Goal: Task Accomplishment & Management: Contribute content

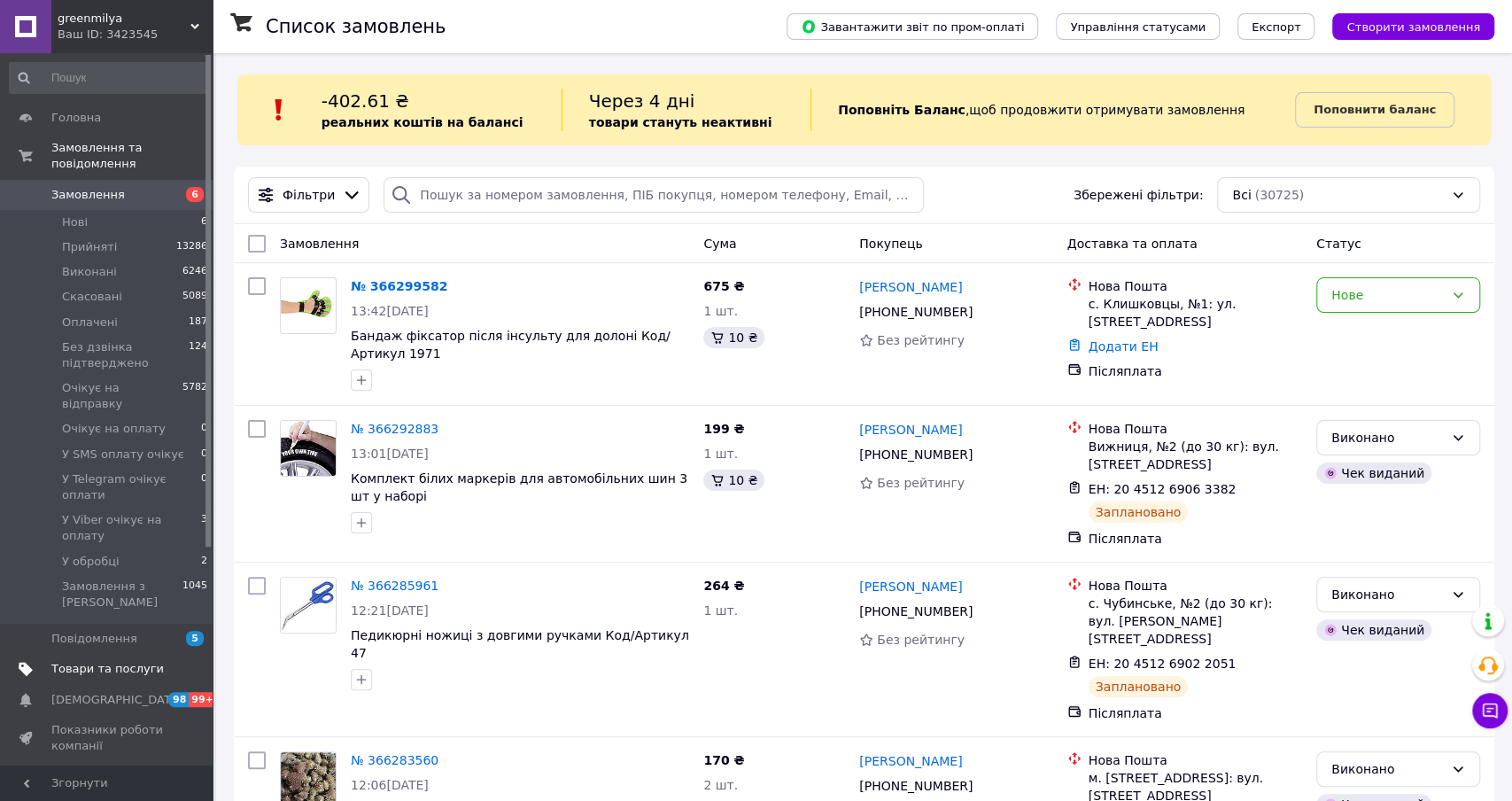
click at [120, 661] on span "Товари та послуги" at bounding box center [107, 668] width 112 height 15
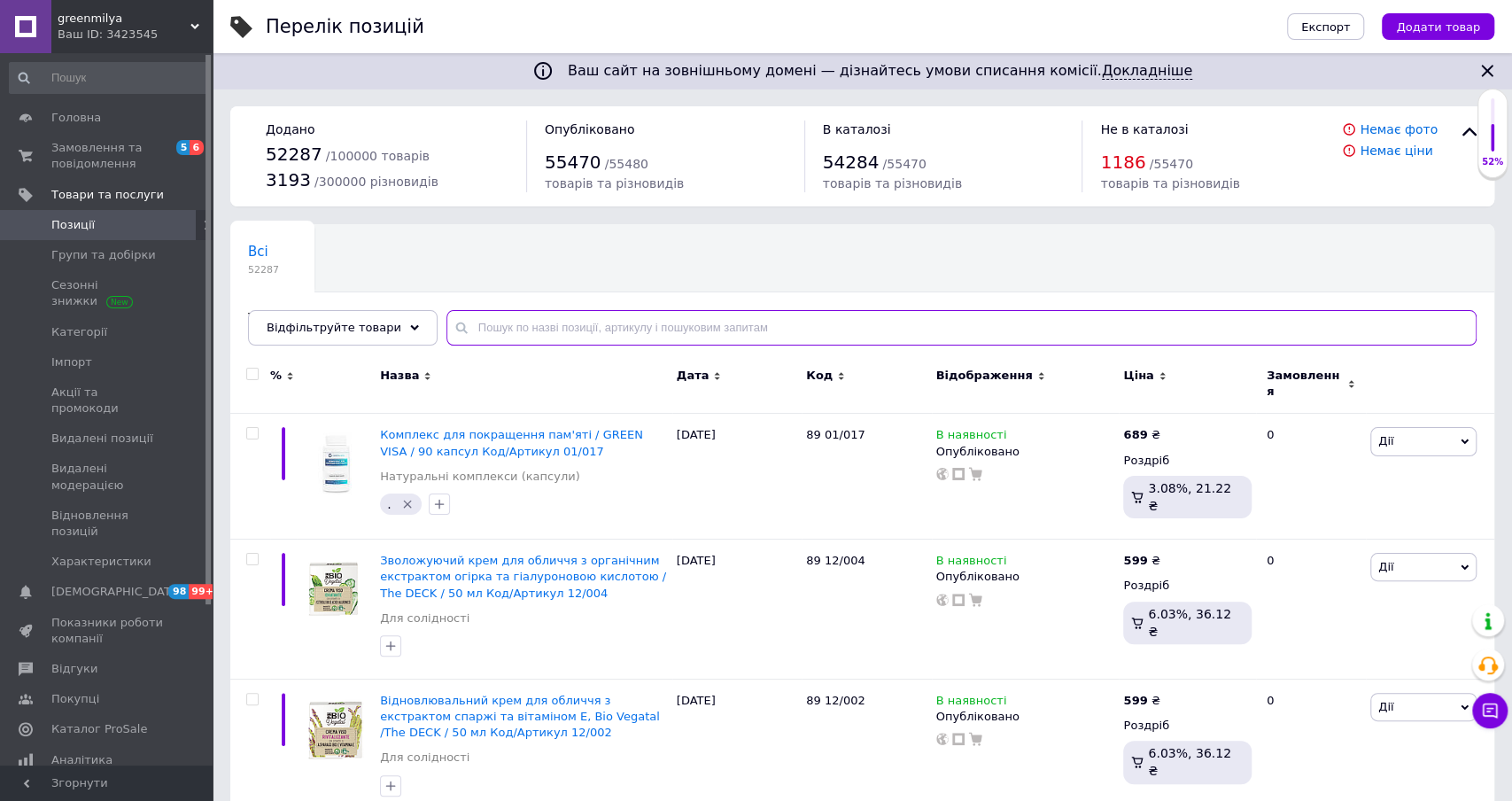
click at [593, 330] on input "text" at bounding box center [961, 327] width 1030 height 36
paste input "Подушка садова ENGTOFTEN пісочний Код/Артикул 3725140"
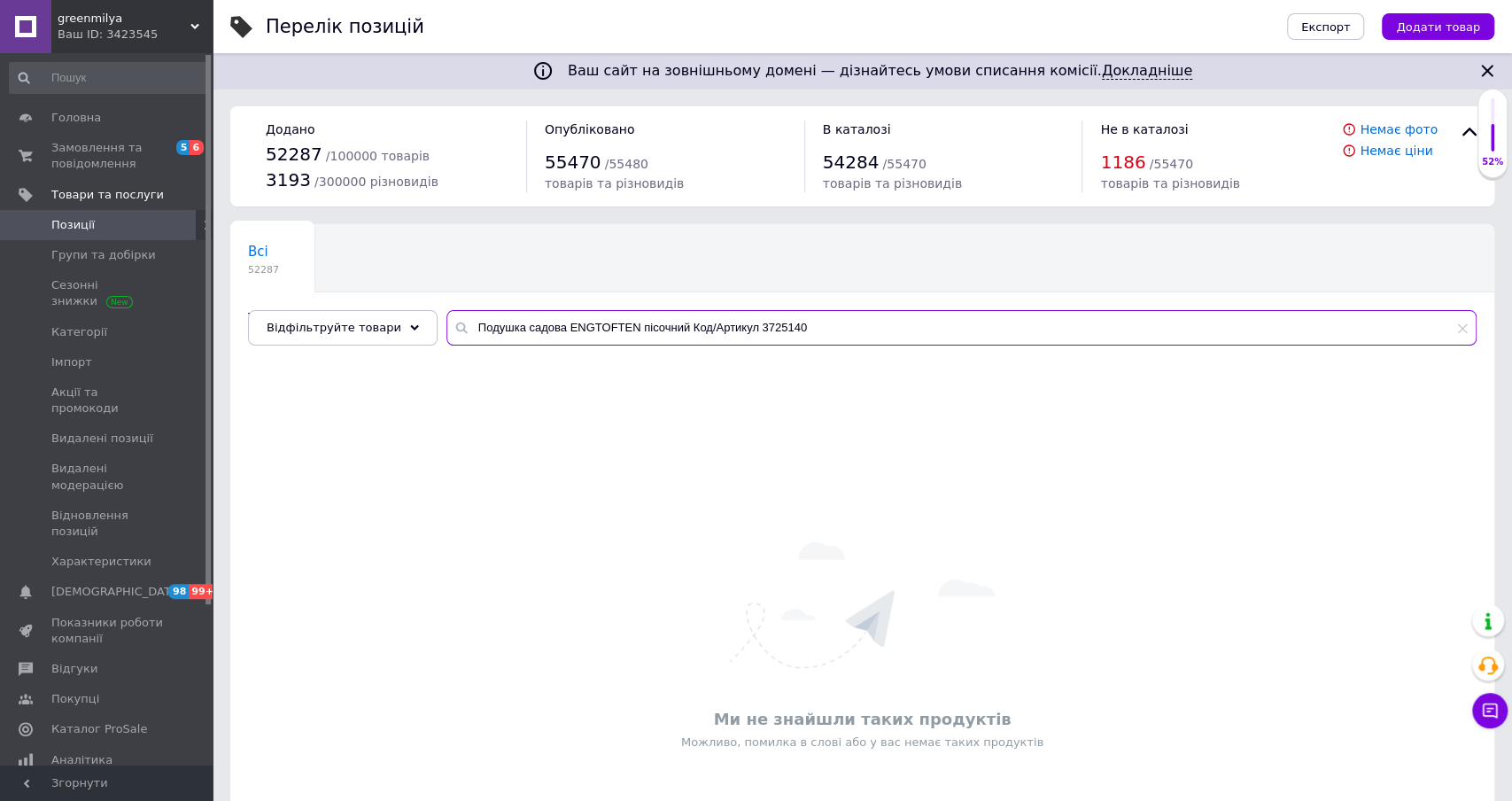
drag, startPoint x: 751, startPoint y: 329, endPoint x: 488, endPoint y: 317, distance: 263.3
click at [488, 317] on input "Подушка садова ENGTOFTEN пісочний Код/Артикул 3725140" at bounding box center [961, 327] width 1030 height 36
click at [489, 328] on input "3725140" at bounding box center [961, 327] width 1030 height 36
paste input "Вафельні трубочки з начинкою «Cannoli mix» 500г. Код/Артикул вафельні трубочки"
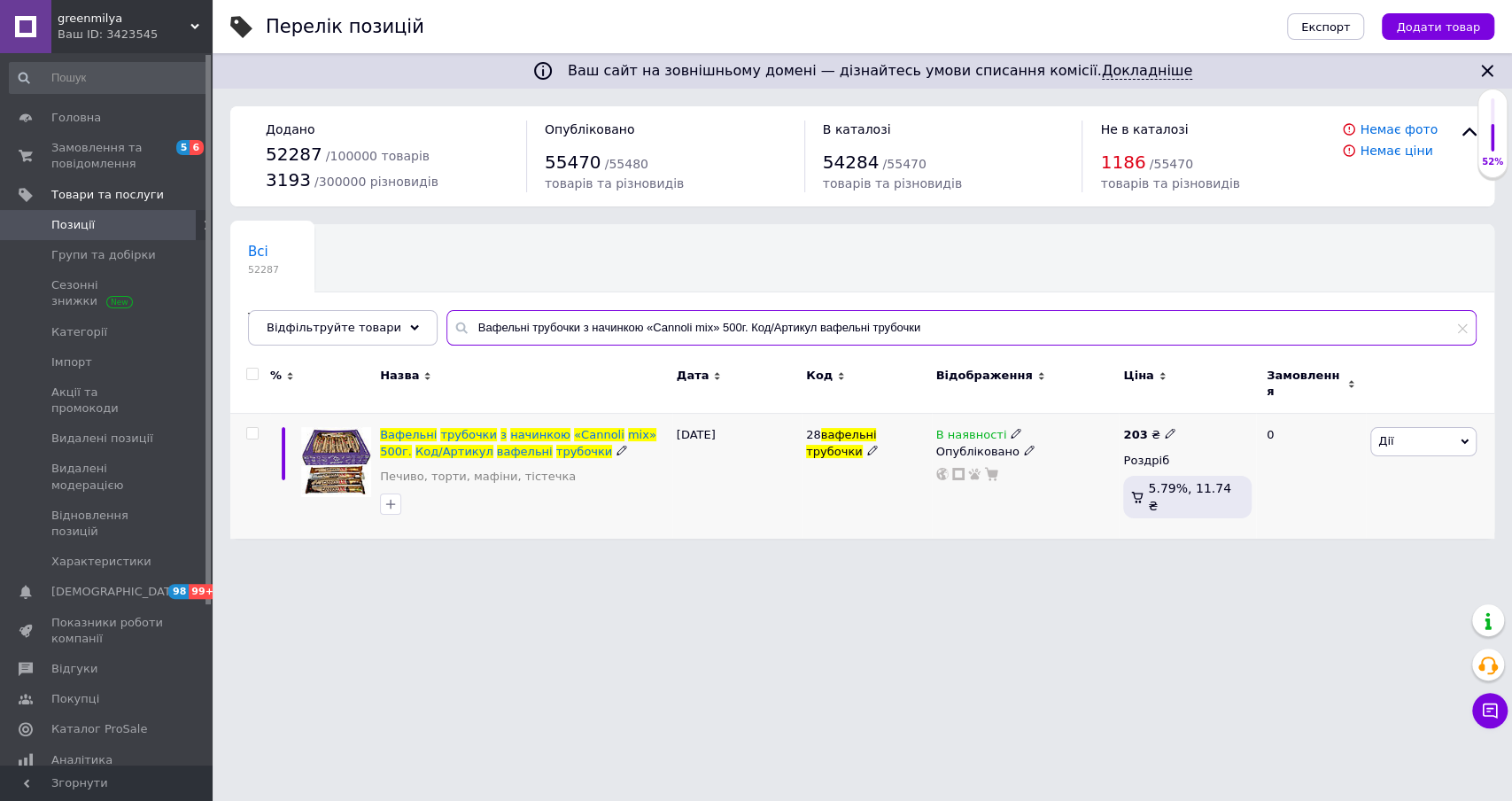
type input "Вафельні трубочки з начинкою «Cannoli mix» 500г. Код/Артикул вафельні трубочки"
click at [1014, 427] on span at bounding box center [1016, 432] width 11 height 13
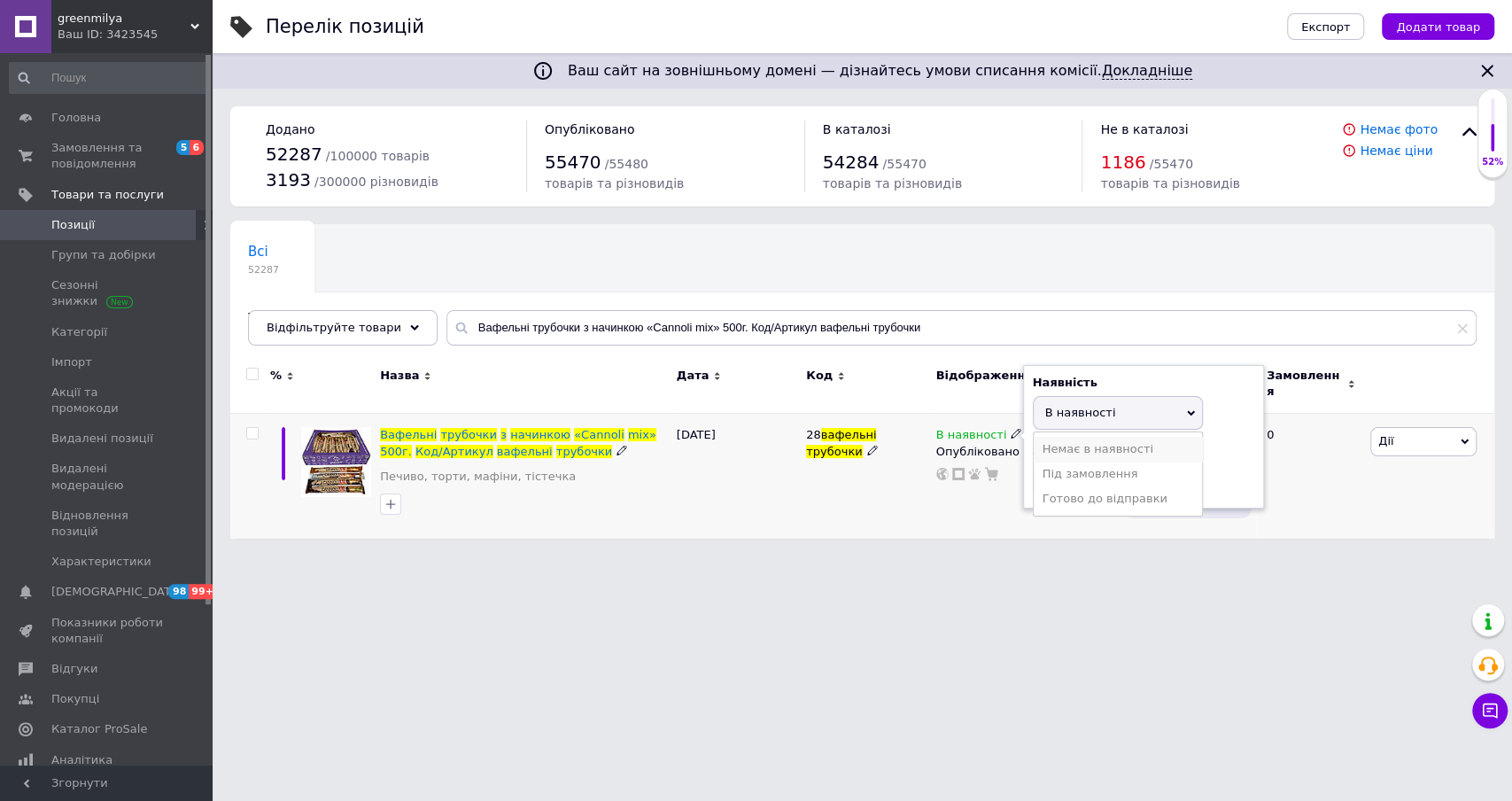
click at [1086, 441] on li "Немає в наявності" at bounding box center [1118, 449] width 168 height 25
click at [1123, 556] on html "greenmilya Ваш ID: 3423545 Сайт greenmilya Кабінет покупця Перевірити стан сист…" at bounding box center [756, 278] width 1512 height 556
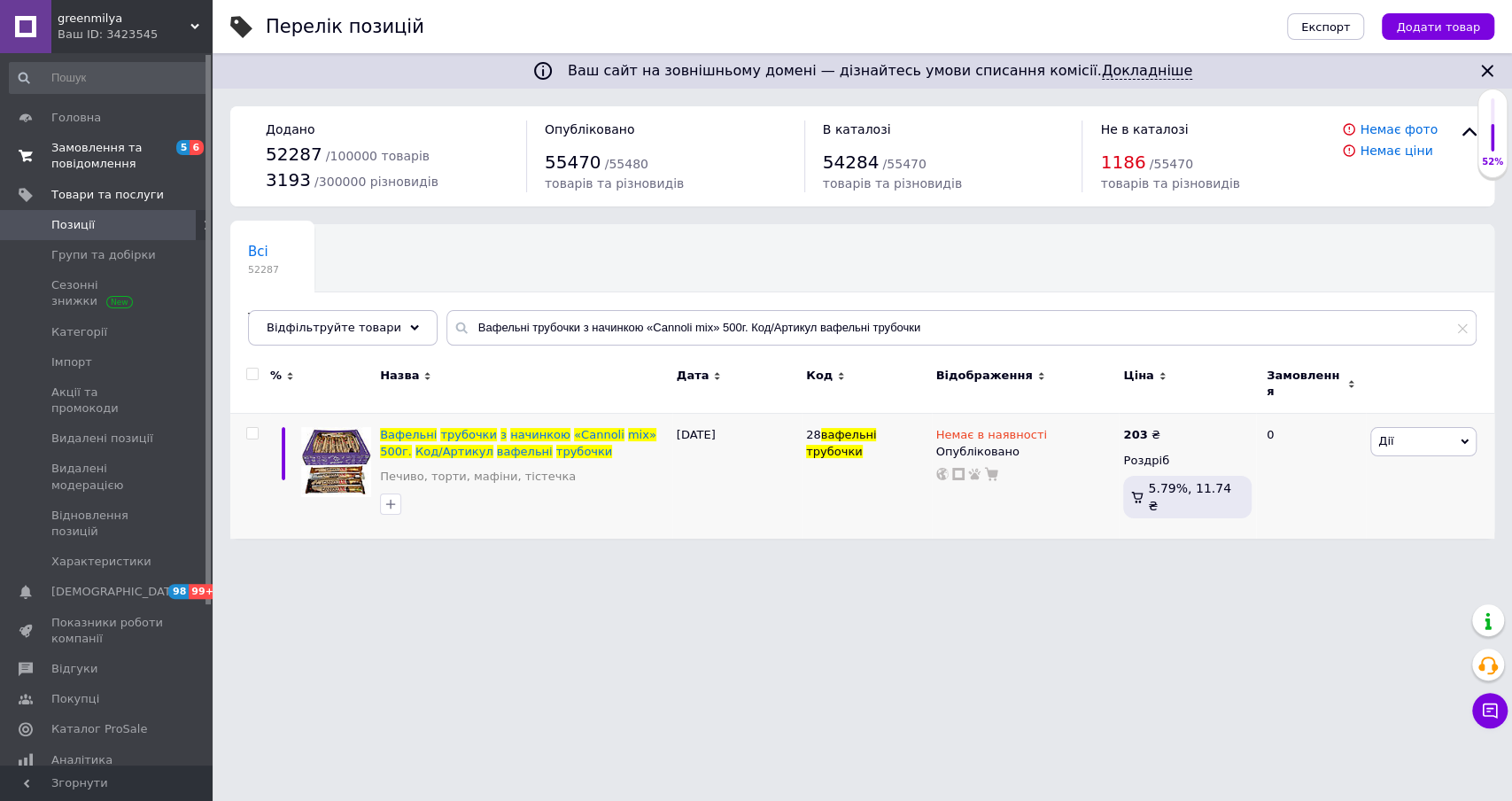
click at [101, 160] on span "Замовлення та повідомлення" at bounding box center [107, 156] width 112 height 32
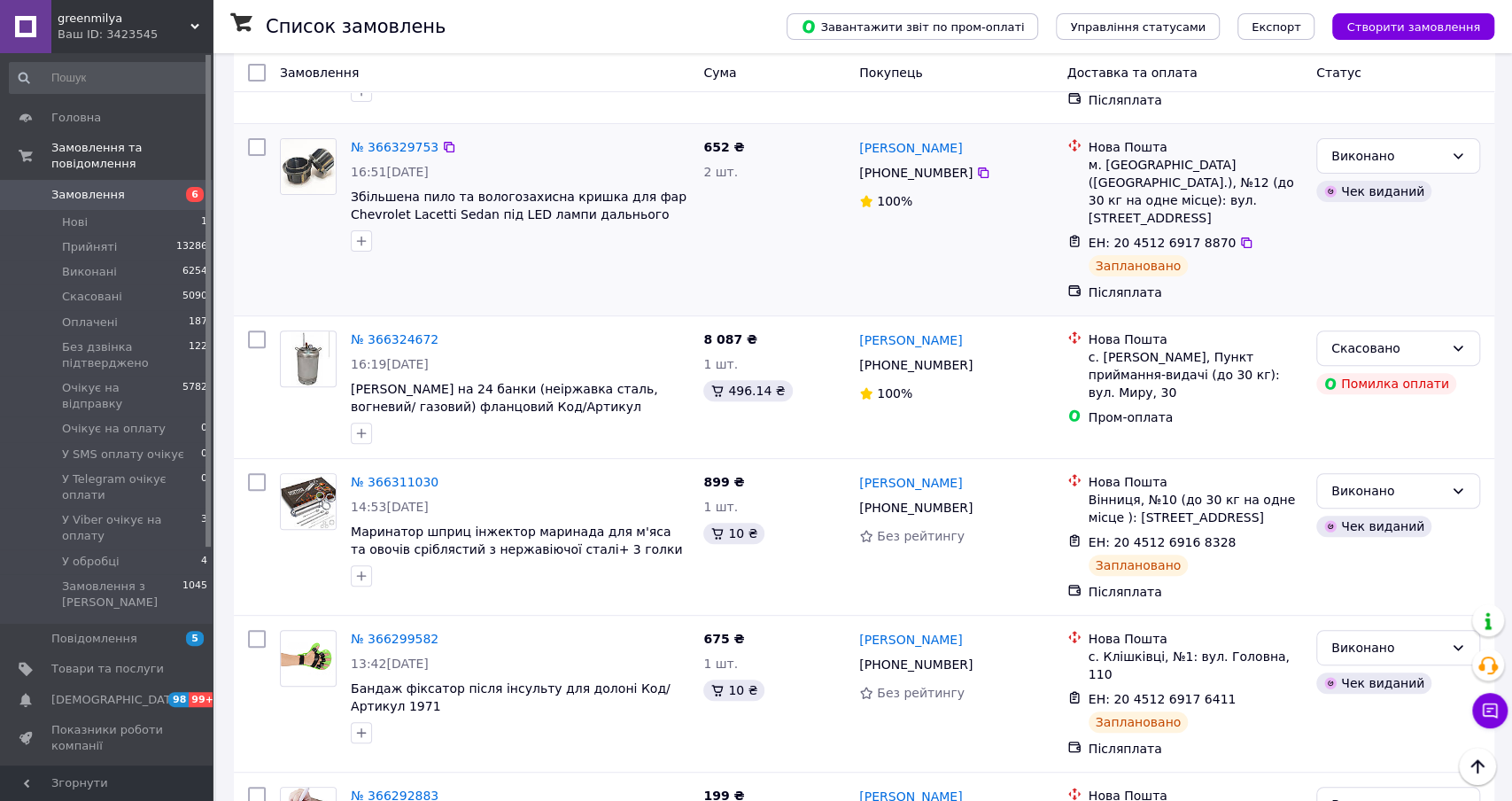
scroll to position [274, 0]
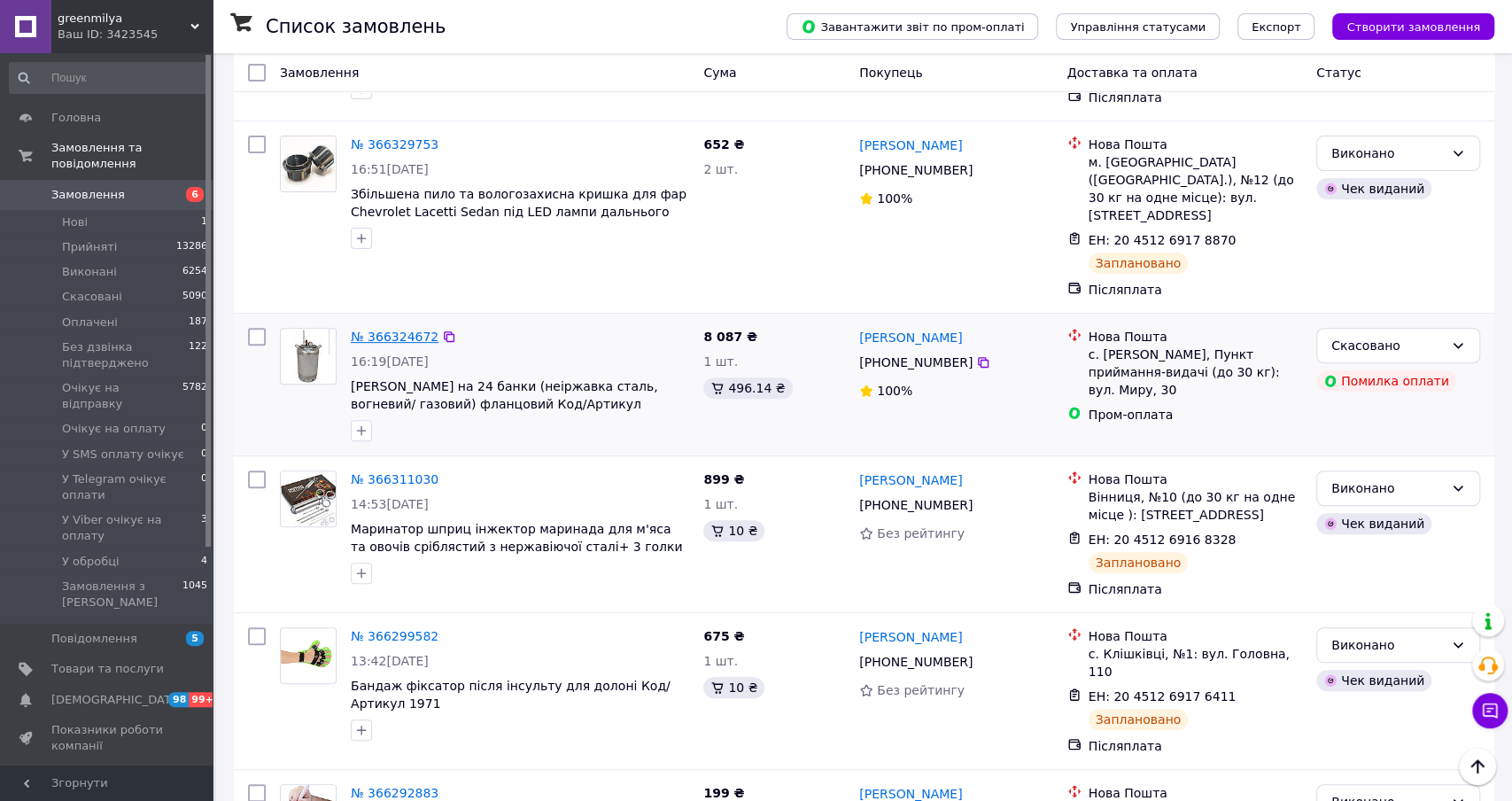
click at [404, 330] on link "№ 366324672" at bounding box center [395, 337] width 88 height 15
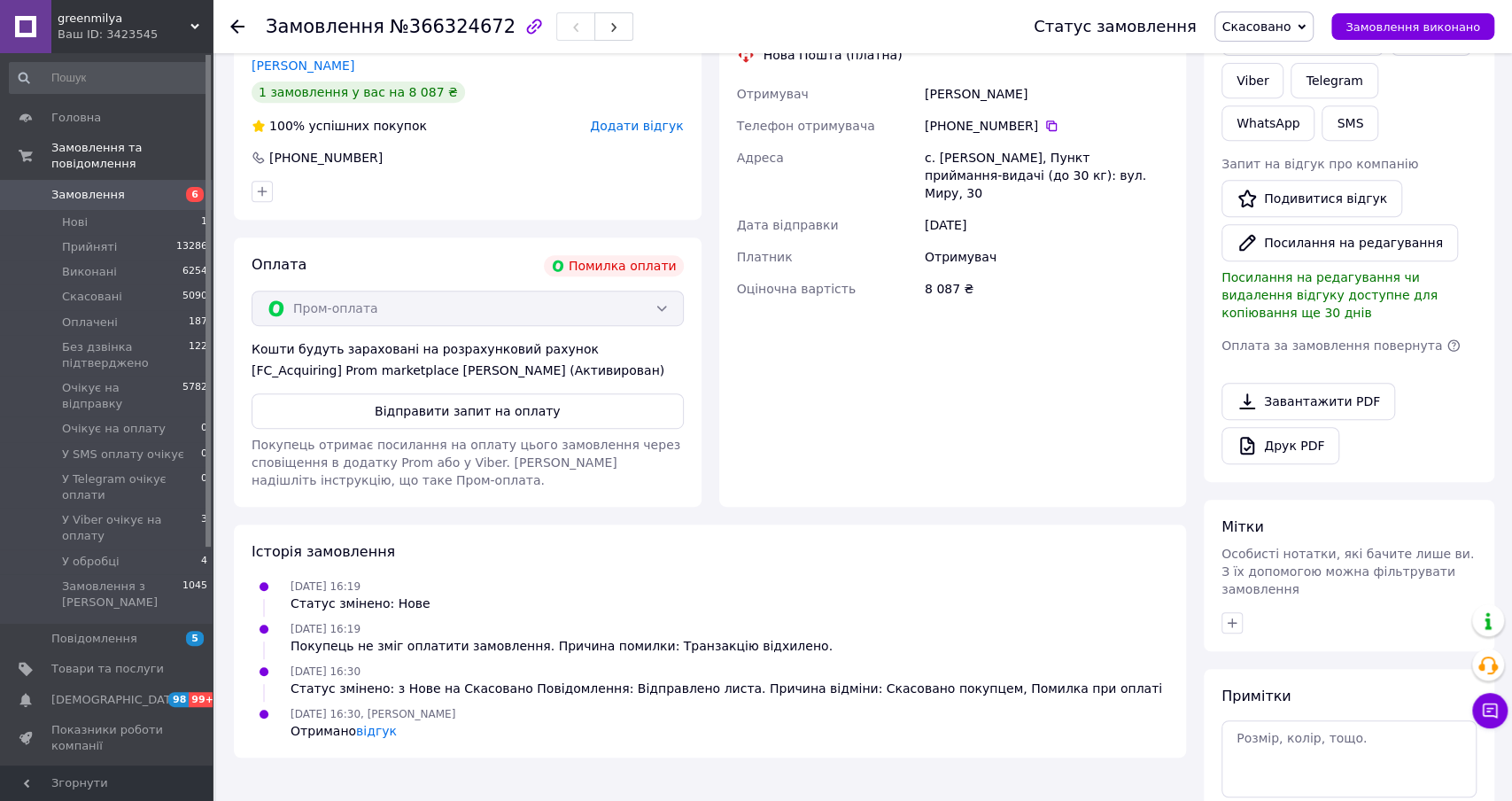
scroll to position [593, 0]
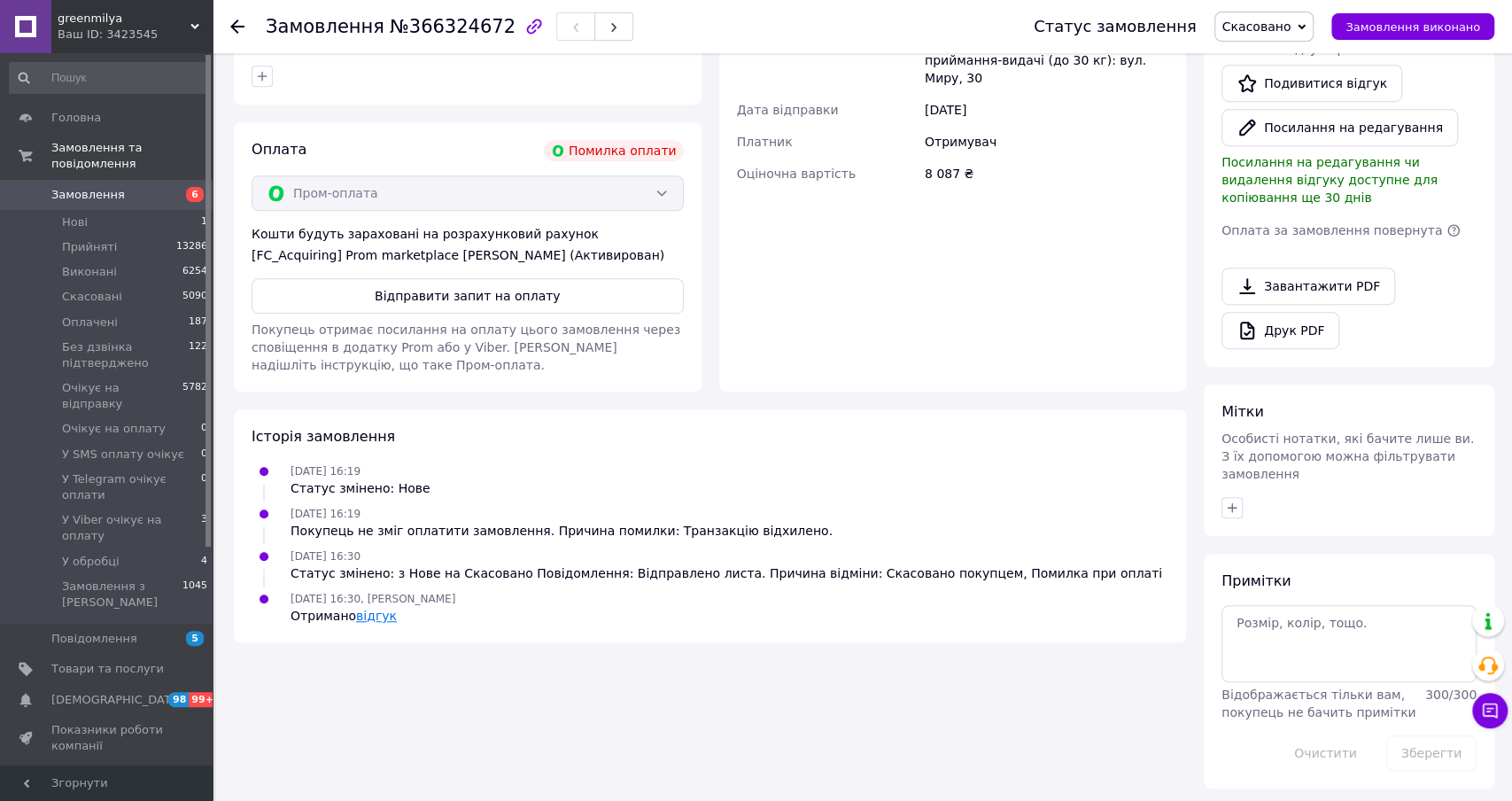
click at [374, 623] on link "відгук" at bounding box center [376, 615] width 41 height 15
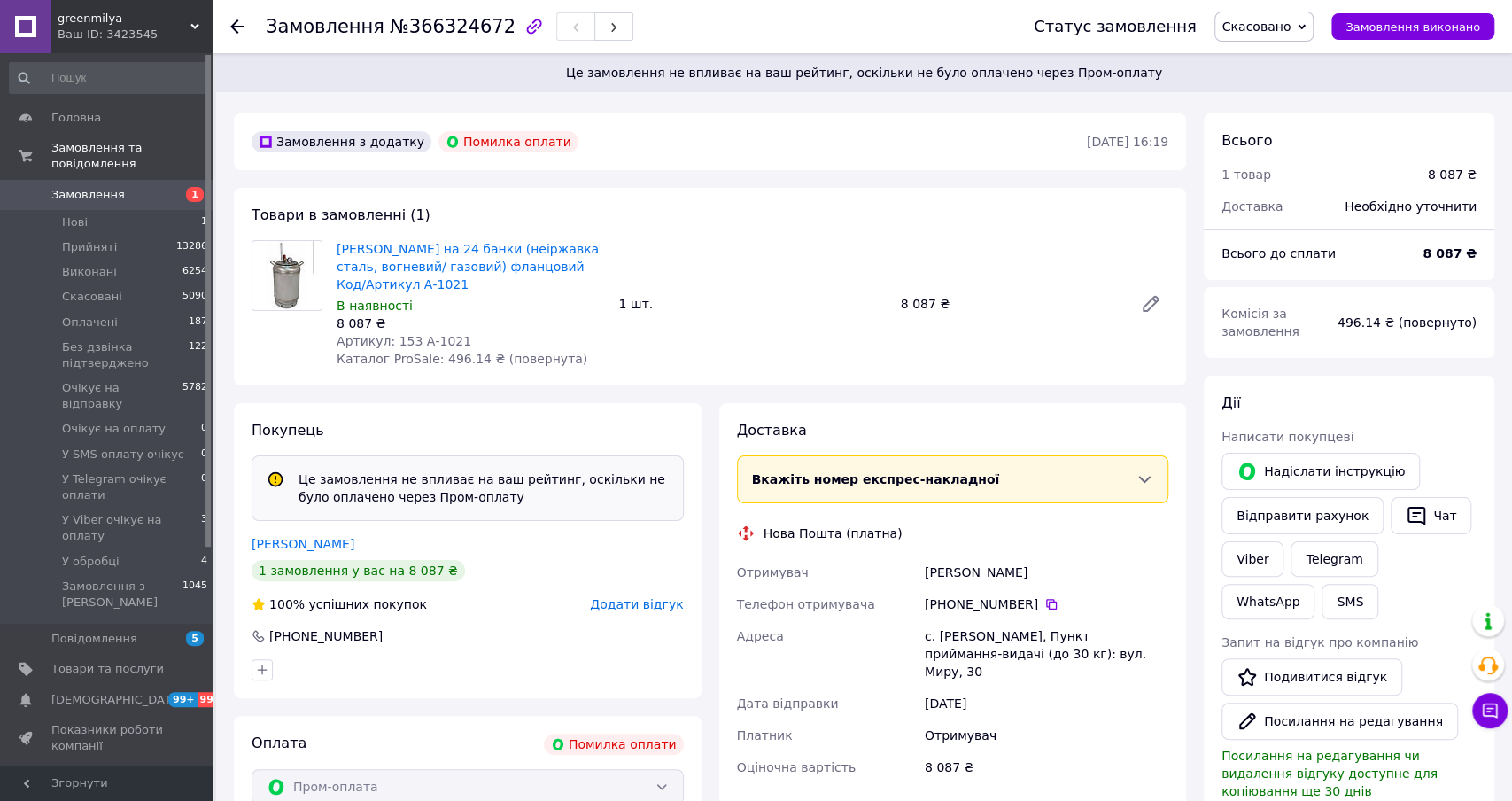
click at [144, 193] on span "Замовлення" at bounding box center [107, 194] width 112 height 15
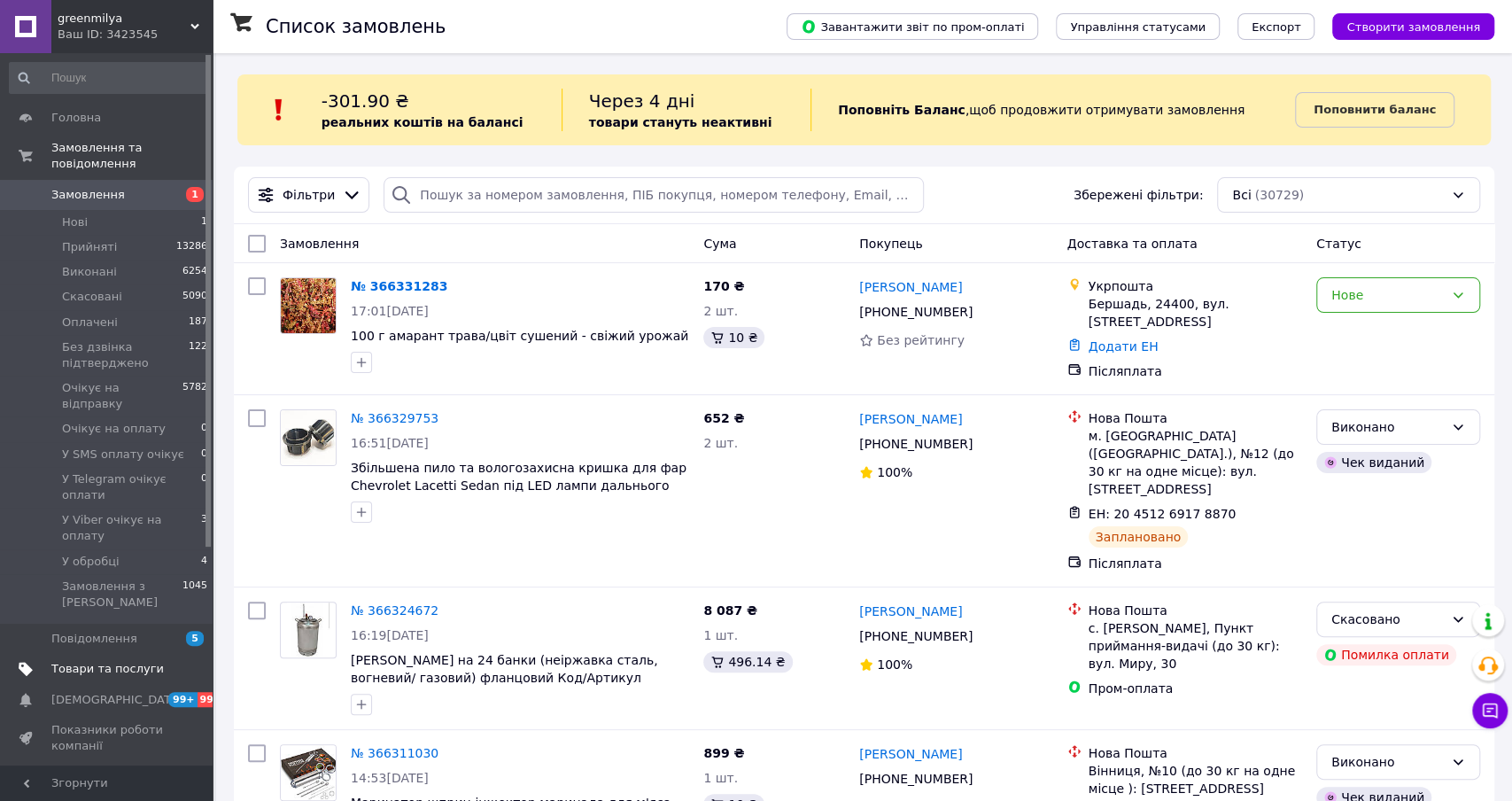
click at [116, 654] on link "Товари та послуги" at bounding box center [108, 668] width 218 height 30
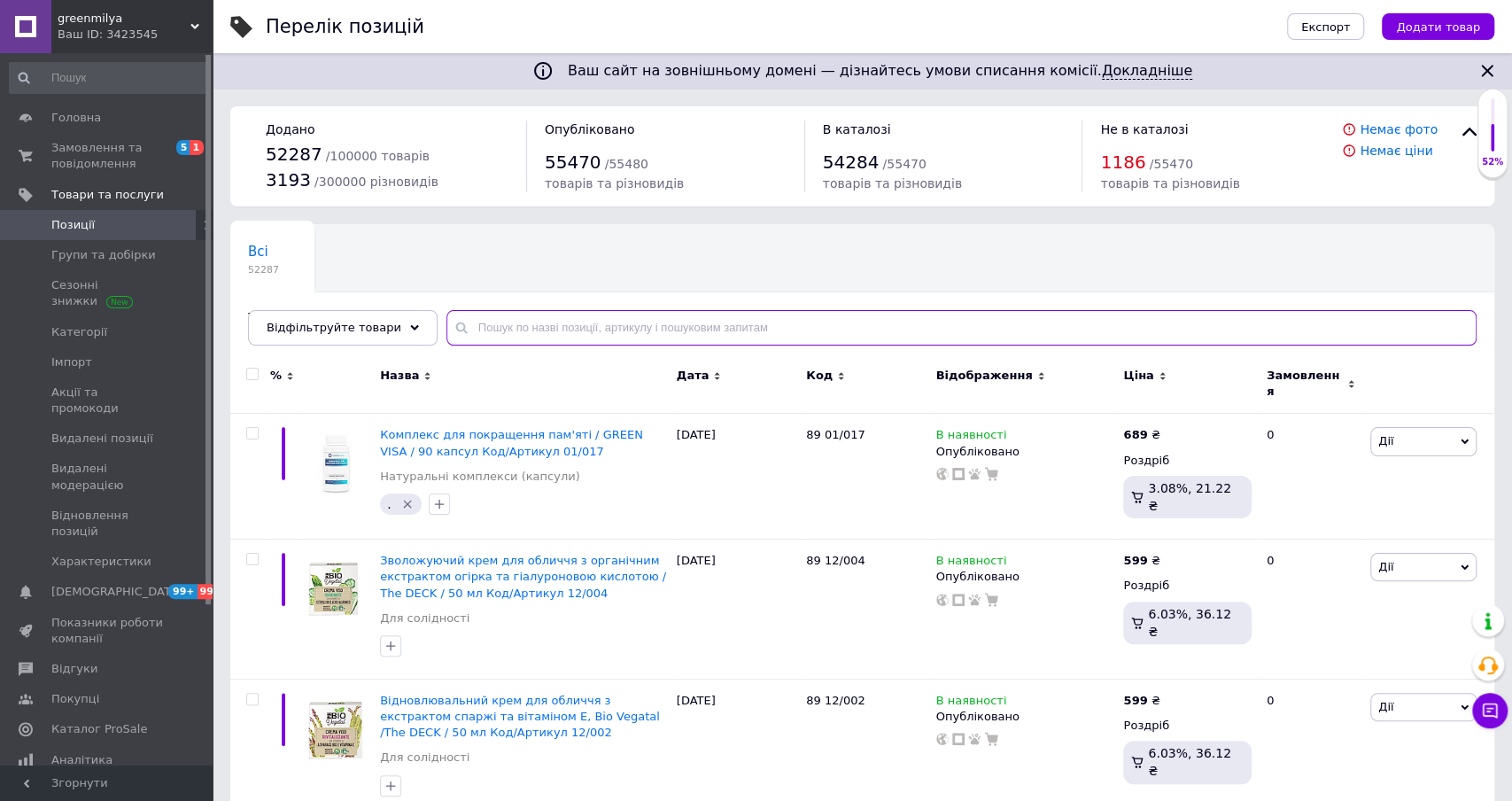
click at [637, 331] on input "text" at bounding box center [961, 327] width 1030 height 36
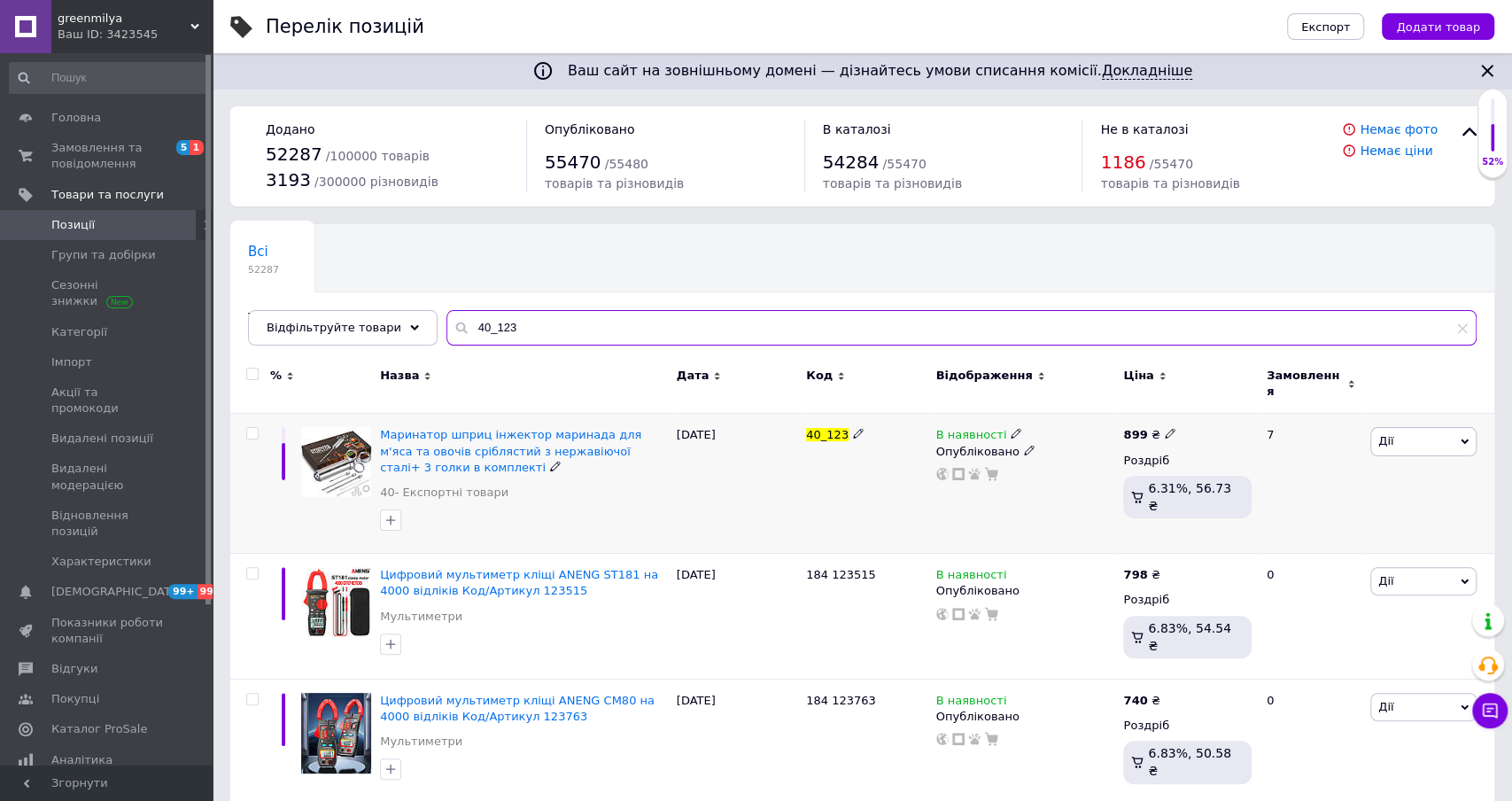
type input "40_123"
click at [1011, 428] on icon at bounding box center [1016, 432] width 11 height 11
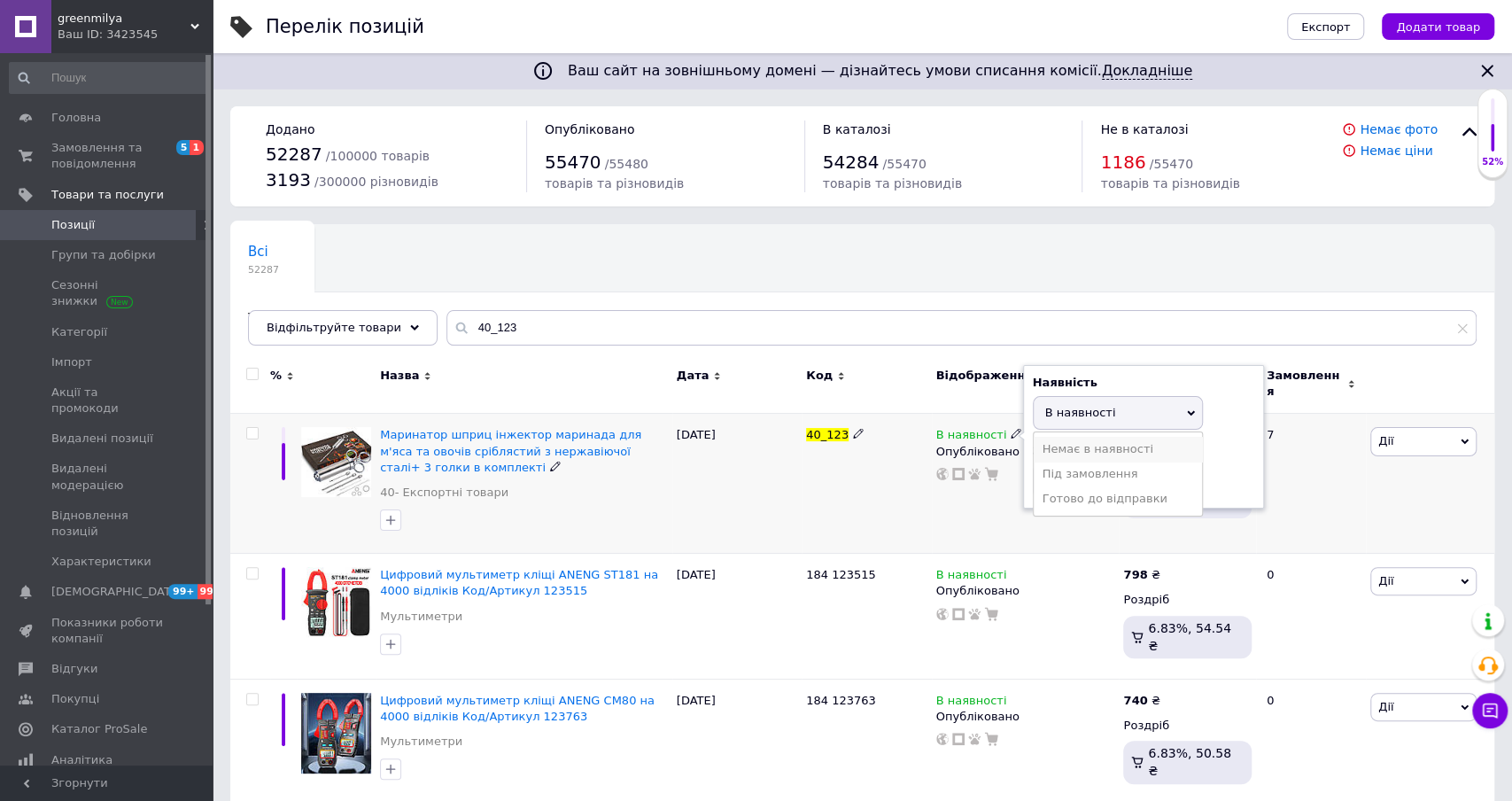
click at [1063, 437] on li "Немає в наявності" at bounding box center [1118, 449] width 168 height 25
click at [1045, 281] on div "Всі 52287 Товари з проблемними р... 7 Ok Відфільтровано... Зберегти" at bounding box center [862, 293] width 1264 height 146
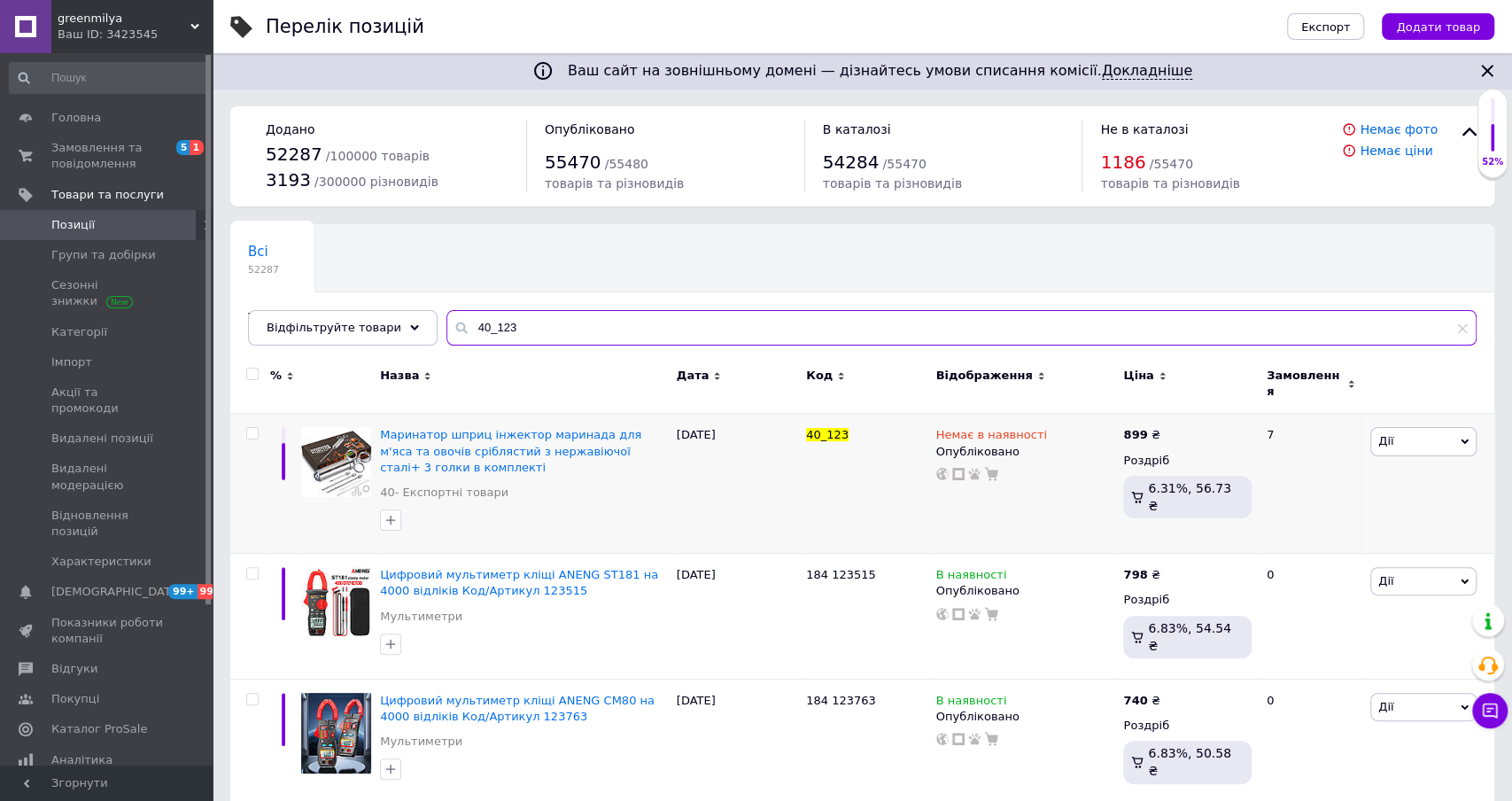
drag, startPoint x: 515, startPoint y: 328, endPoint x: 441, endPoint y: 326, distance: 74.0
click at [446, 326] on div "40_123" at bounding box center [961, 327] width 1030 height 36
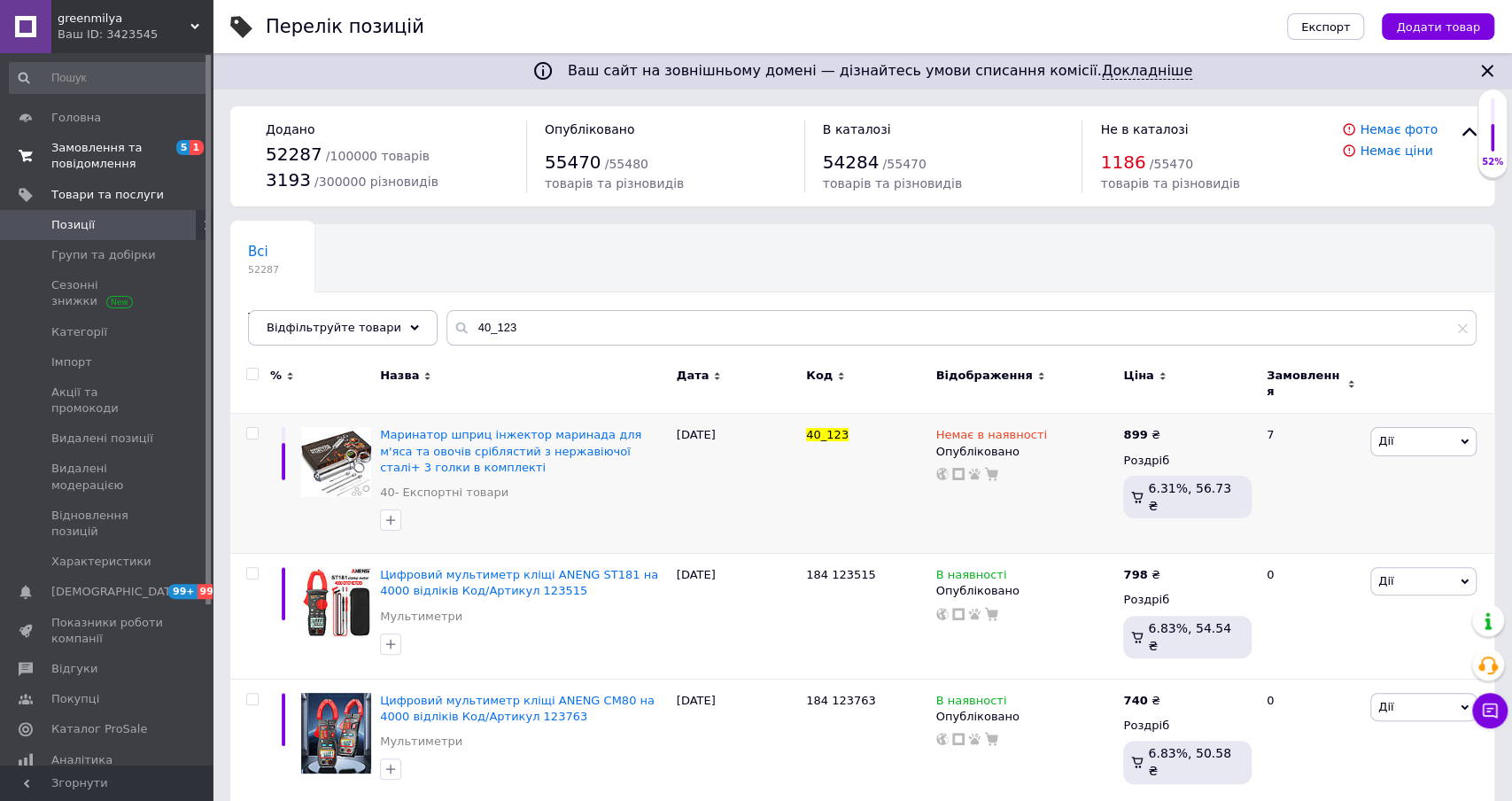
click at [133, 157] on span "Замовлення та повідомлення" at bounding box center [107, 156] width 112 height 32
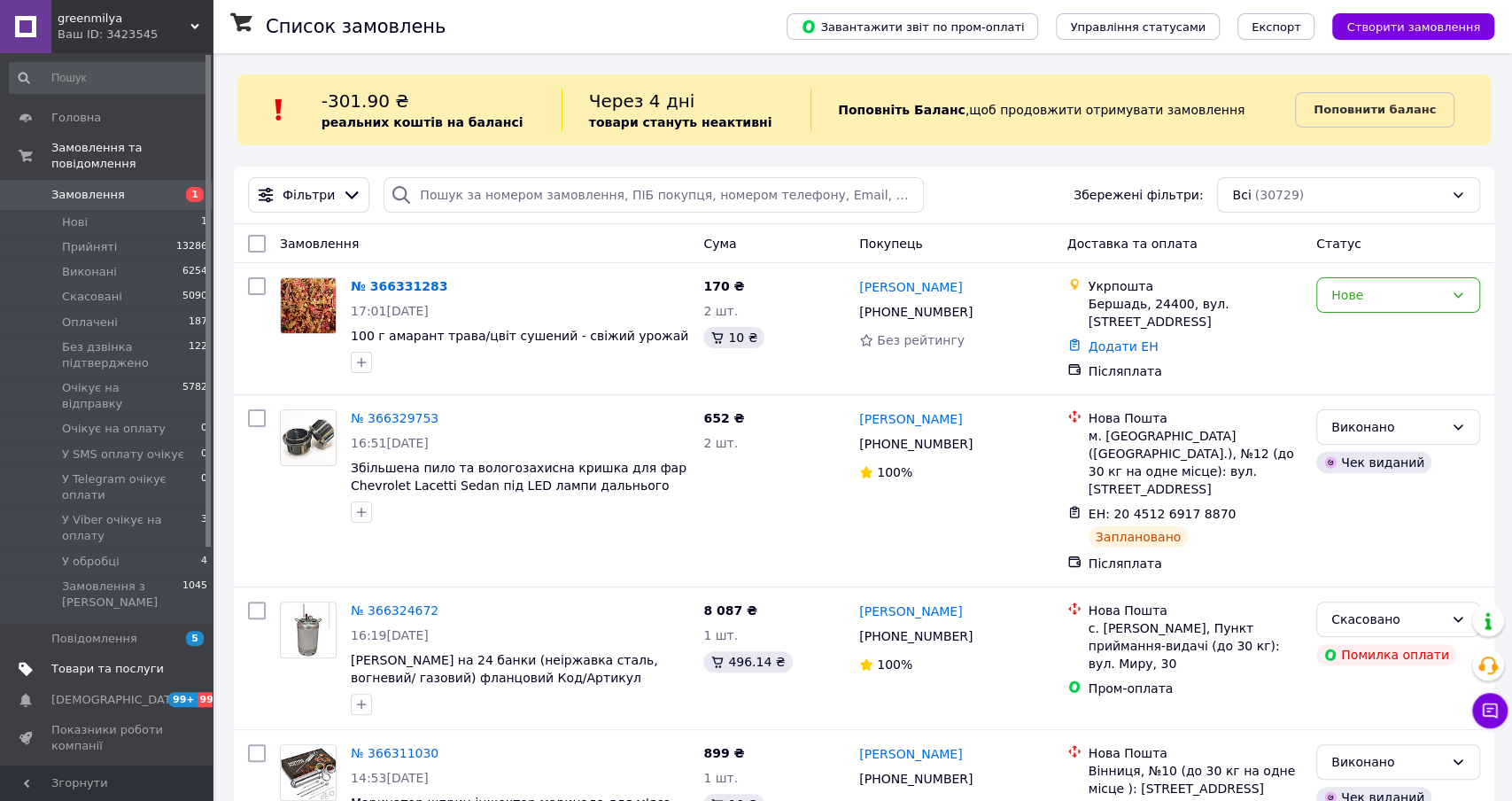
click at [152, 661] on span "Товари та послуги" at bounding box center [107, 668] width 112 height 15
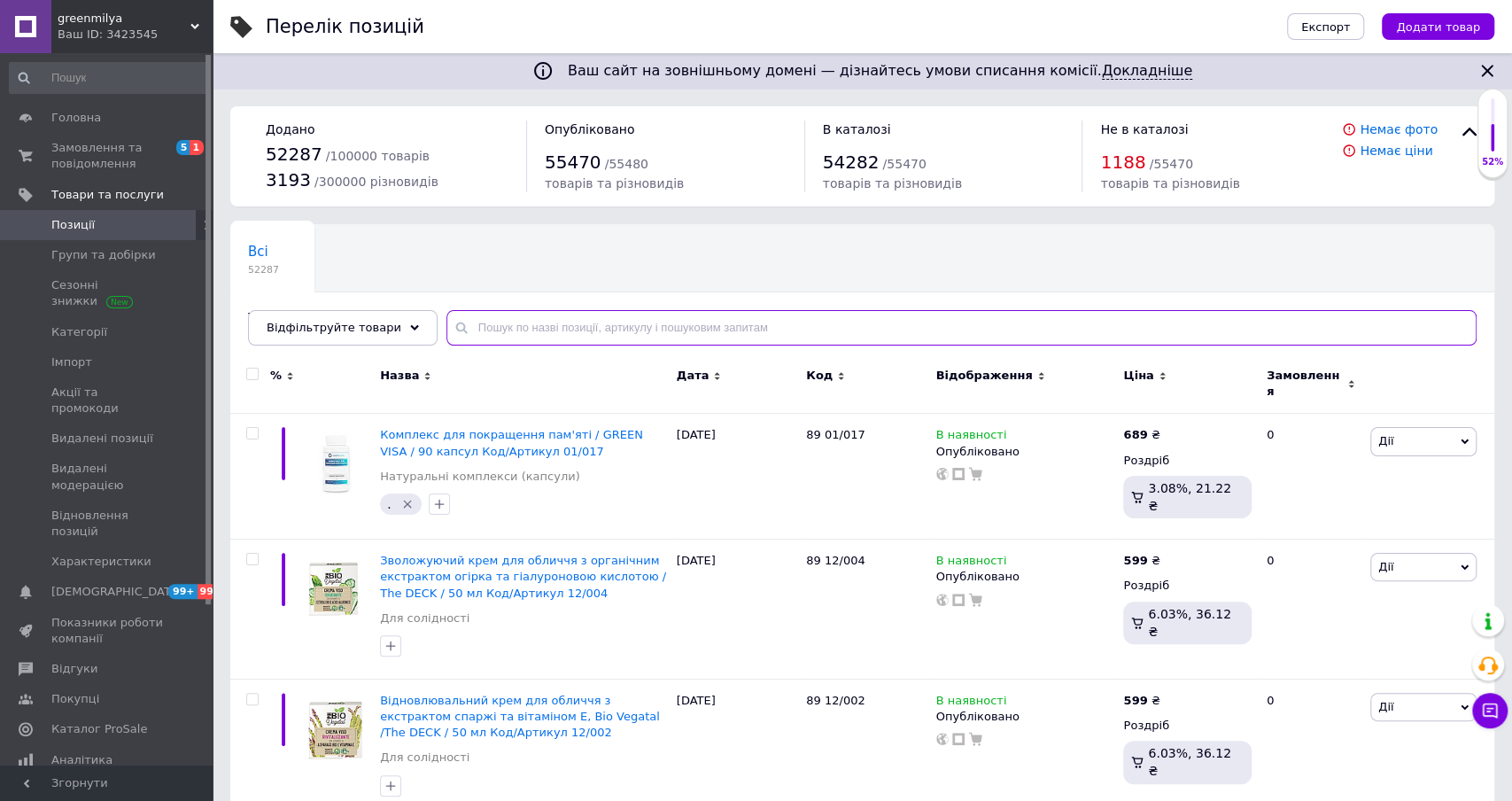
click at [637, 328] on input "text" at bounding box center [961, 327] width 1030 height 36
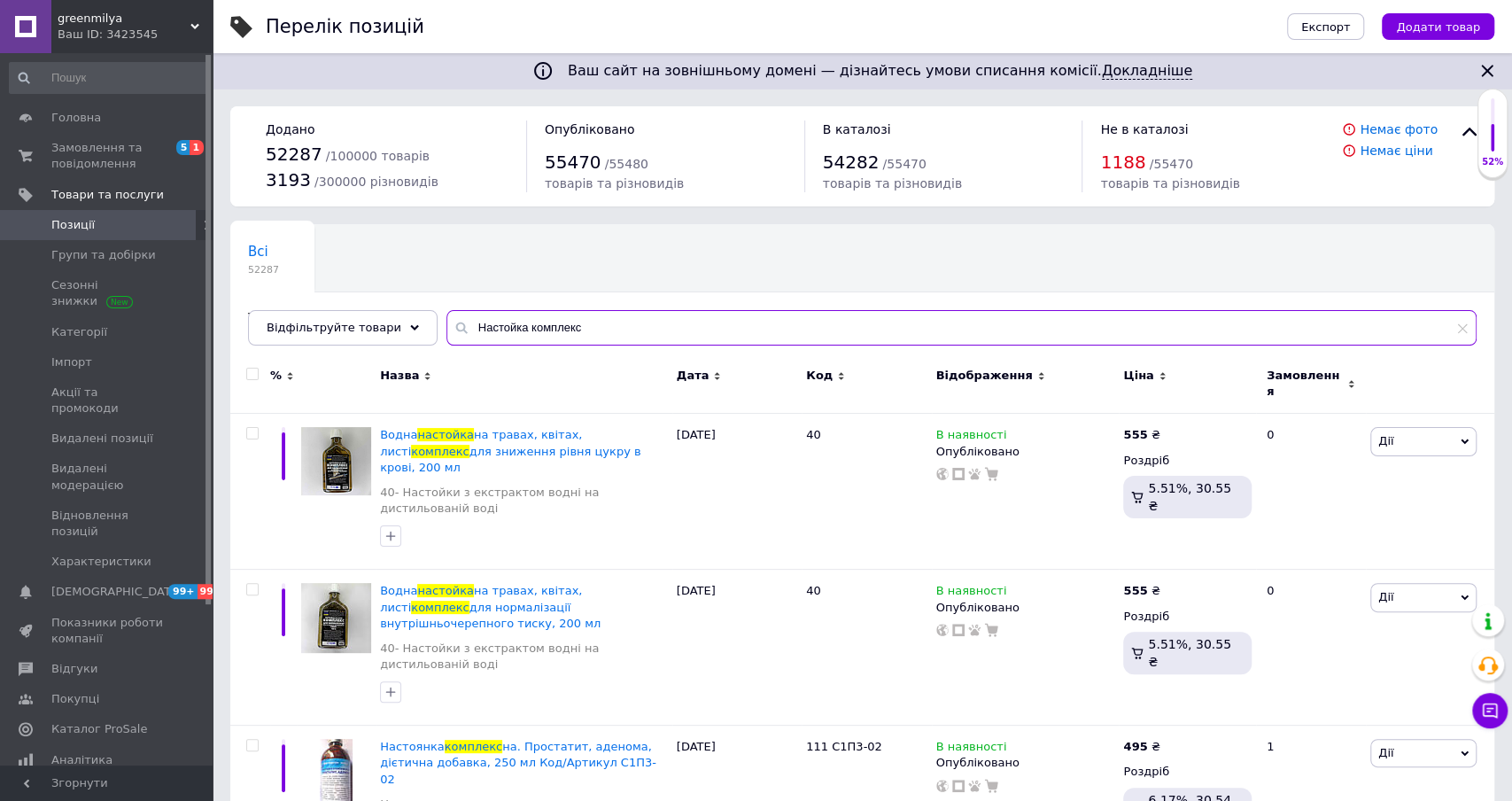
type input "Настойка комплекс"
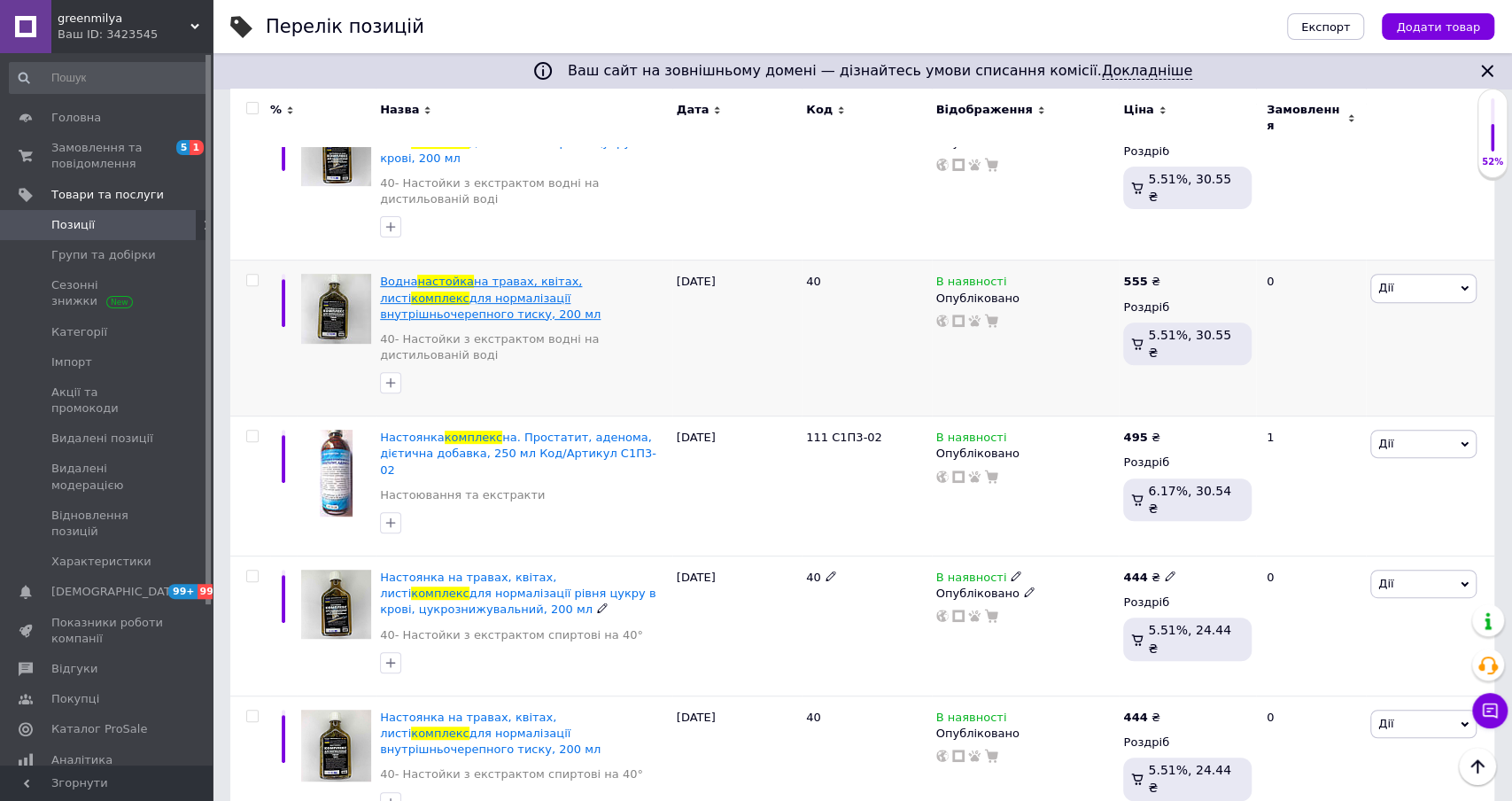
scroll to position [289, 0]
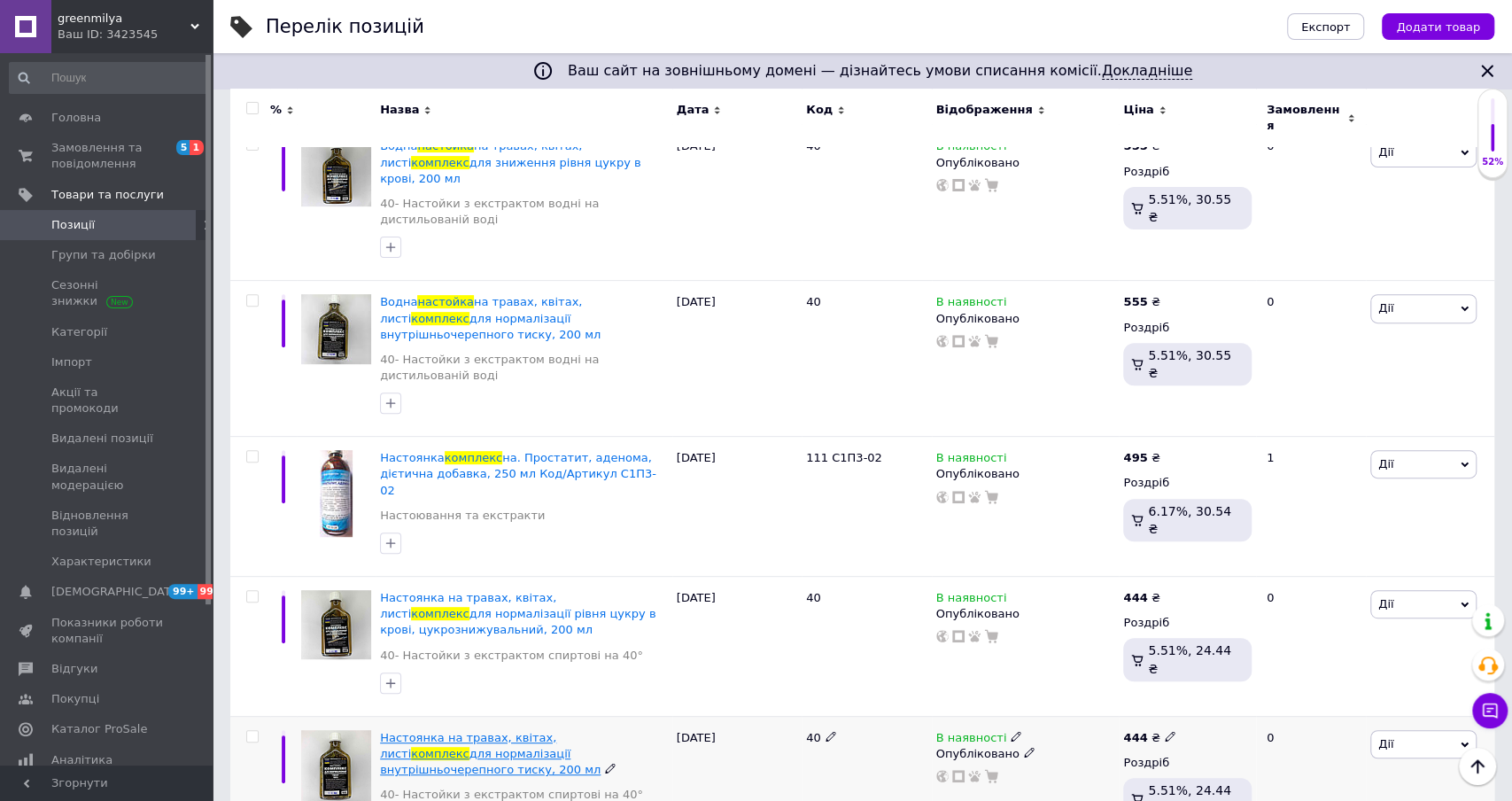
click at [503, 730] on span "Настоянка на травах, квітах, листі" at bounding box center [468, 745] width 176 height 29
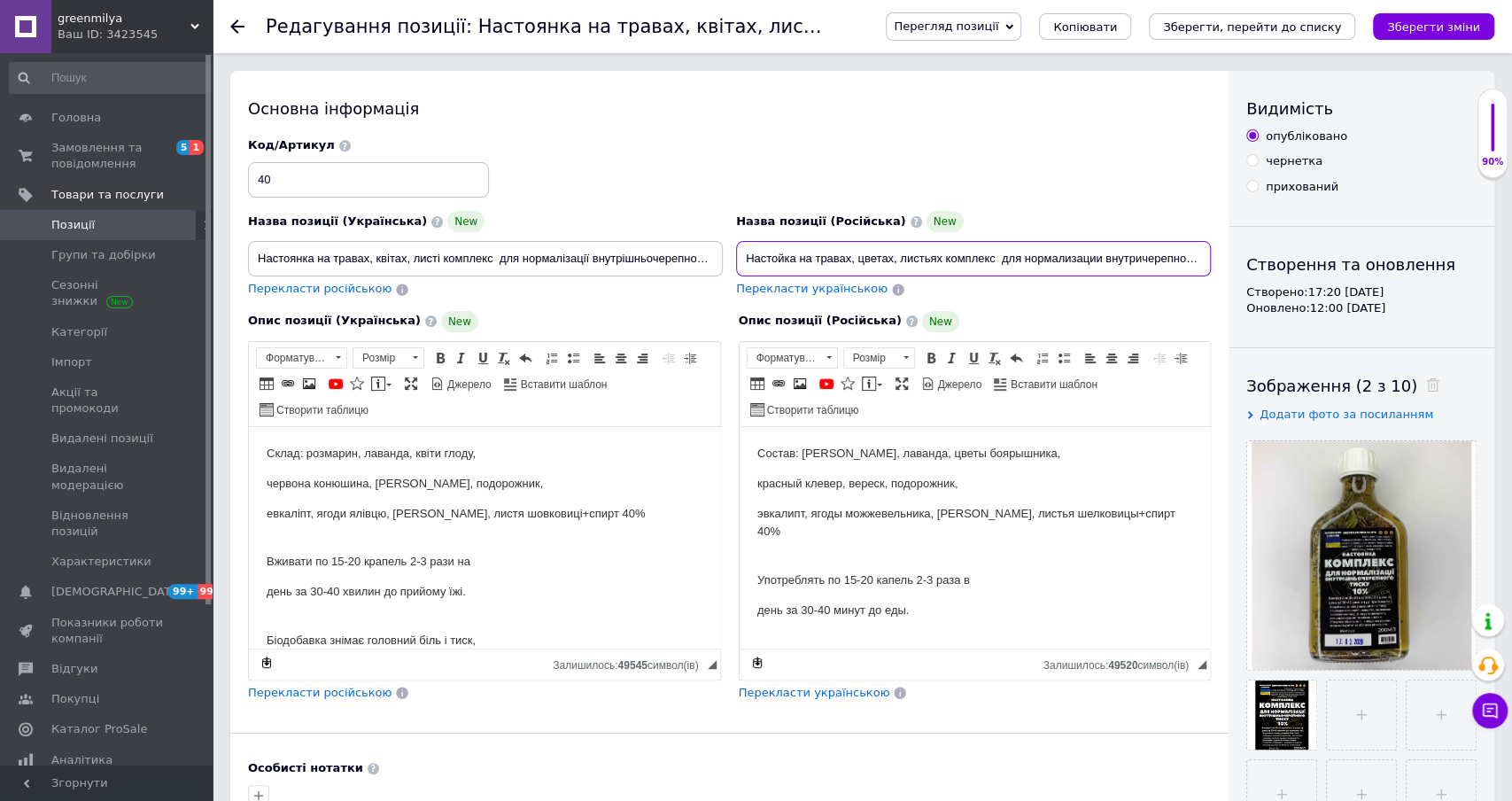
scroll to position [0, 94]
drag, startPoint x: 745, startPoint y: 257, endPoint x: 1222, endPoint y: 267, distance: 477.1
click at [1224, 267] on div "Основна інформація Назва позиції (Українська) New Настоянка на травах, квітах, …" at bounding box center [729, 578] width 998 height 1014
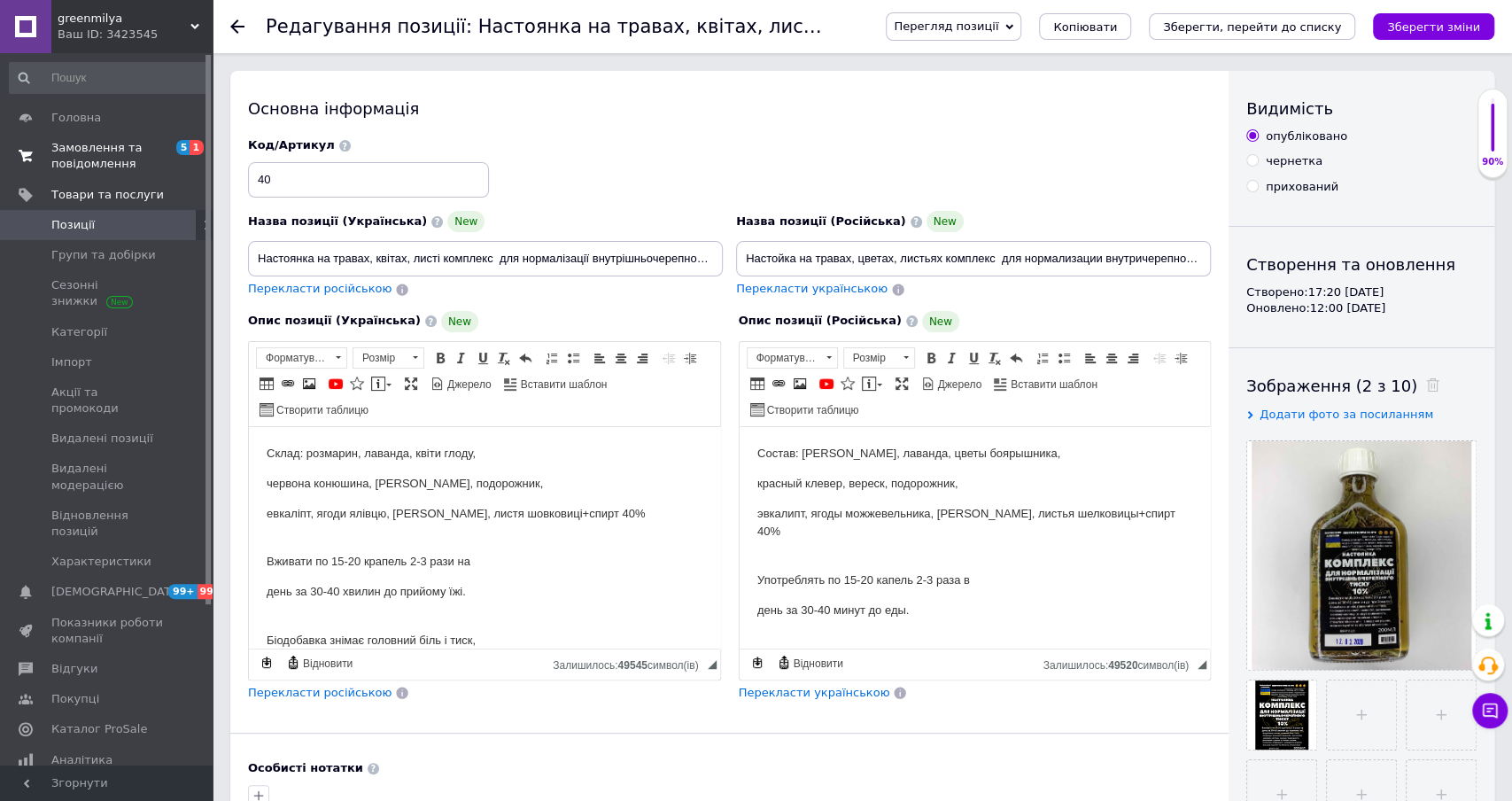
click at [96, 158] on span "Замовлення та повідомлення" at bounding box center [107, 156] width 112 height 32
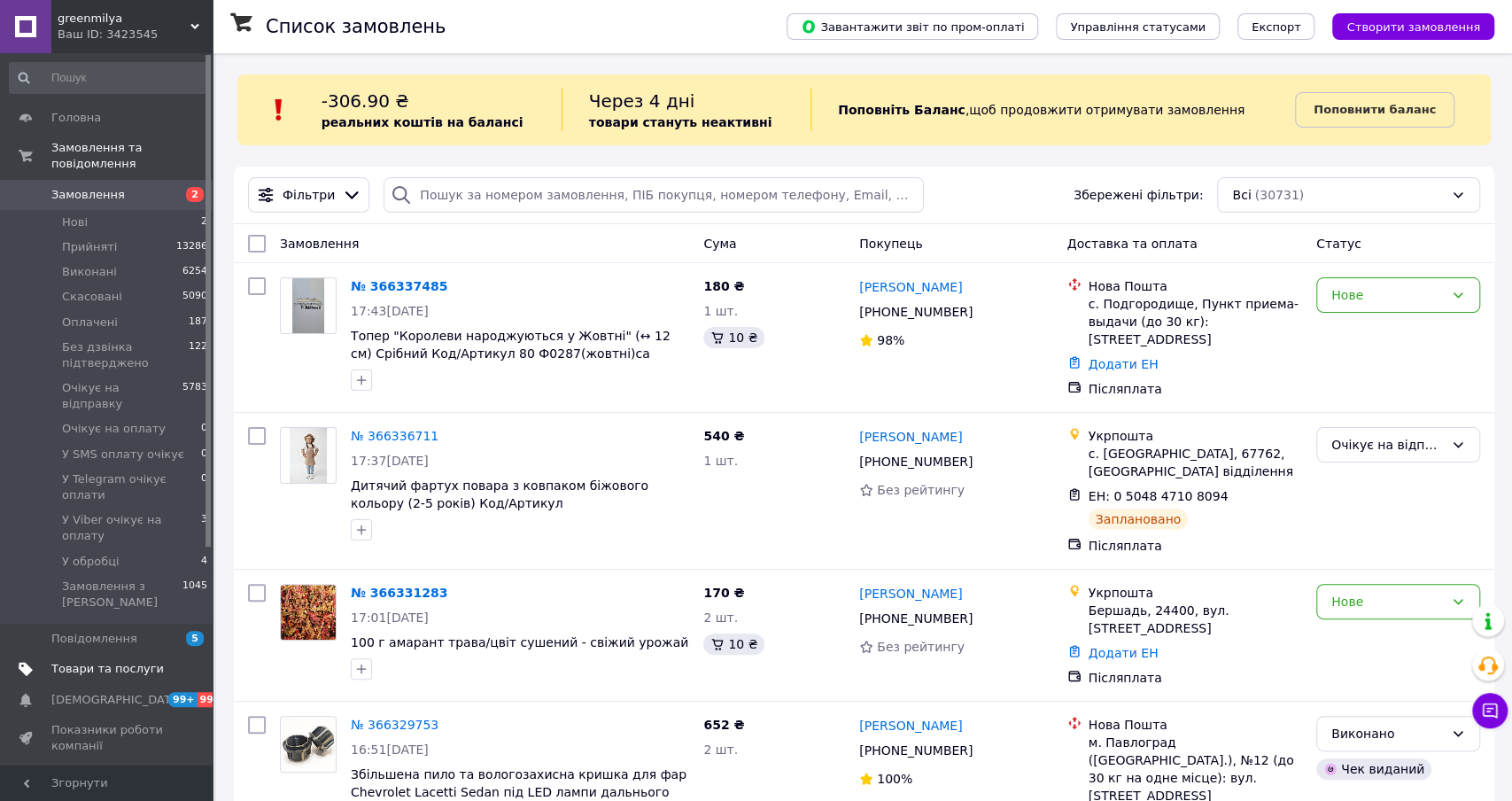
click at [114, 654] on link "Товари та послуги" at bounding box center [108, 668] width 218 height 30
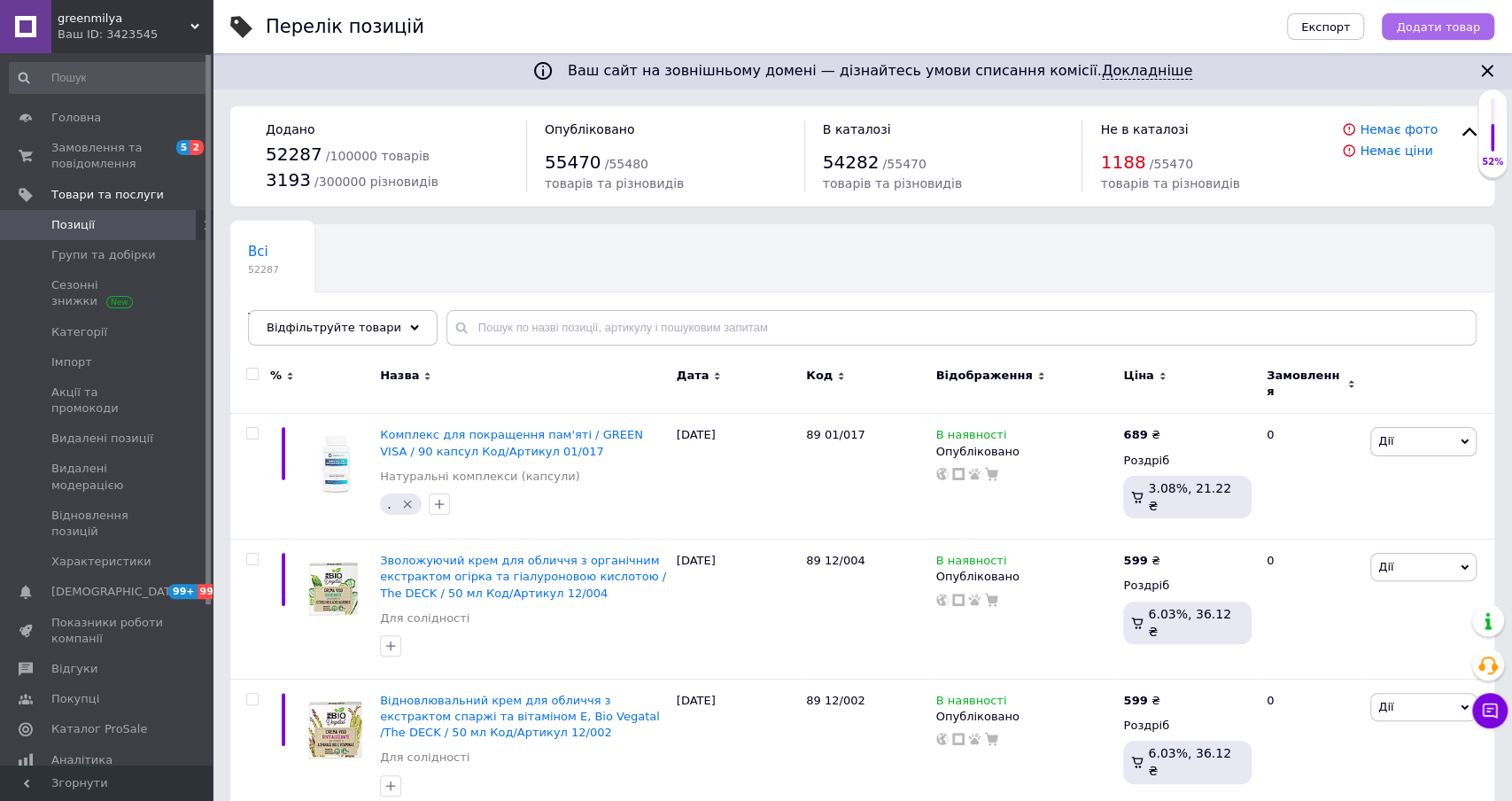
click at [1411, 28] on span "Додати товар" at bounding box center [1438, 27] width 84 height 14
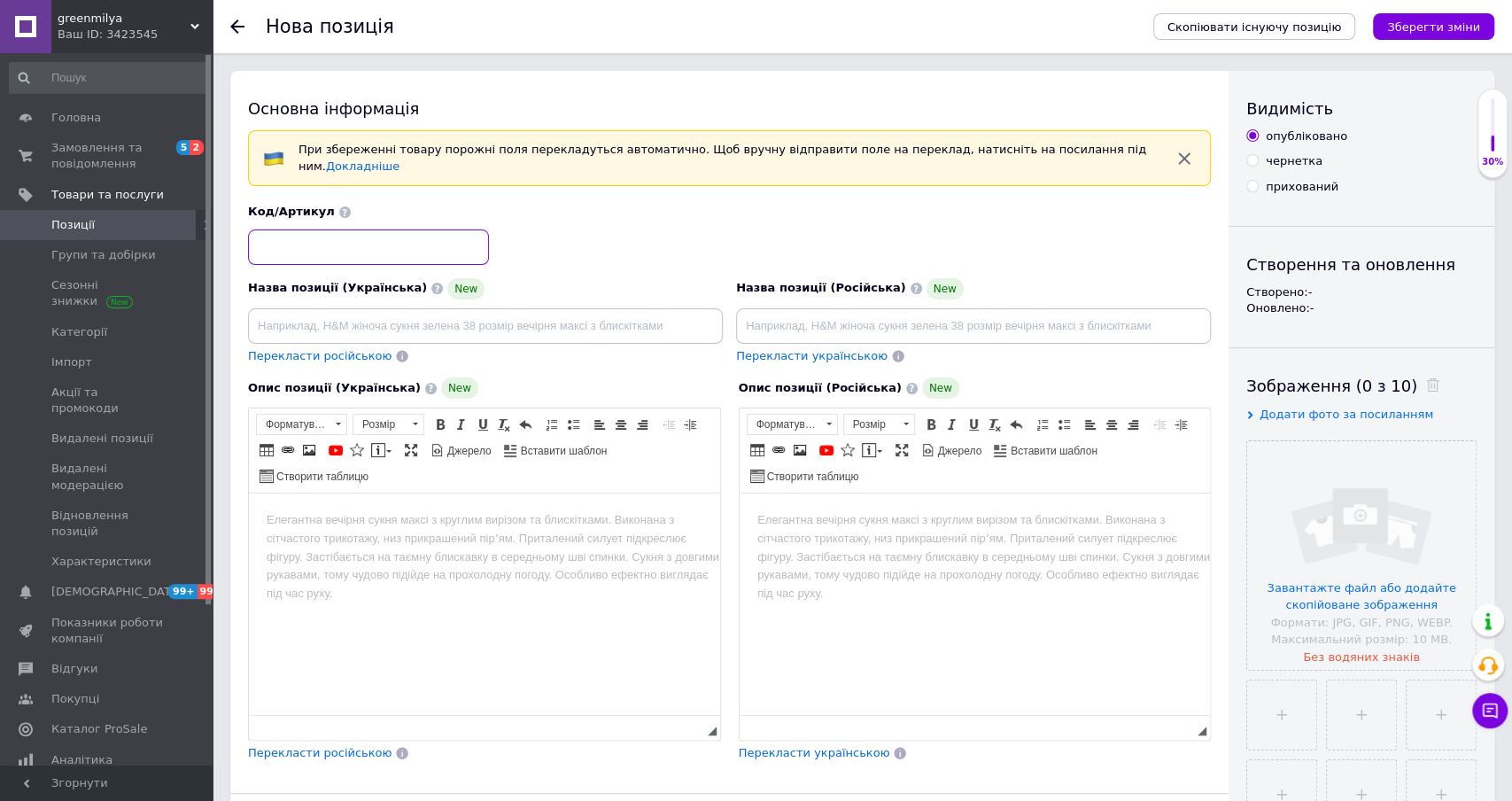
click at [452, 252] on input at bounding box center [368, 247] width 241 height 36
type input "40"
click at [804, 225] on div "Код/Артикул 40" at bounding box center [729, 234] width 976 height 74
click at [422, 541] on html at bounding box center [484, 520] width 471 height 54
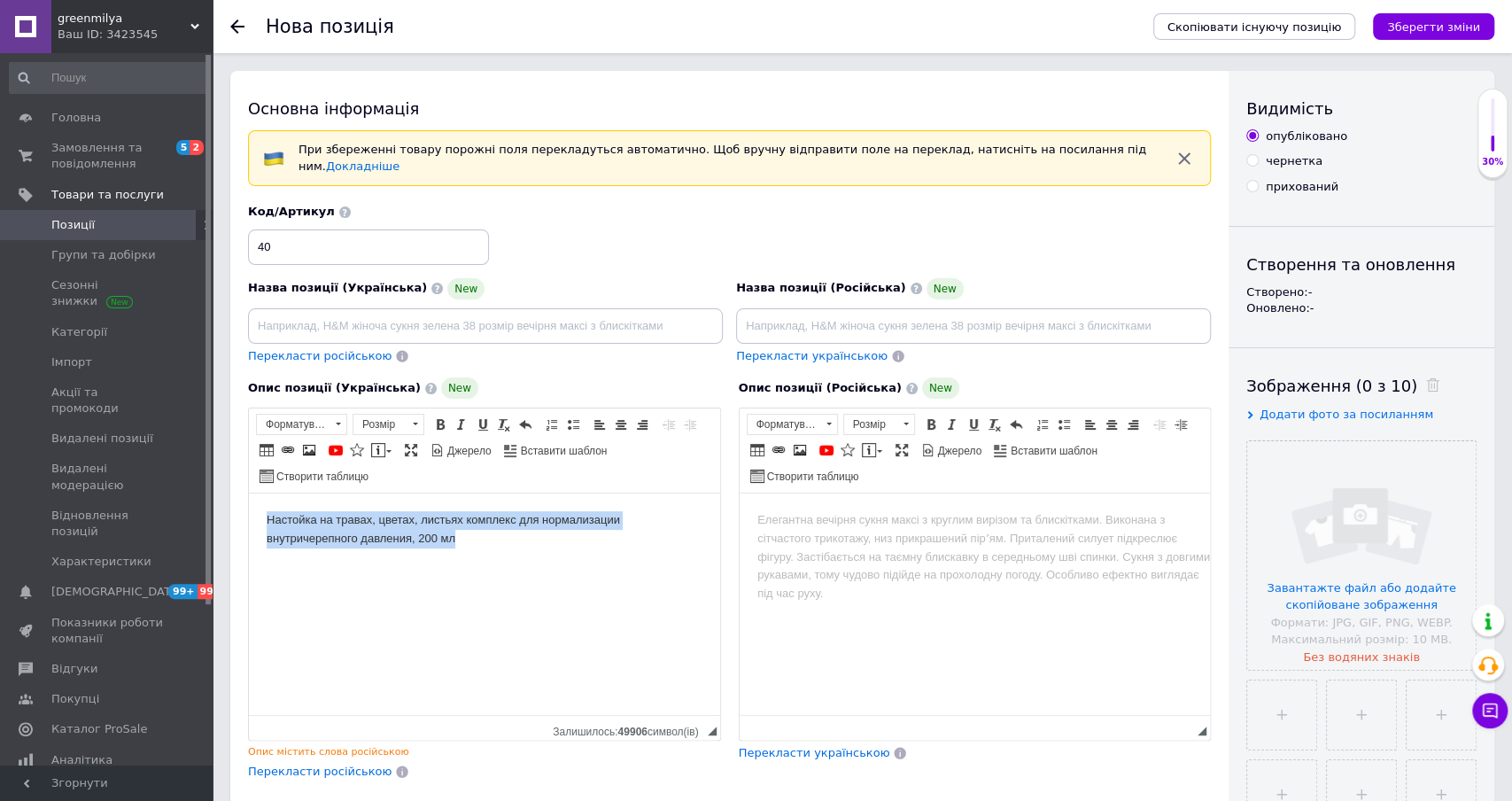
drag, startPoint x: 467, startPoint y: 541, endPoint x: 252, endPoint y: 510, distance: 217.2
click at [252, 510] on html "Настойка на травах, цветах, листьях комплекс для нормализации внутричерепного д…" at bounding box center [484, 529] width 471 height 73
click at [887, 548] on html at bounding box center [974, 520] width 471 height 54
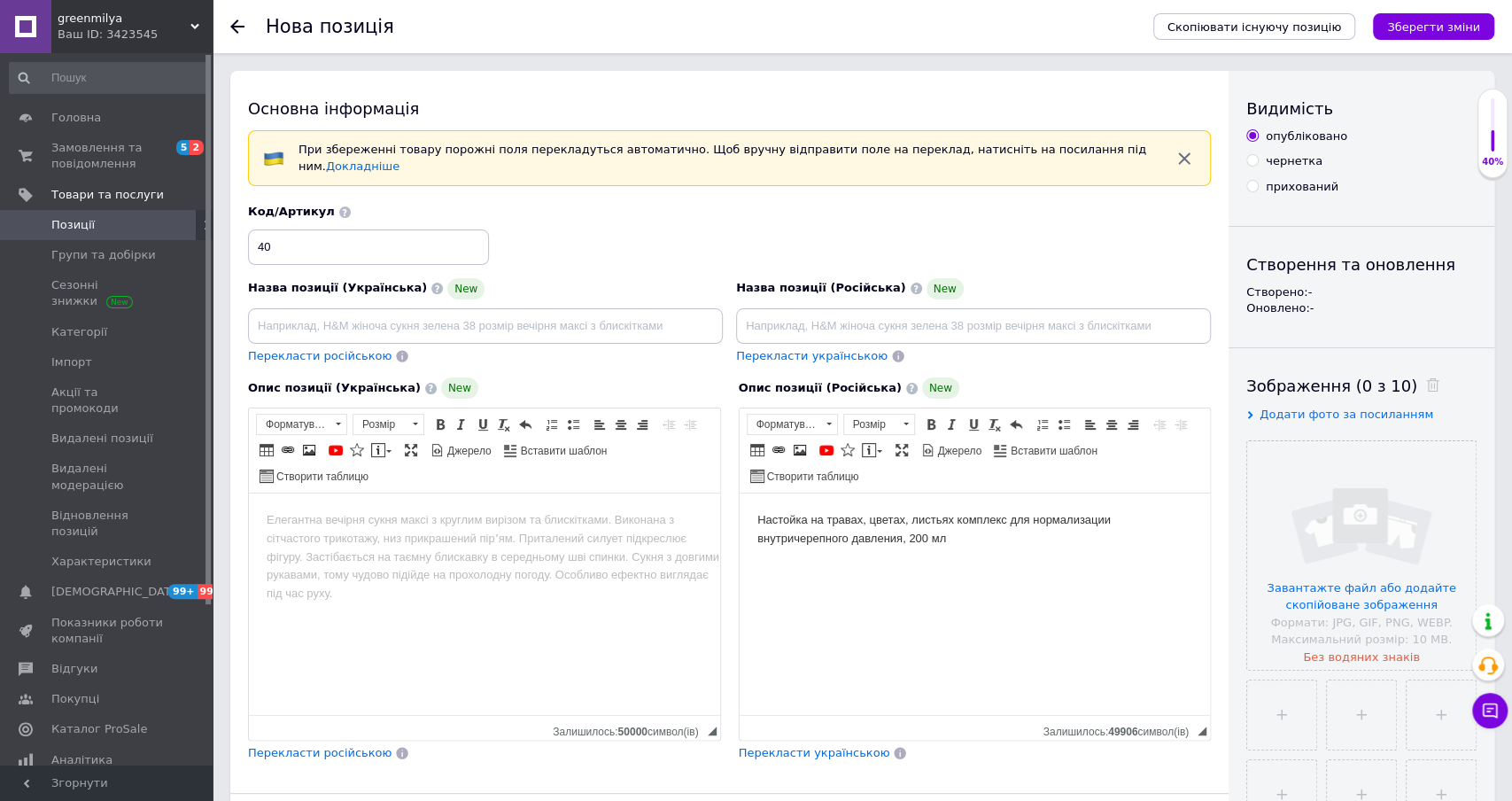
click at [1071, 521] on body "Настойка на травах, цветах, листьях комплекс для нормализации внутричерепного д…" at bounding box center [974, 529] width 436 height 37
paste body "Редактор, 03C9E637-6B61-4C0E-B858-002FDF8D92FE"
click at [886, 542] on body "Настойка на травах, цветах, листьях комплекс для разжижения внутричерепного дав…" at bounding box center [974, 529] width 436 height 37
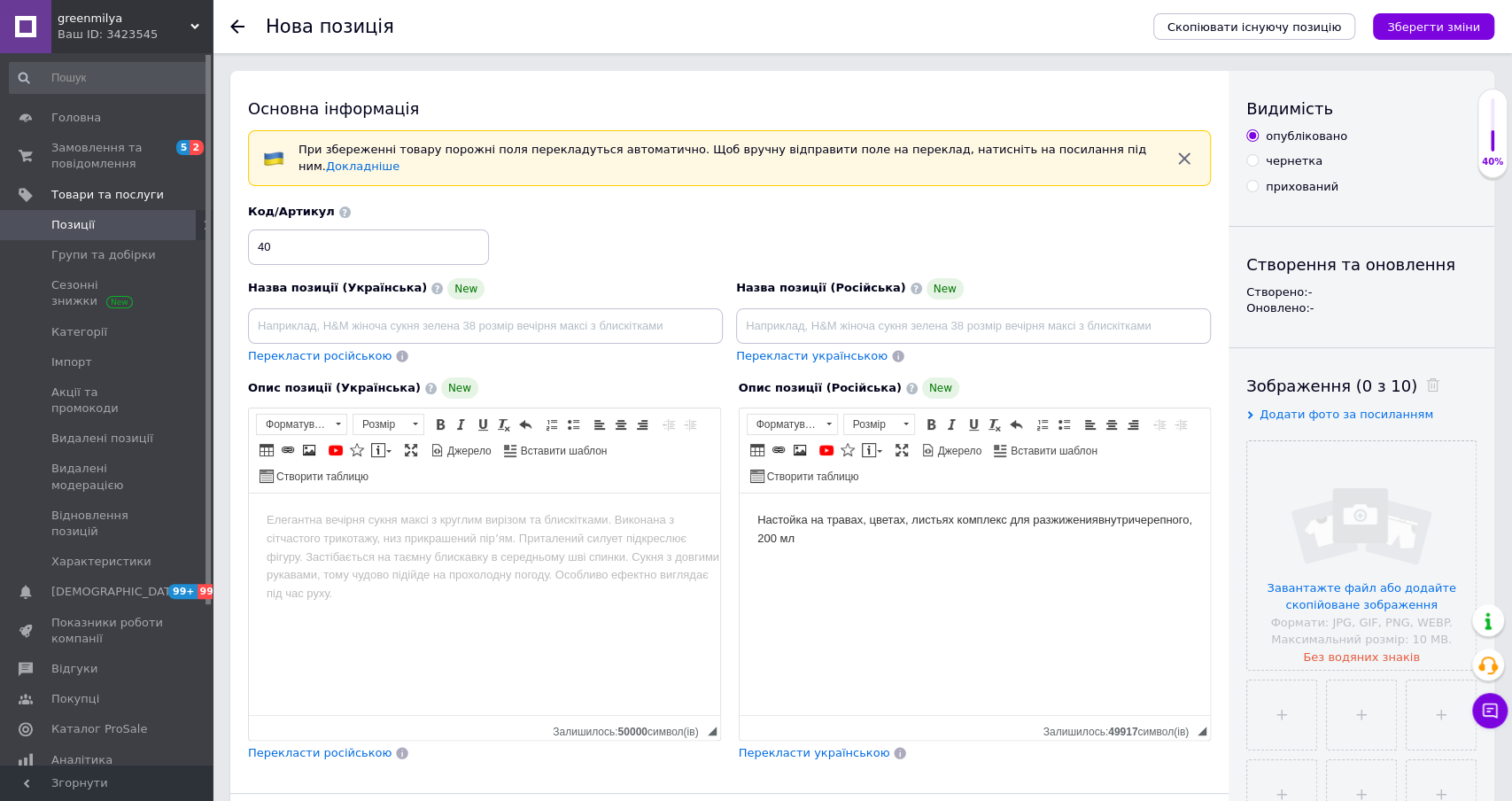
click at [792, 539] on body "Настойка на травах, цветах, листьях комплекс для разжижения внутричерепного, 20…" at bounding box center [974, 529] width 436 height 37
click at [791, 539] on body "Настойка на травах, цветах, листьях комплекс для разжижения внутричерепного, 20…" at bounding box center [974, 529] width 436 height 37
drag, startPoint x: 1201, startPoint y: 516, endPoint x: 751, endPoint y: 512, distance: 450.0
click at [751, 513] on html "Настойка на травах, цветах, листьях комплекс для разжижения крови, 200 мл" at bounding box center [974, 520] width 471 height 54
copy body "Настойка на травах, цветах, листьях комплекс для разжижения крови, 200 мл"
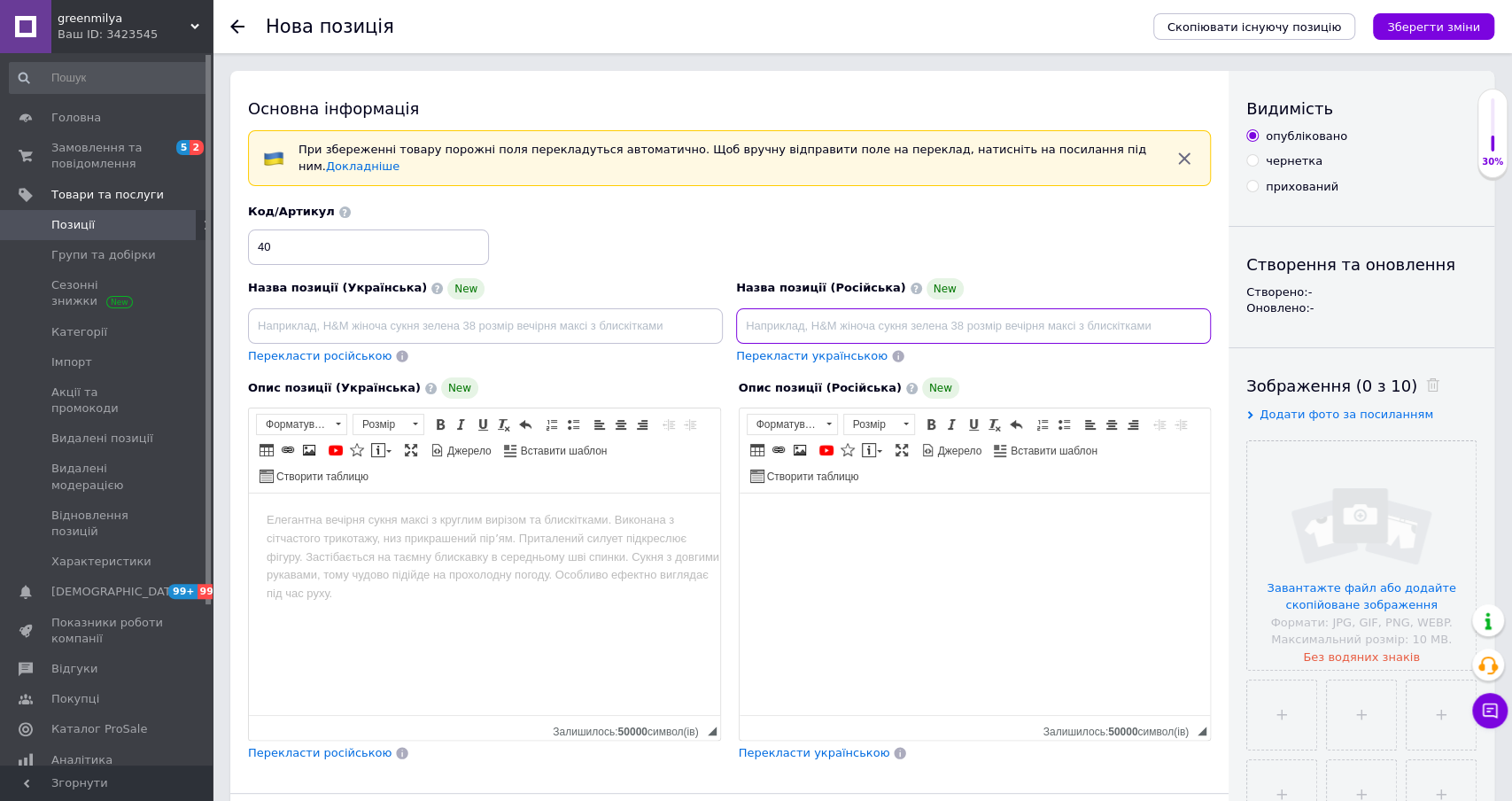
click at [935, 317] on input at bounding box center [973, 326] width 475 height 36
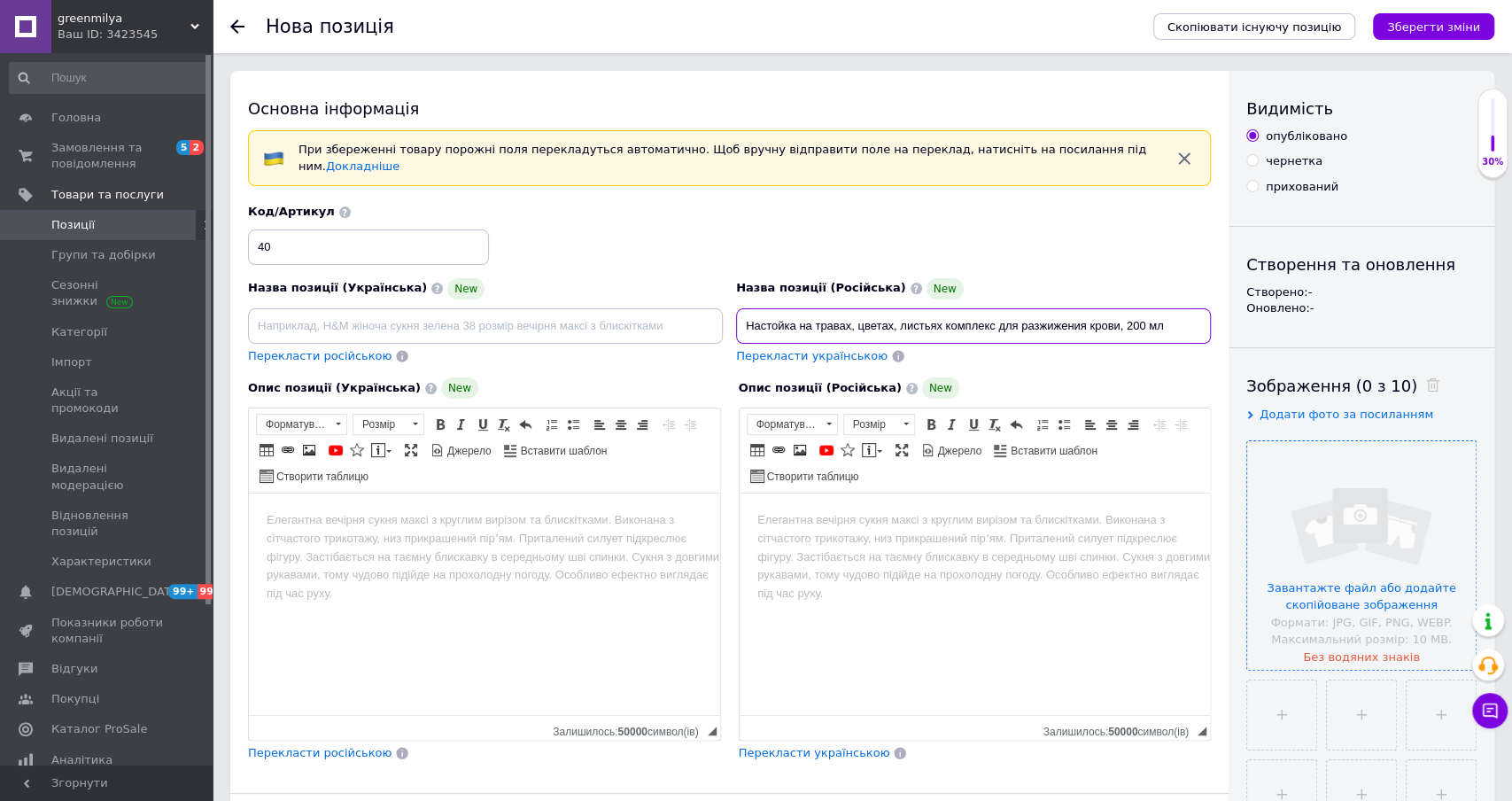
type input "Настойка на травах, цветах, листьях комплекс для разжижения крови, 200 мл"
click at [1300, 482] on input "file" at bounding box center [1361, 555] width 228 height 228
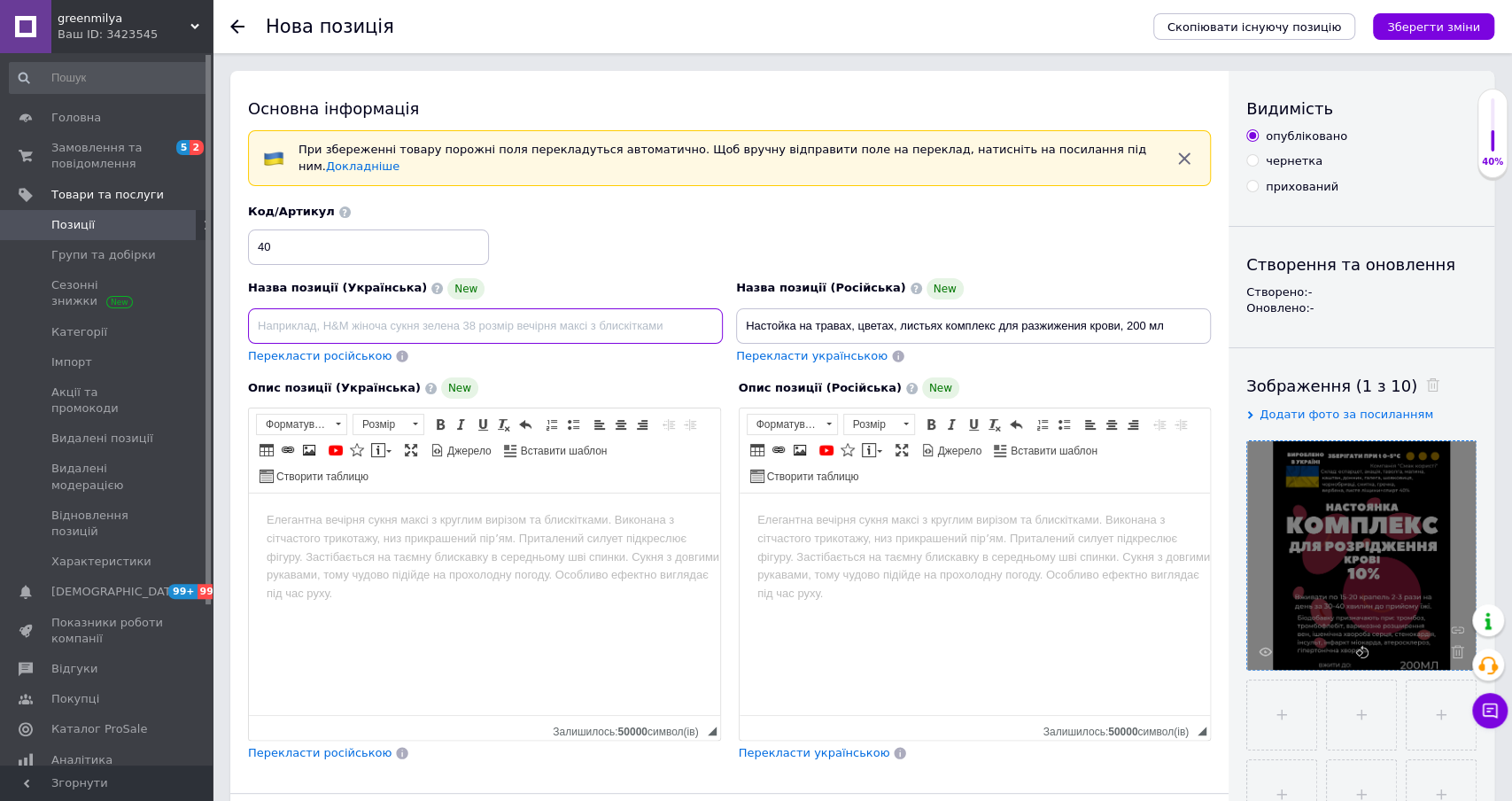
click at [588, 317] on input at bounding box center [485, 326] width 475 height 36
paste input "Настоянка на травах, квітах, листі комплекс для розрідження крові, 200 мл"
type input "Настоянка на травах, квітах, листі комплекс для розрідження крові, 200 мл"
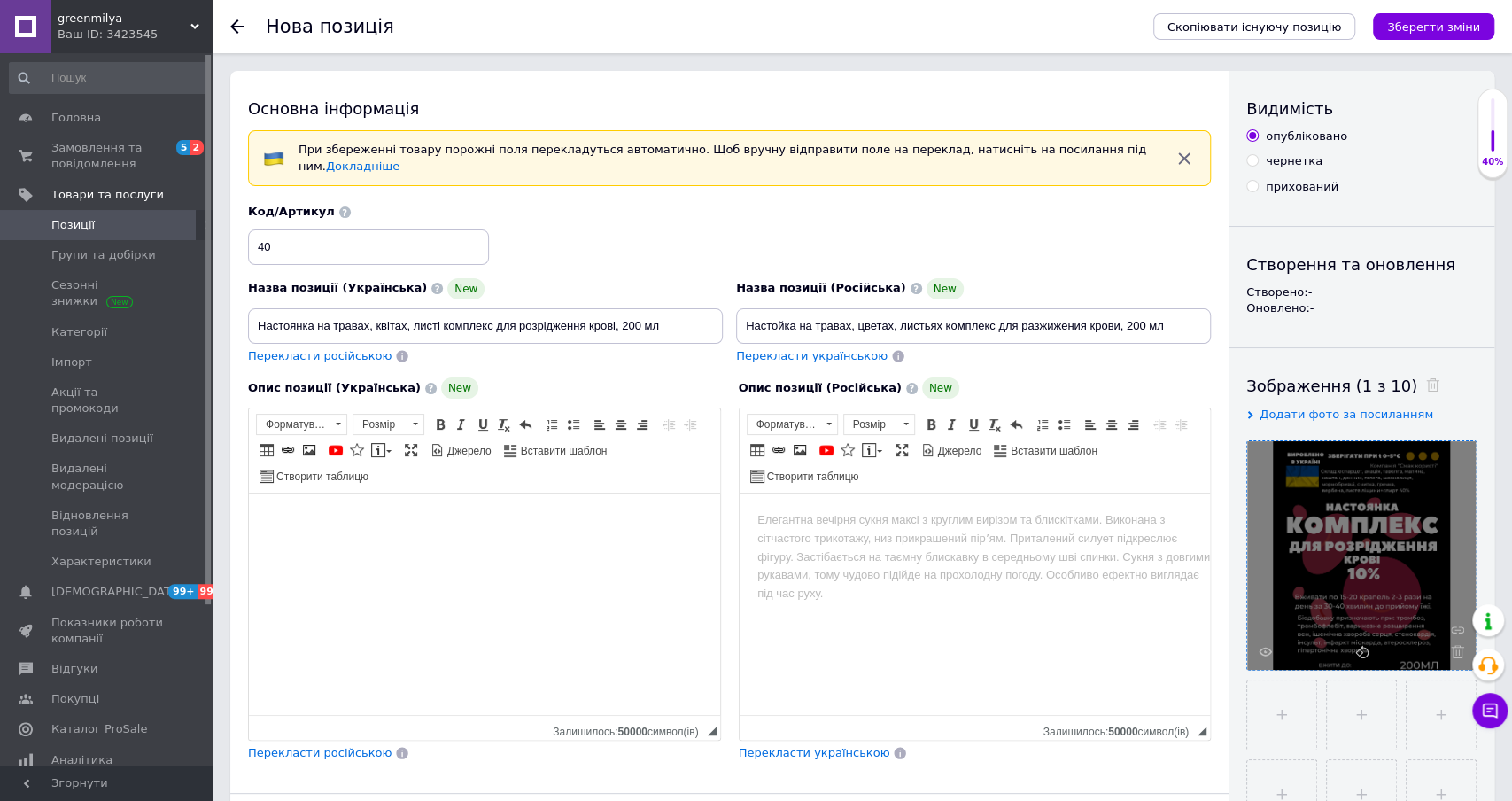
click at [558, 548] on html at bounding box center [484, 520] width 471 height 54
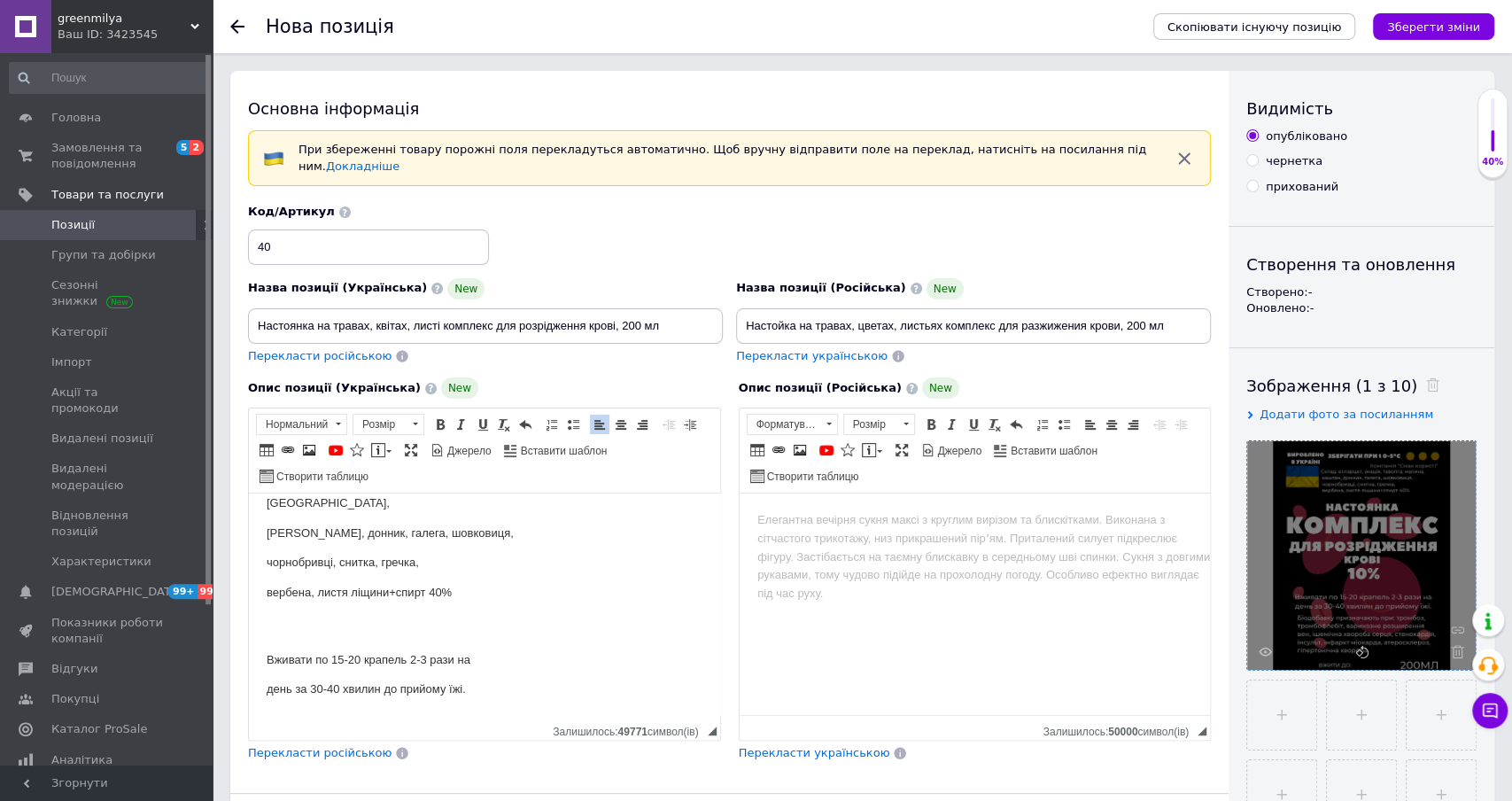
scroll to position [113, 0]
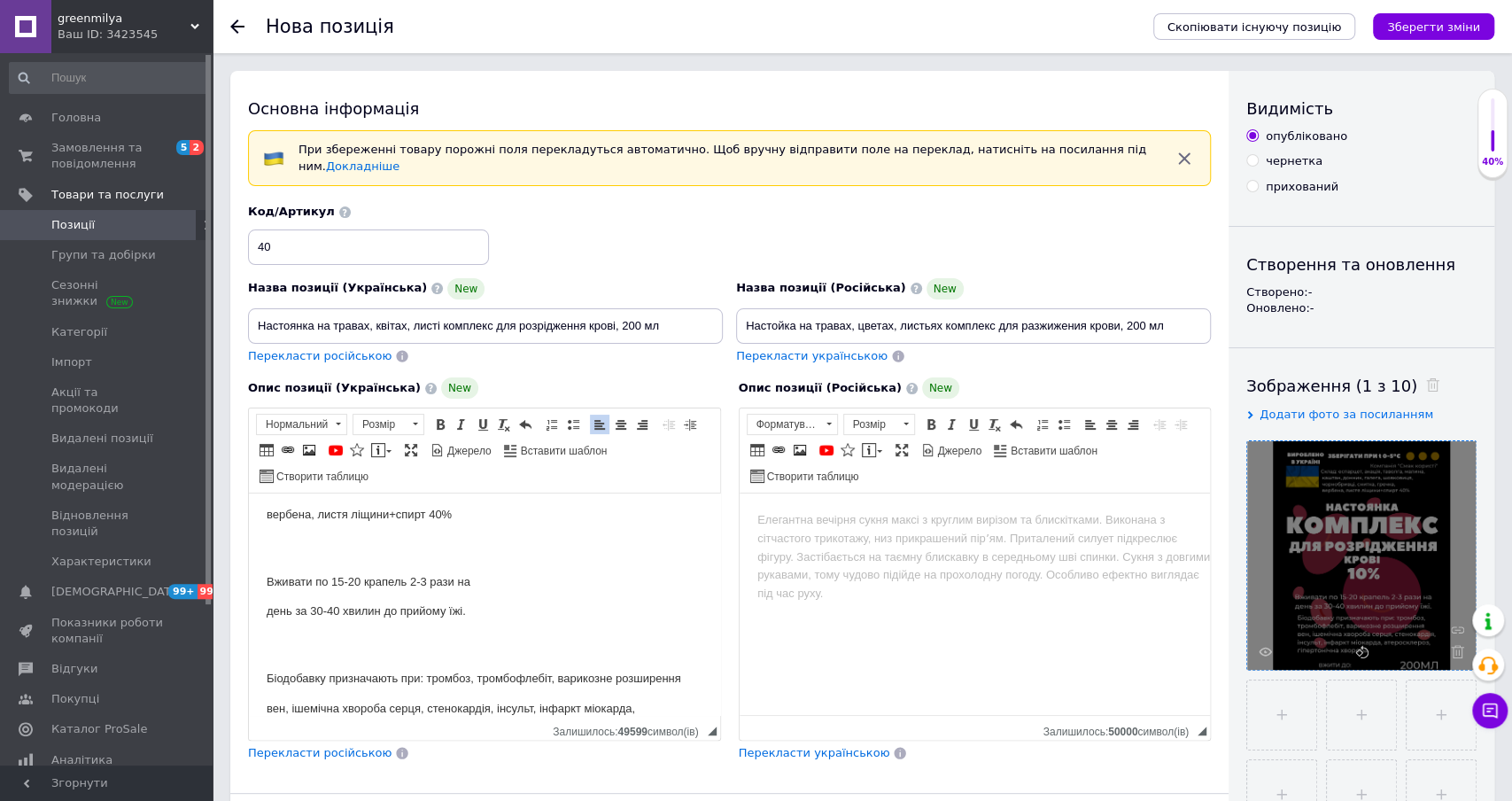
click at [329, 639] on body "Склад: еспарцет, акація, таволга, малина, каштан, донник, галега, шовковиця, чо…" at bounding box center [485, 567] width 436 height 339
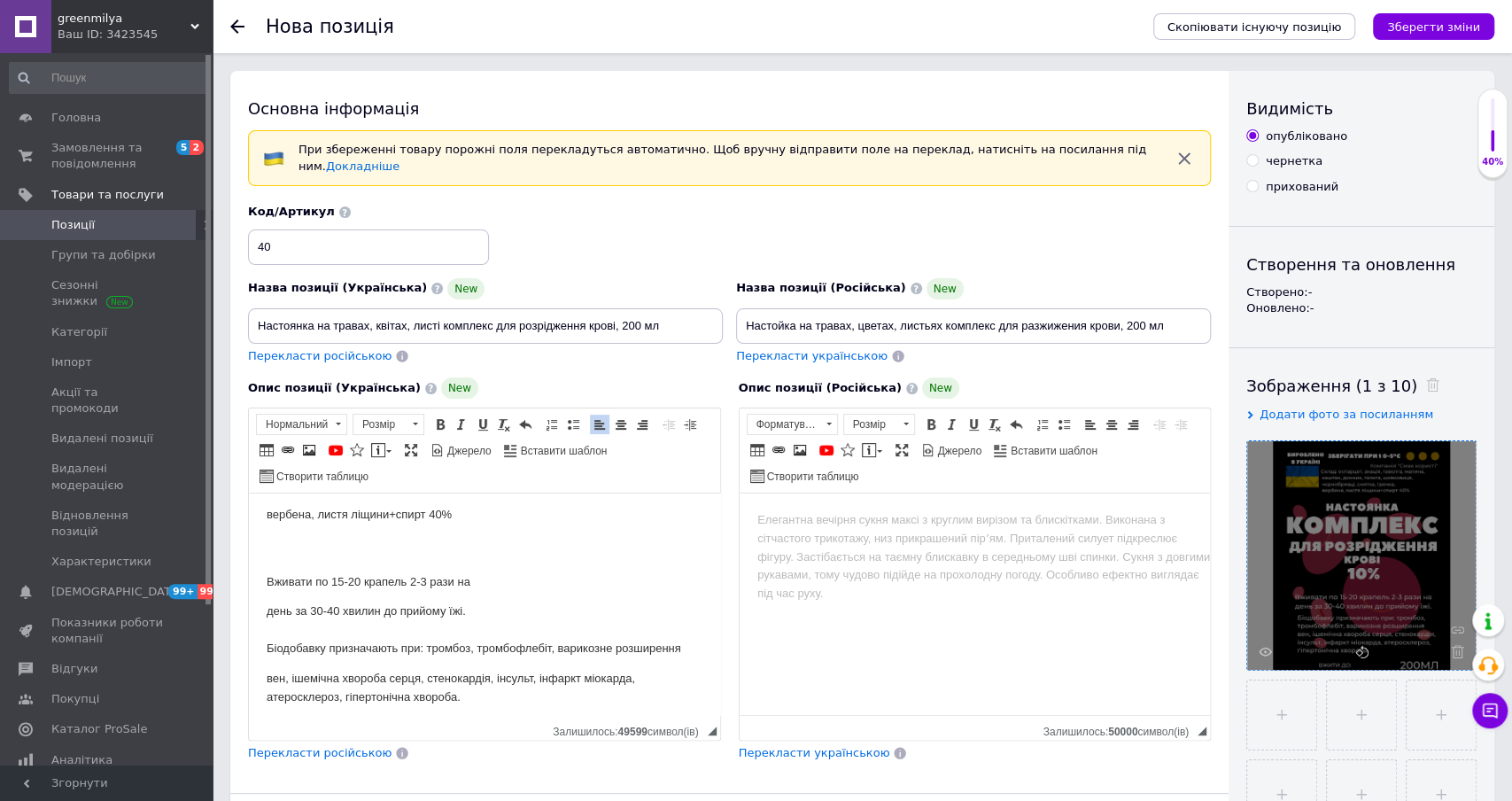
scroll to position [104, 0]
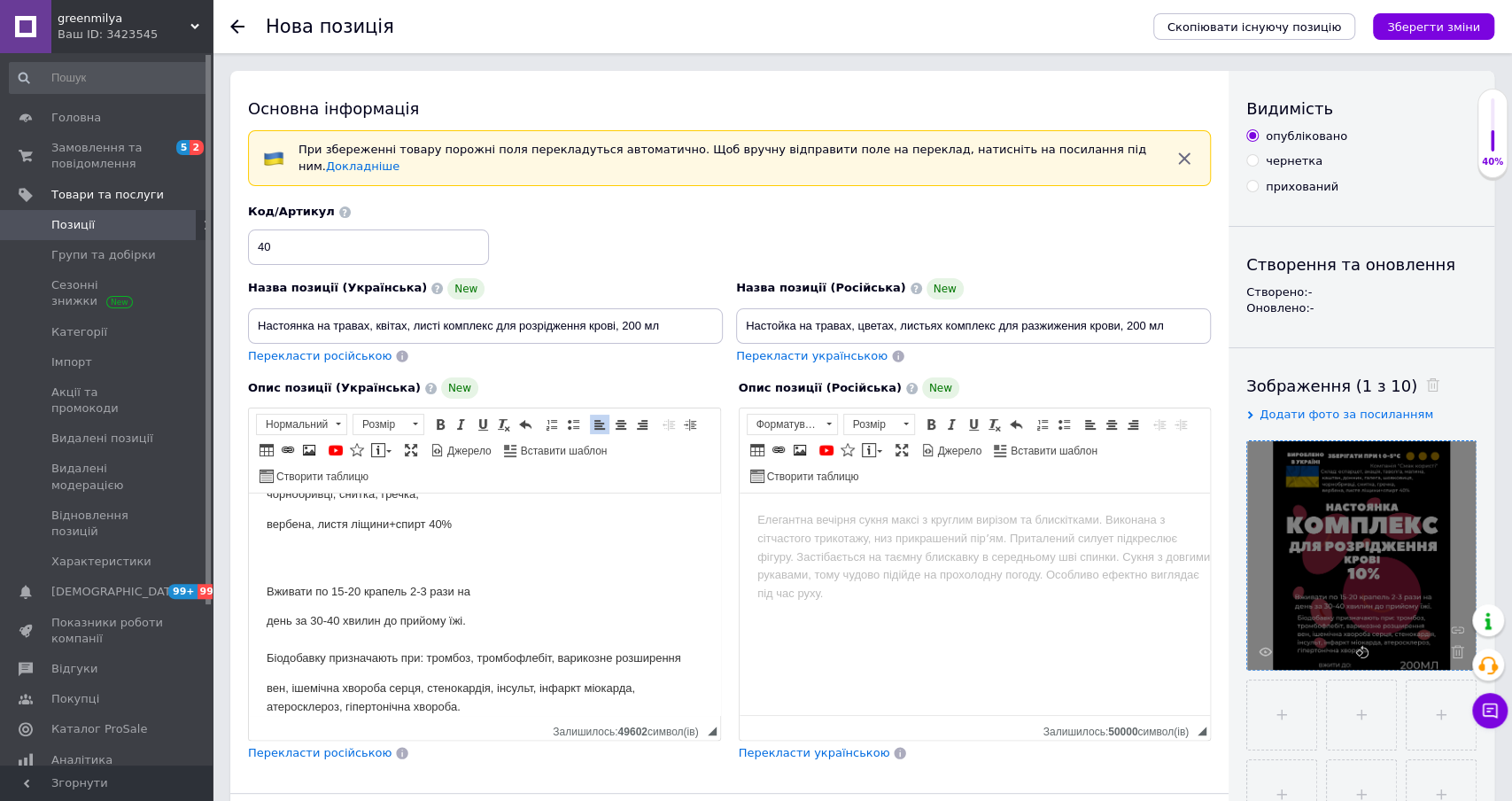
click at [264, 565] on html "Склад: еспарцет, акація, таволга, малина, каштан, донник, галега, шовковиця, чо…" at bounding box center [484, 561] width 471 height 343
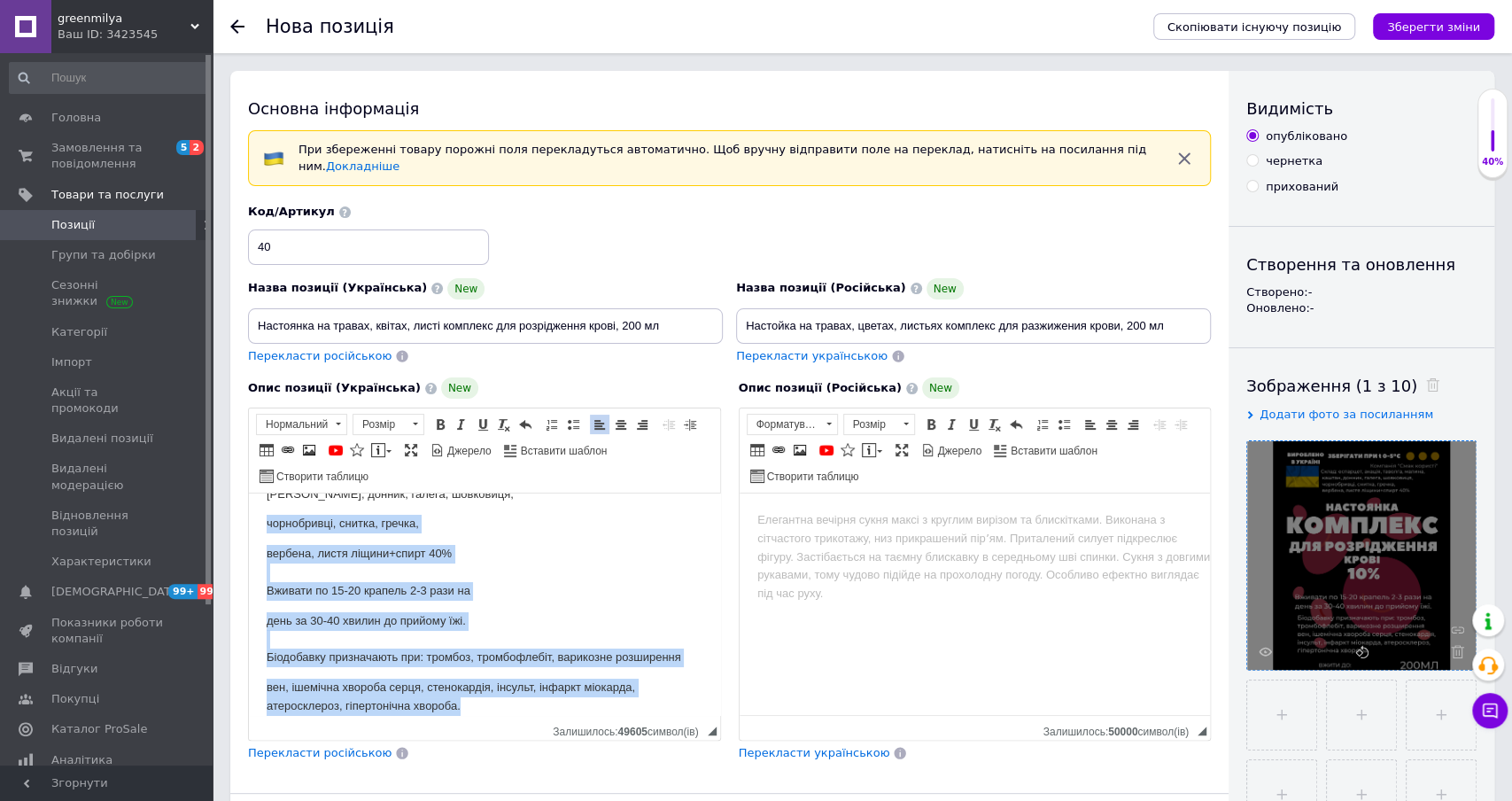
scroll to position [0, 0]
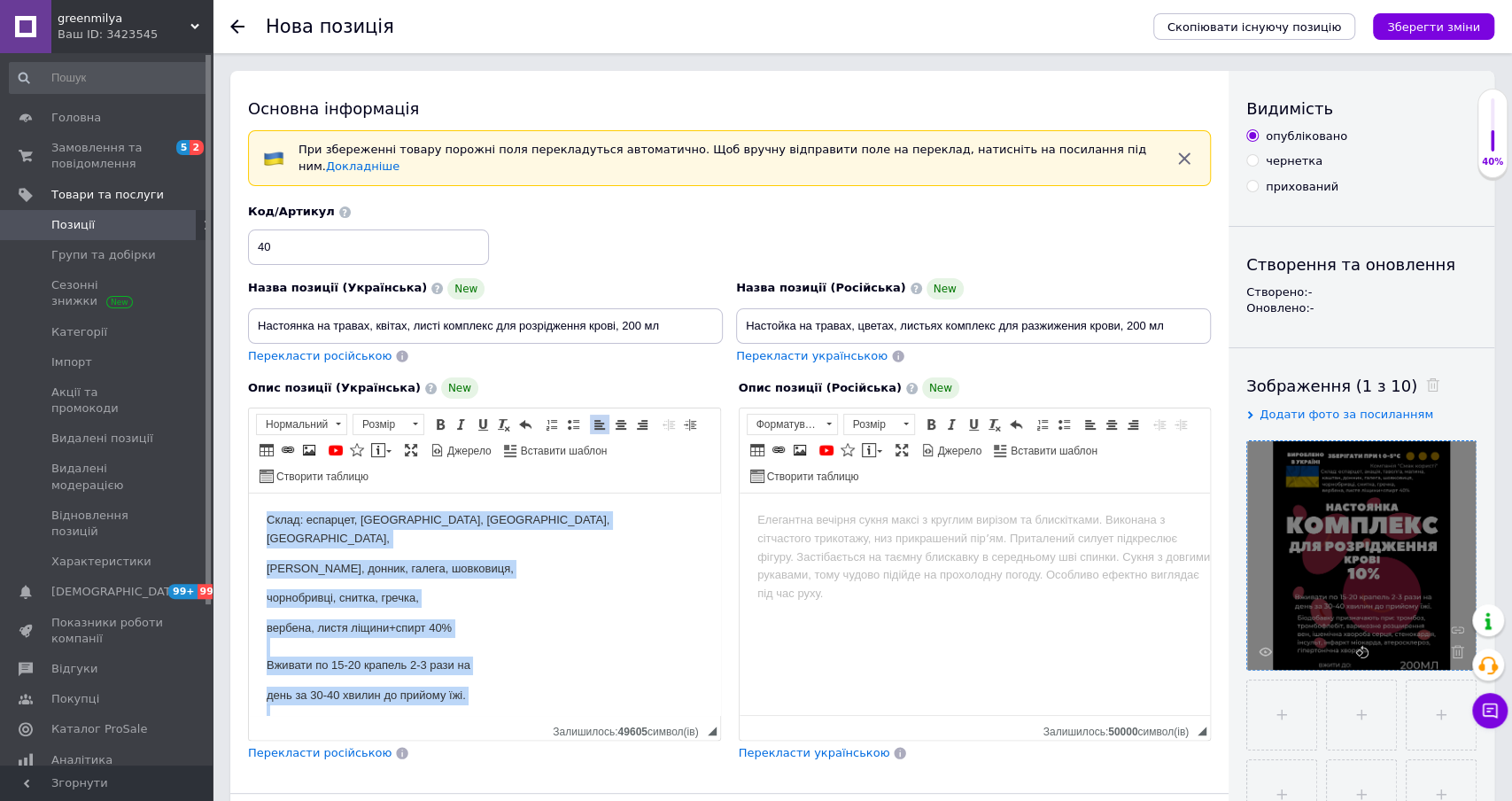
drag, startPoint x: 468, startPoint y: 694, endPoint x: 271, endPoint y: 478, distance: 292.3
click at [271, 493] on html "Склад: еспарцет, акація, таволга, малина, каштан, донник, галега, шовковиця, чо…" at bounding box center [484, 650] width 471 height 314
copy body "Склад: еспарцет, акація, таволга, малина, каштан, донник, галега, шовковиця, чо…"
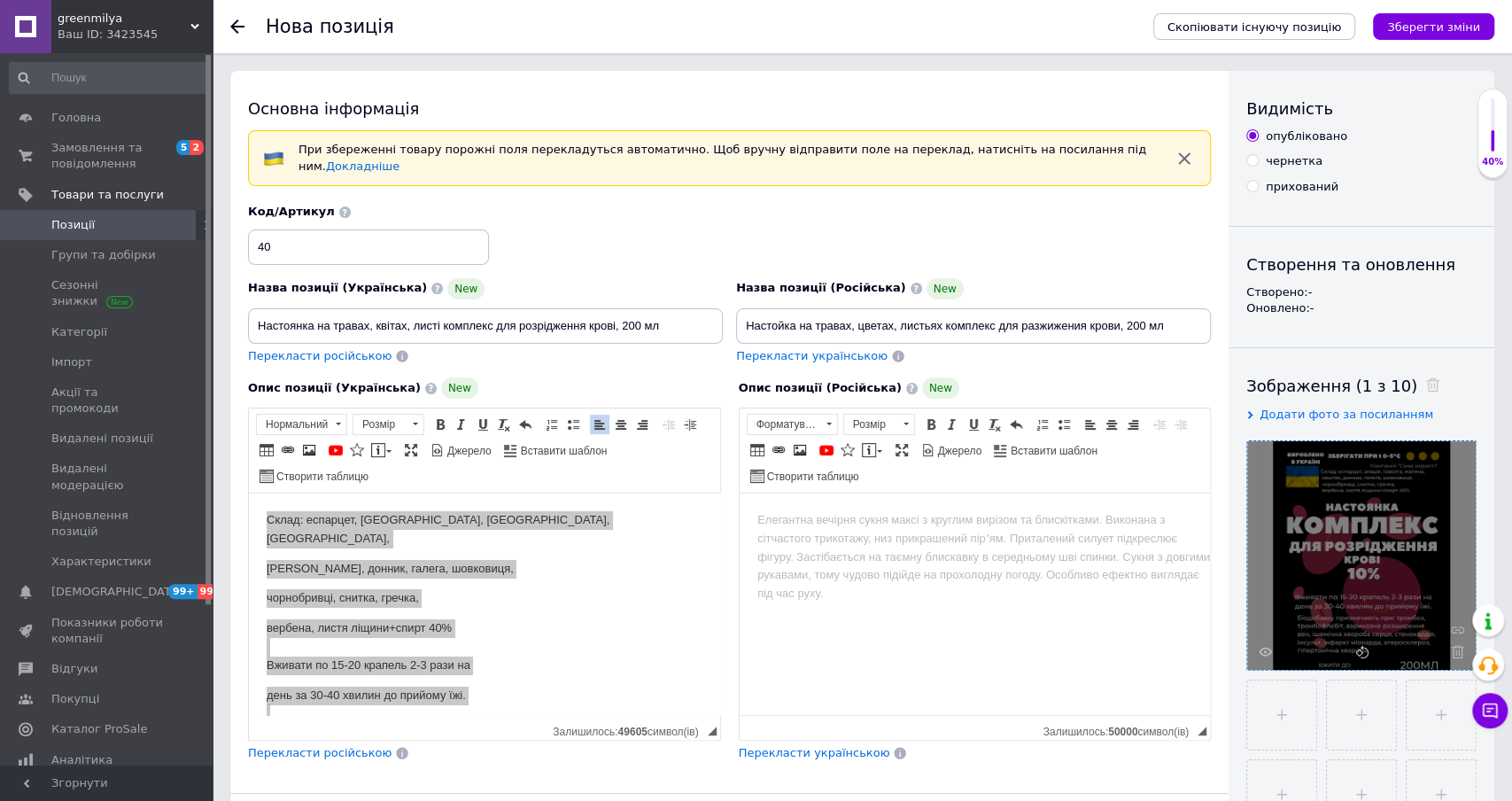
click at [895, 548] on html at bounding box center [974, 520] width 471 height 54
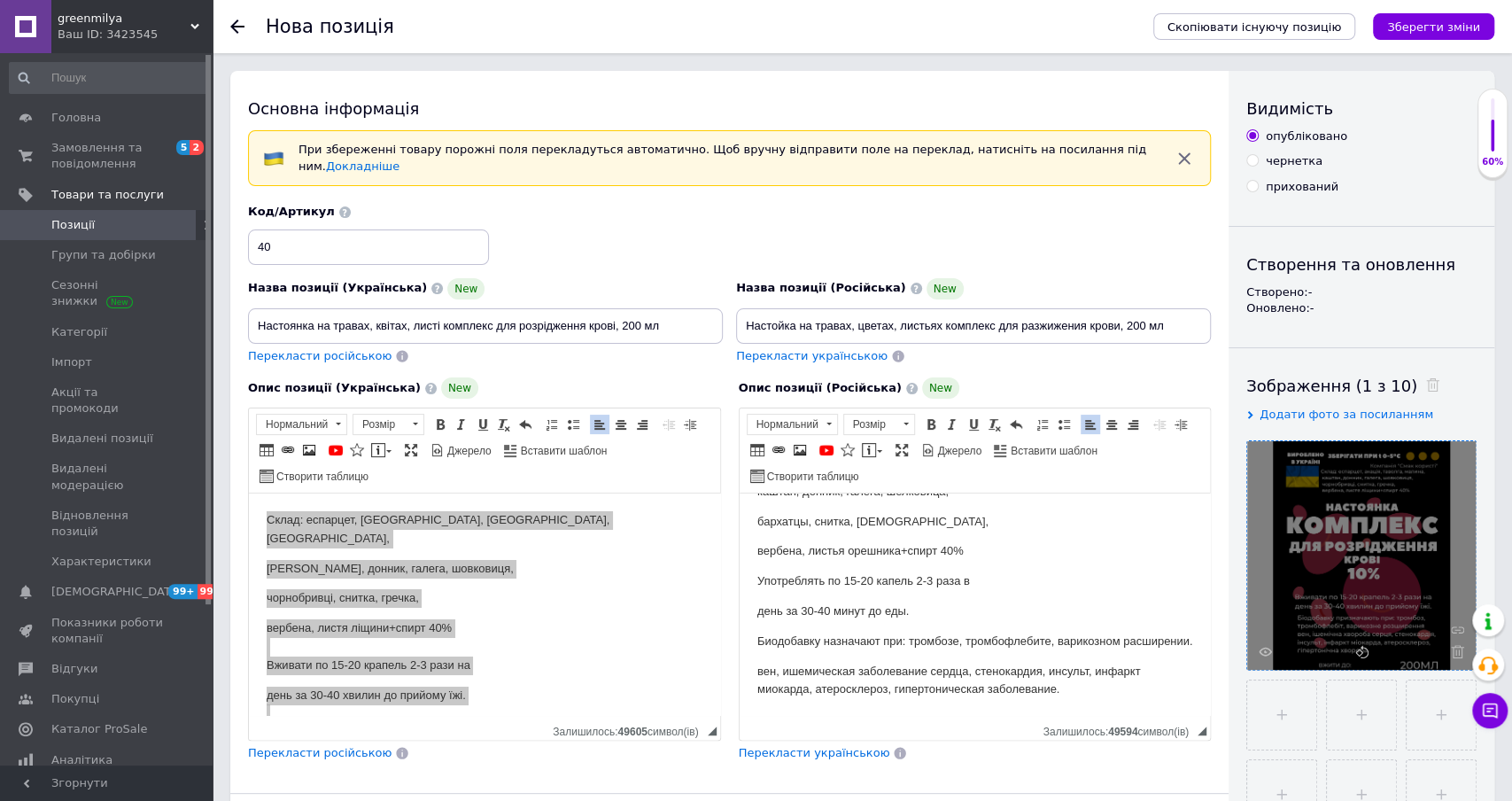
scroll to position [78, 0]
click at [752, 643] on html "Состав: эспарцет, акация, таволга, малина, каштан, донник, галега, шелковица, б…" at bounding box center [974, 574] width 471 height 282
click at [754, 668] on html "Состав: эспарцет, акация, таволга, малина, каштан, донник, галега, шелковица, б…" at bounding box center [974, 574] width 471 height 282
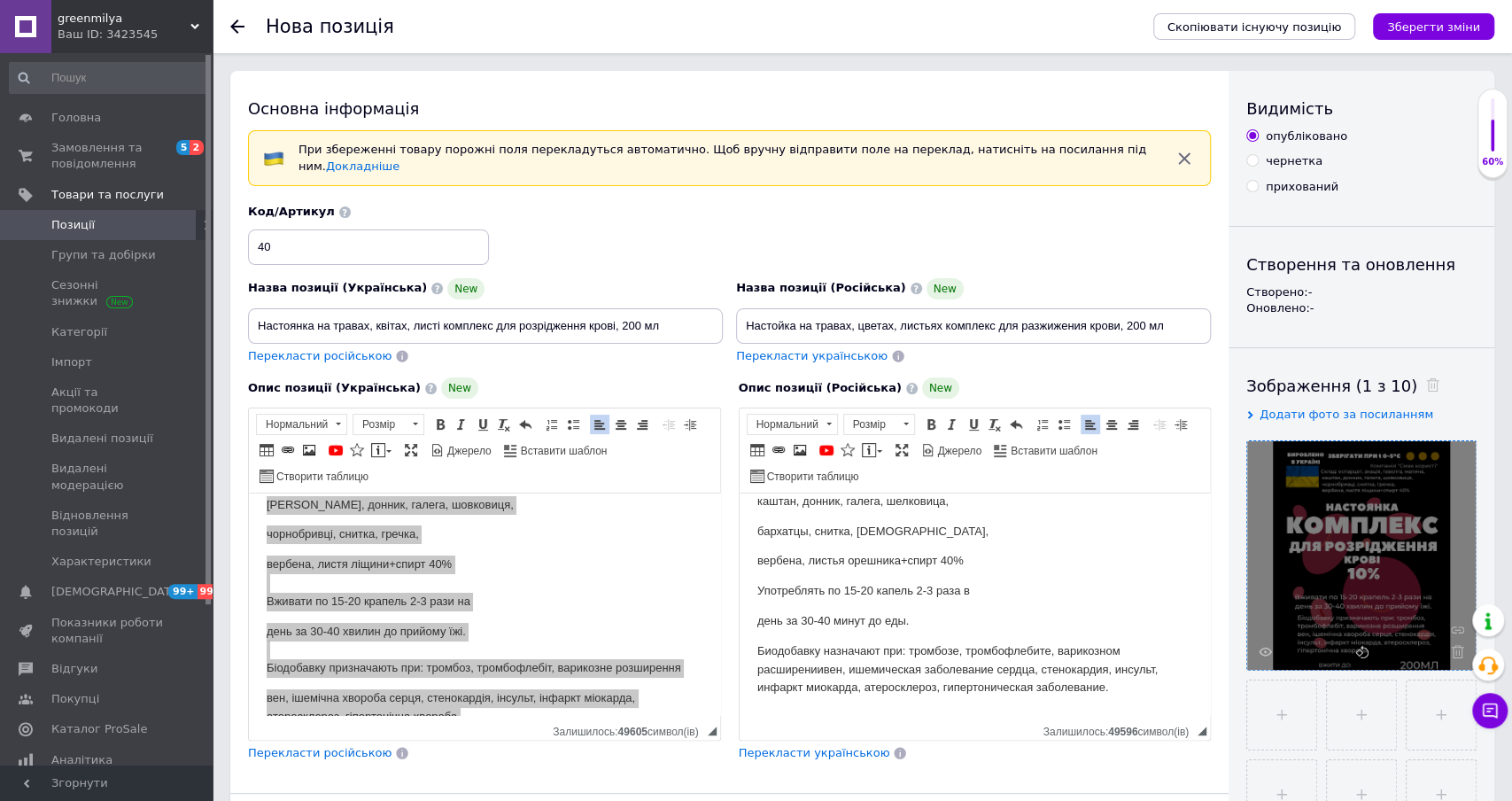
scroll to position [74, 0]
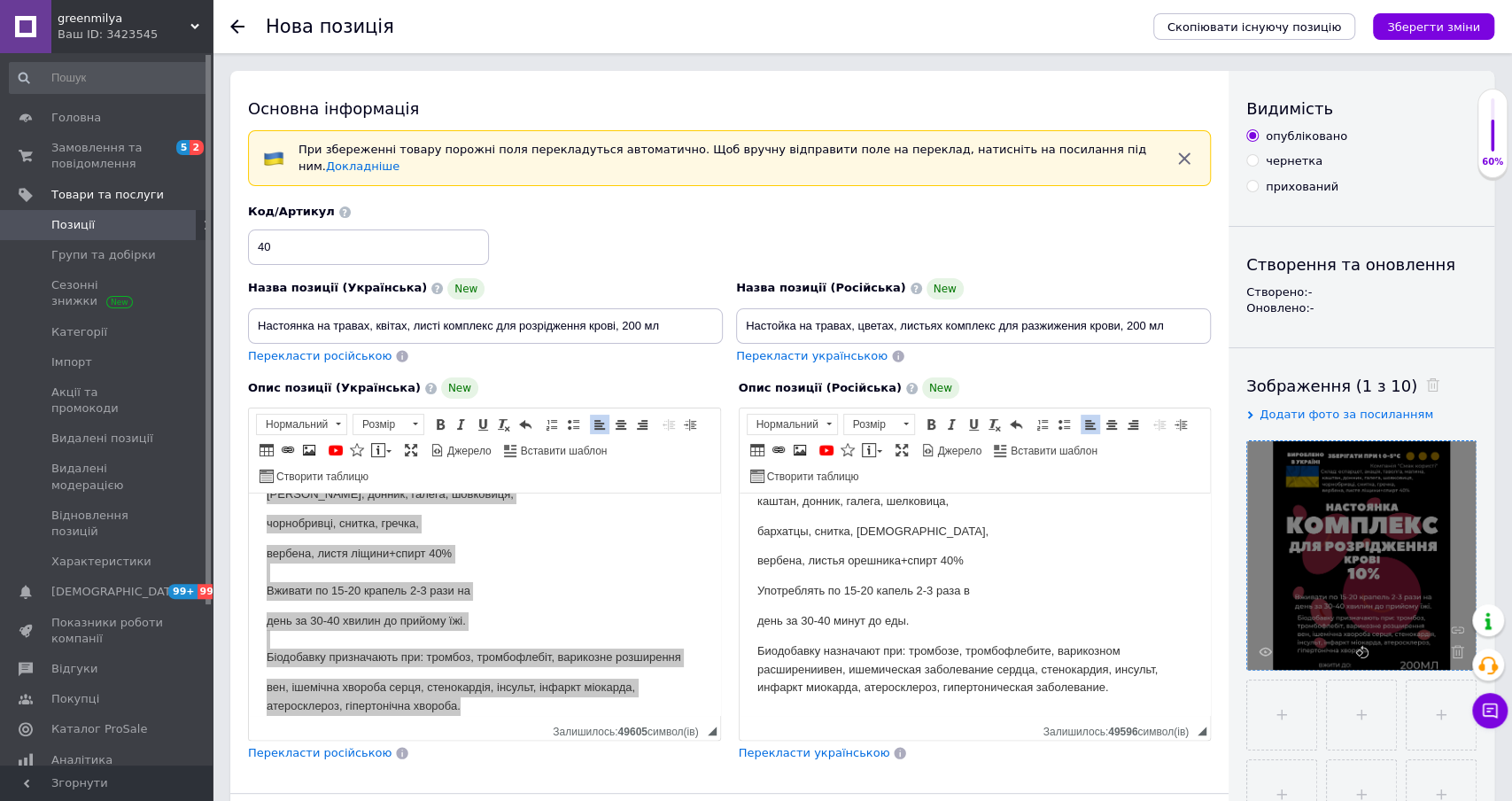
click at [925, 669] on p "Биодобавку назначают при: тромбозе, тромбофлебите, варикозном расширении вен, и…" at bounding box center [974, 669] width 436 height 55
click at [971, 667] on p "Биодобавку назначают при: тромбозе, тромбофлебите, варикозном расширении вен, и…" at bounding box center [974, 669] width 436 height 55
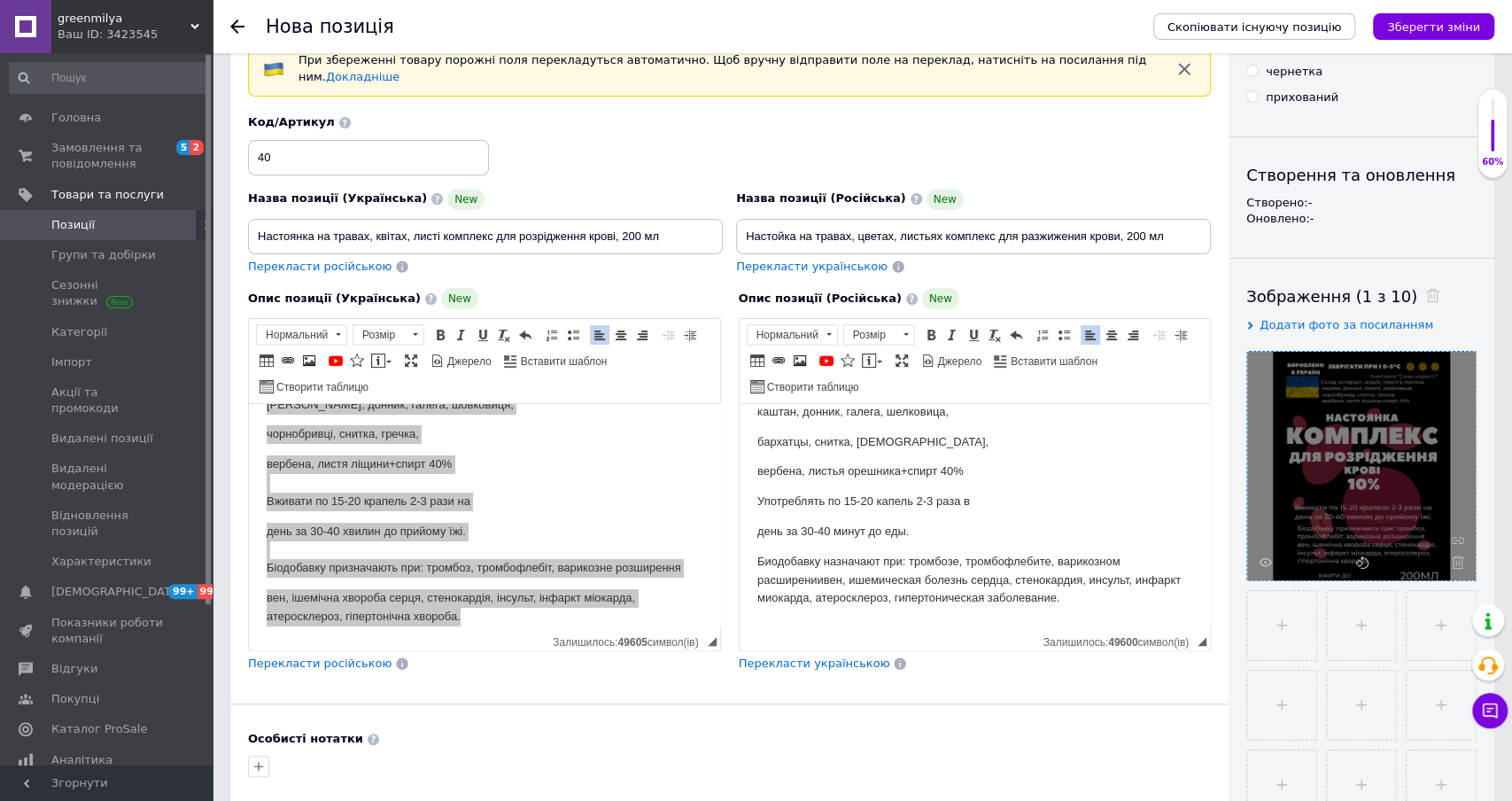
scroll to position [90, 0]
click at [963, 598] on p "Биодобавку назначают при: тромбозе, тромбофлебите, варикозном расширении вен, и…" at bounding box center [974, 578] width 436 height 55
click at [1076, 598] on p "Биодобавку назначают при: тромбозе, тромбофлебите, варикозном расширении вен, и…" at bounding box center [974, 578] width 436 height 55
click at [927, 584] on p "Биодобавку назначают при: тромбозе, тромбофлебите, варикозном расширении вен, и…" at bounding box center [974, 578] width 436 height 55
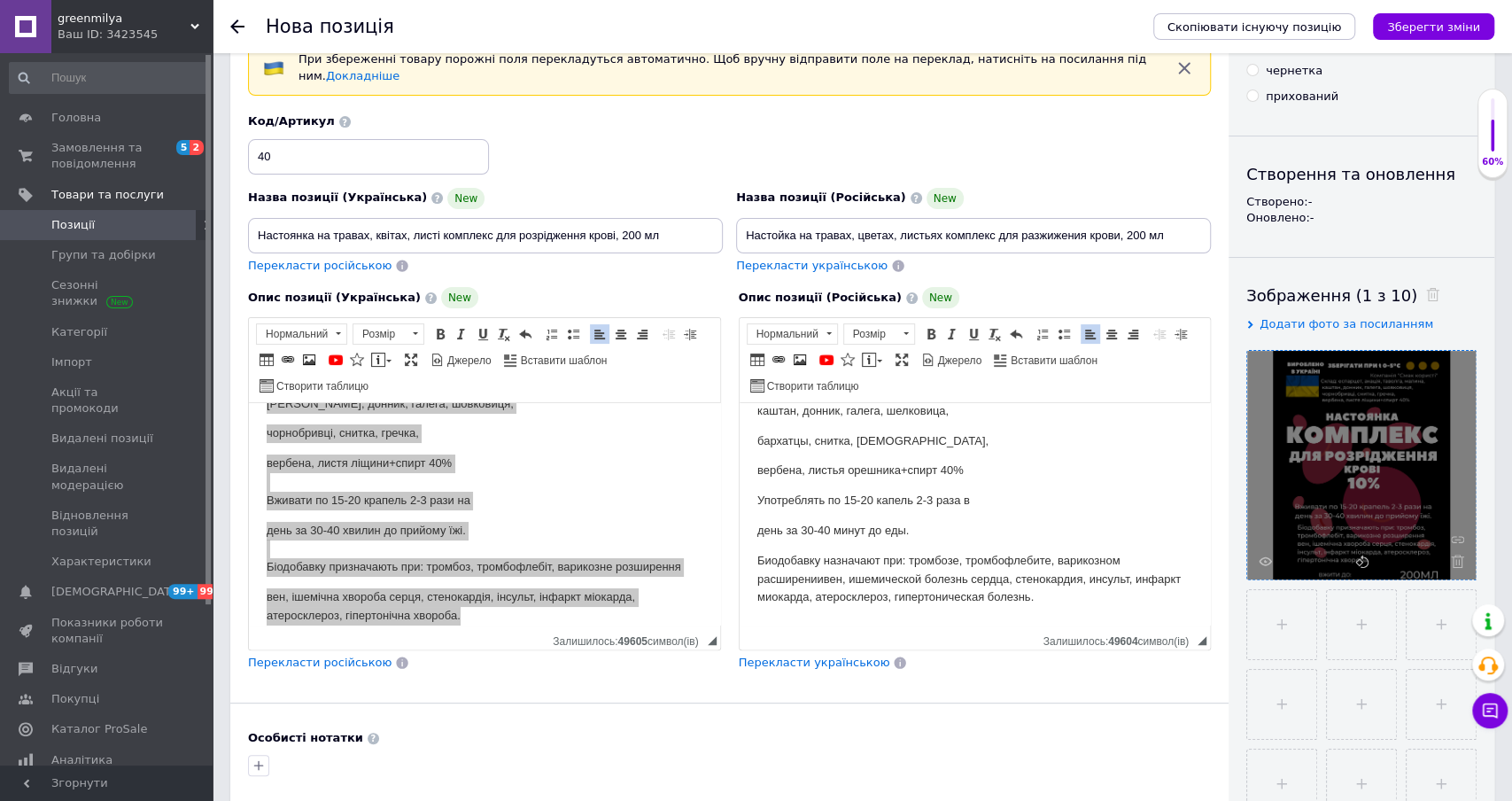
click at [972, 582] on p "Биодобавку назначают при: тромбозе, тромбофлебите, варикозном расширении вен, и…" at bounding box center [974, 578] width 436 height 55
click at [1092, 580] on p "Биодобавку назначают при: тромбозе, тромбофлебите, варикозном расширении вен, и…" at bounding box center [974, 578] width 436 height 55
click at [1140, 577] on p "Биодобавку назначают при: тромбозе, тромбофлебите, варикозном расширении вен, и…" at bounding box center [974, 578] width 436 height 55
click at [804, 603] on p "Биодобавку назначают при: тромбозе, тромбофлебите, варикозном расширении вен, и…" at bounding box center [974, 578] width 436 height 55
click at [947, 602] on p "Биодобавку назначают при: тромбозе, тромбофлебите, варикозном расширении вен, и…" at bounding box center [974, 578] width 436 height 55
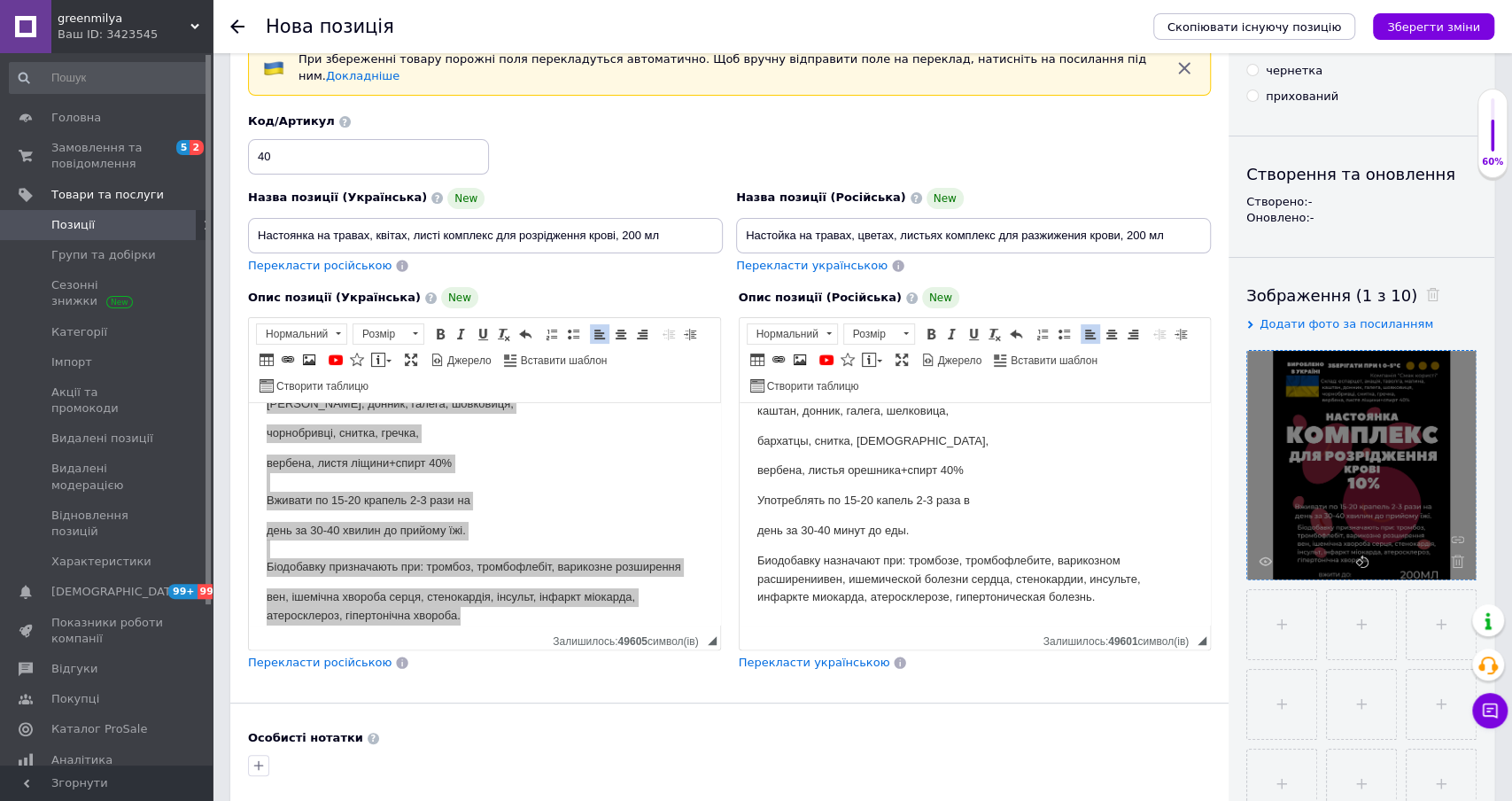
click at [1052, 604] on p "Биодобавку назначают при: тромбозе, тромбофлебите, варикозном расширении вен, и…" at bounding box center [974, 578] width 436 height 55
click at [1101, 603] on p "Биодобавку назначают при: тромбозе, тромбофлебите, варикозном расширении вен, и…" at bounding box center [974, 578] width 436 height 55
click at [1176, 564] on p "Биодобавку назначают при: тромбозе, тромбофлебите, варикозном расширении вен, и…" at bounding box center [974, 578] width 436 height 55
click at [1044, 593] on p "Биодобавку назначают при: тромбозе, тромбофлебите, варикозном расширении вен, и…" at bounding box center [974, 578] width 436 height 55
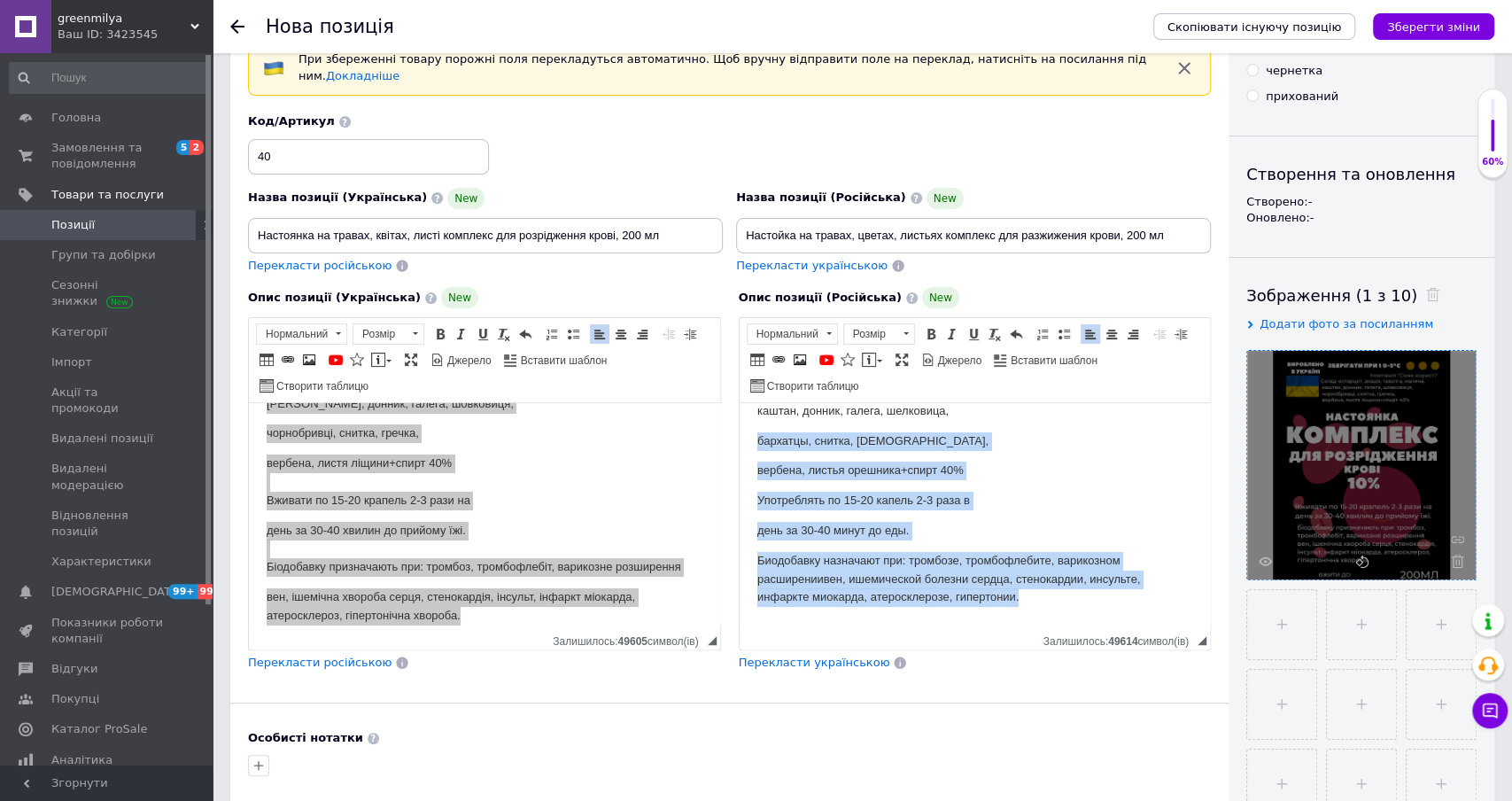
scroll to position [0, 0]
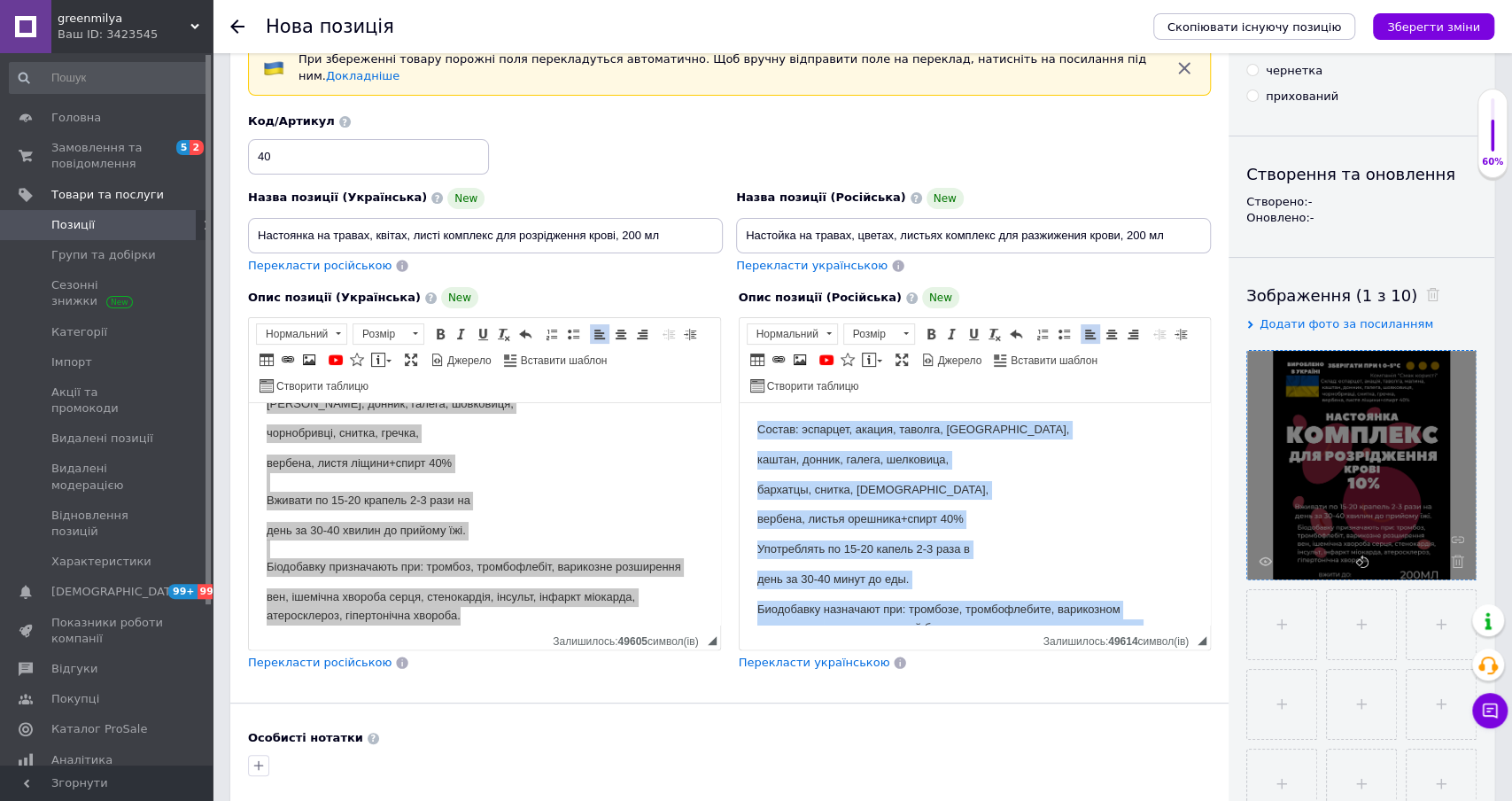
drag, startPoint x: 1044, startPoint y: 600, endPoint x: 782, endPoint y: 383, distance: 340.2
click at [782, 403] on html "Состав: эспарцет, акация, таволга, малина, каштан, донник, галега, шелковица, б…" at bounding box center [974, 538] width 471 height 270
copy body "Состав: эспарцет, акация, таволга, малина, каштан, донник, галега, шелковица, б…"
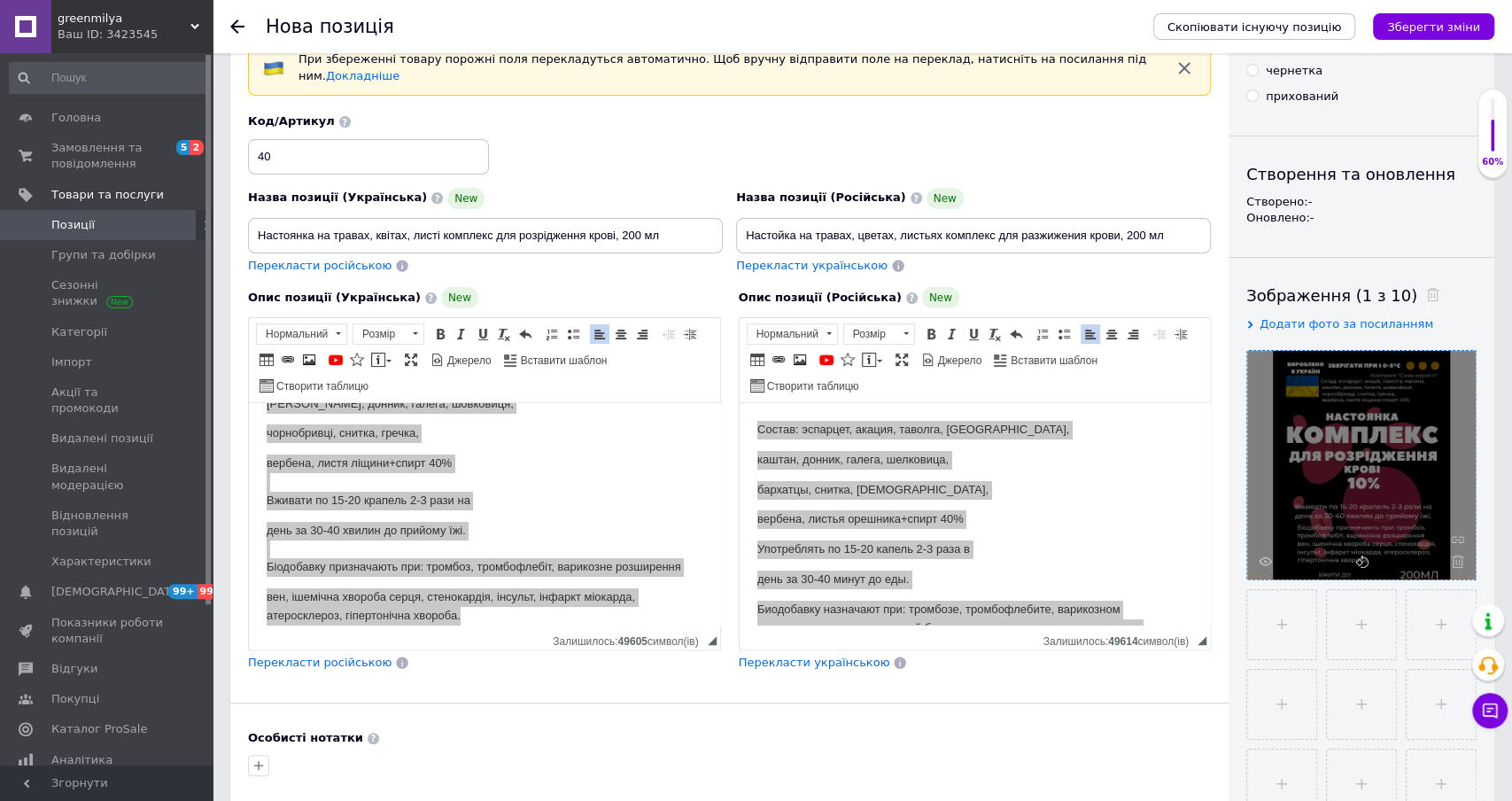
click at [1176, 167] on div "Код/Артикул 40" at bounding box center [729, 144] width 976 height 74
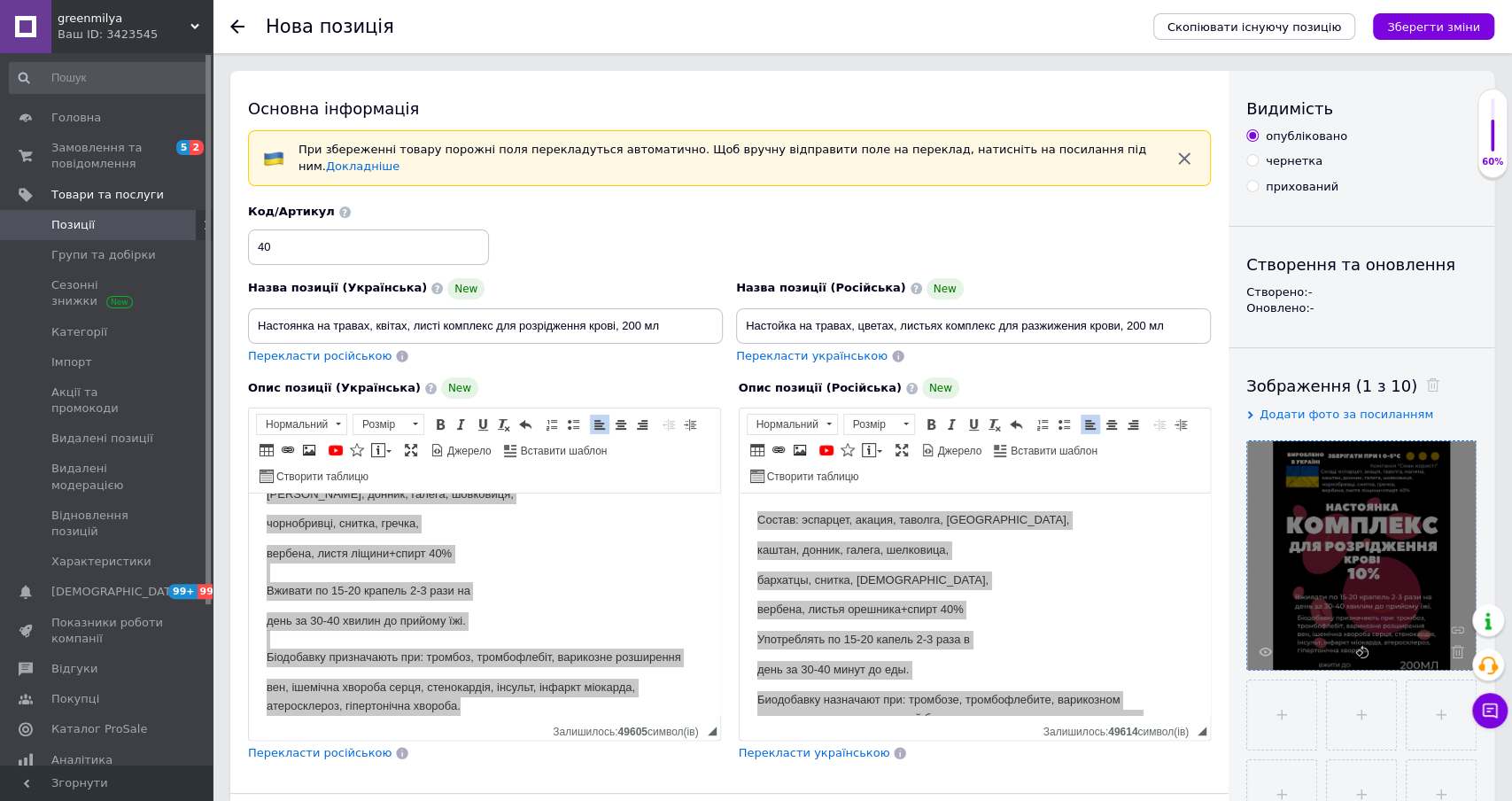
click at [1174, 156] on icon "button" at bounding box center [1184, 159] width 21 height 21
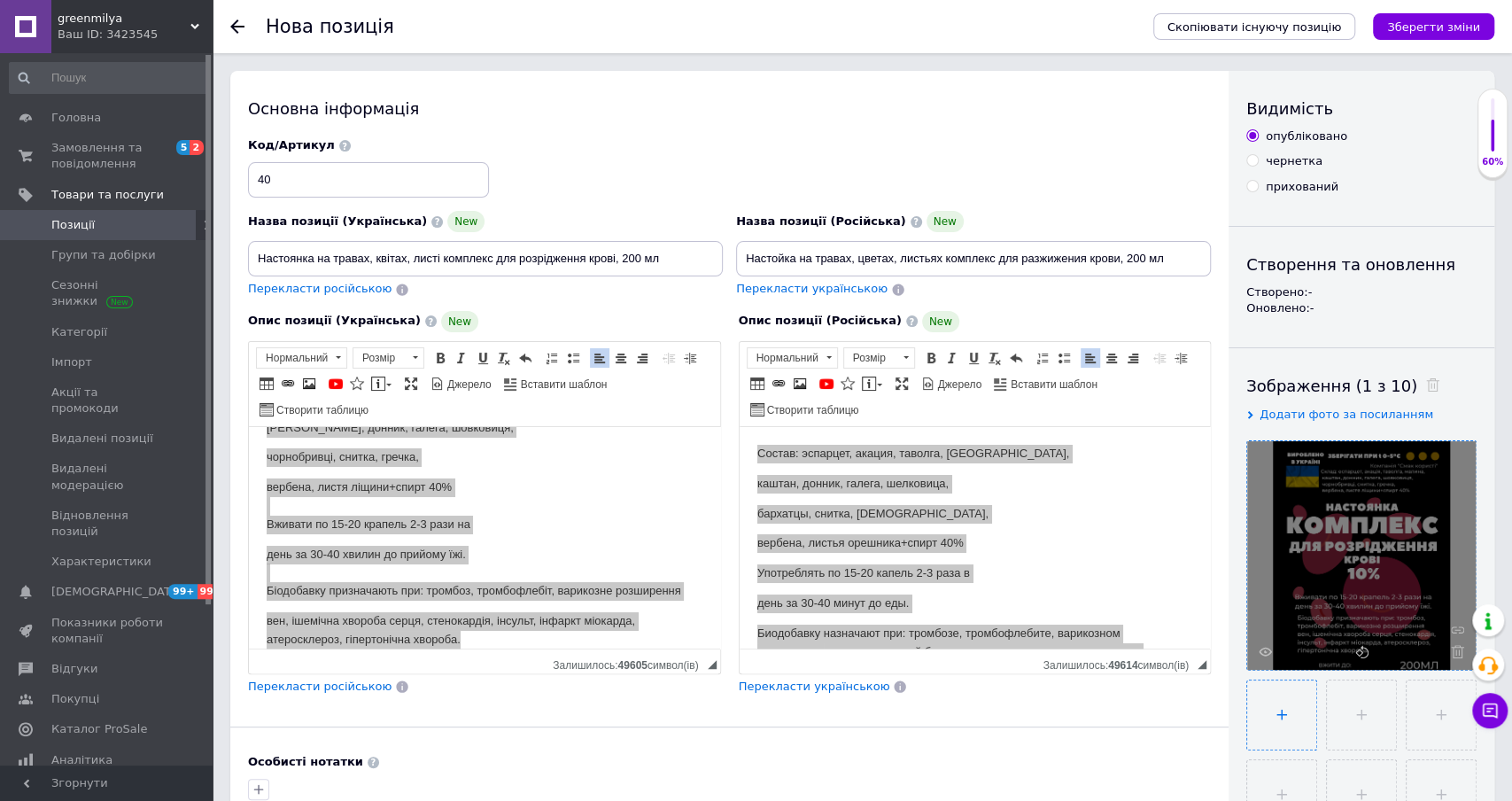
click at [1263, 715] on input "file" at bounding box center [1281, 714] width 69 height 69
type input "C:\fakepath\Знімок екрана 2025-10-12 о 18.17.02.png"
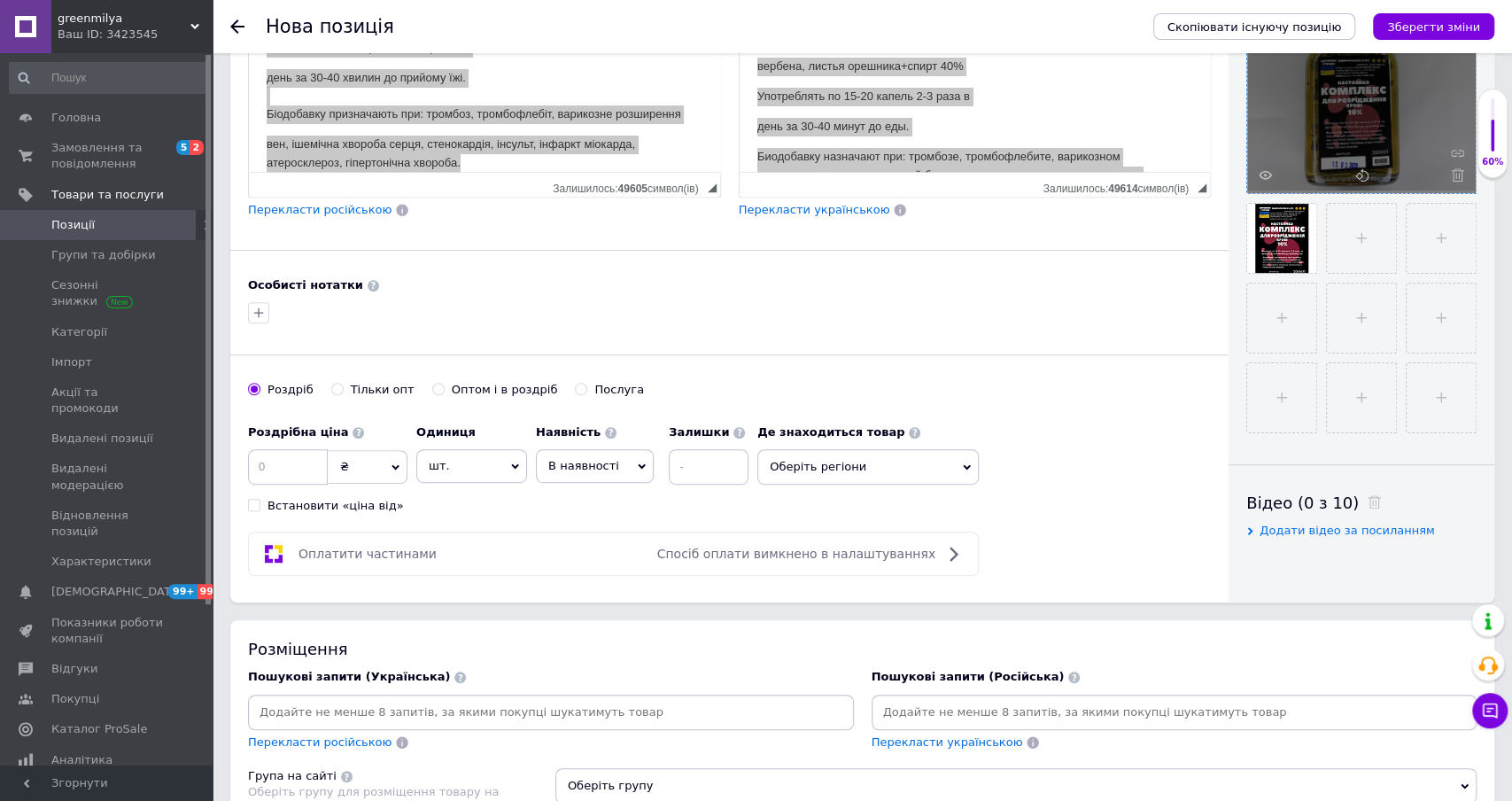
scroll to position [480, 0]
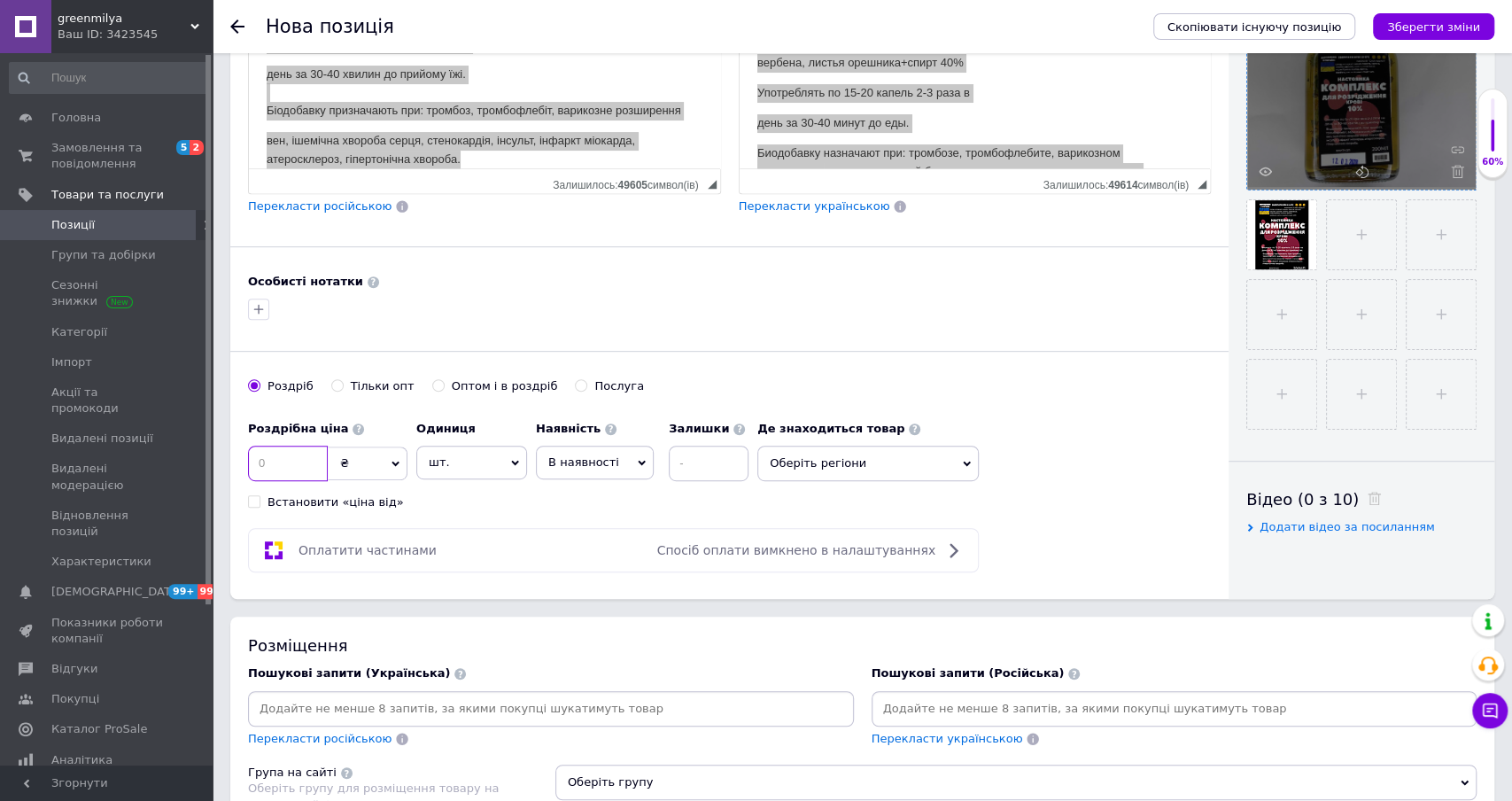
click at [282, 457] on input at bounding box center [287, 463] width 79 height 36
type input "444"
click at [993, 378] on div "Роздріб Тільки опт Оптом і в роздріб Послуга" at bounding box center [728, 395] width 963 height 34
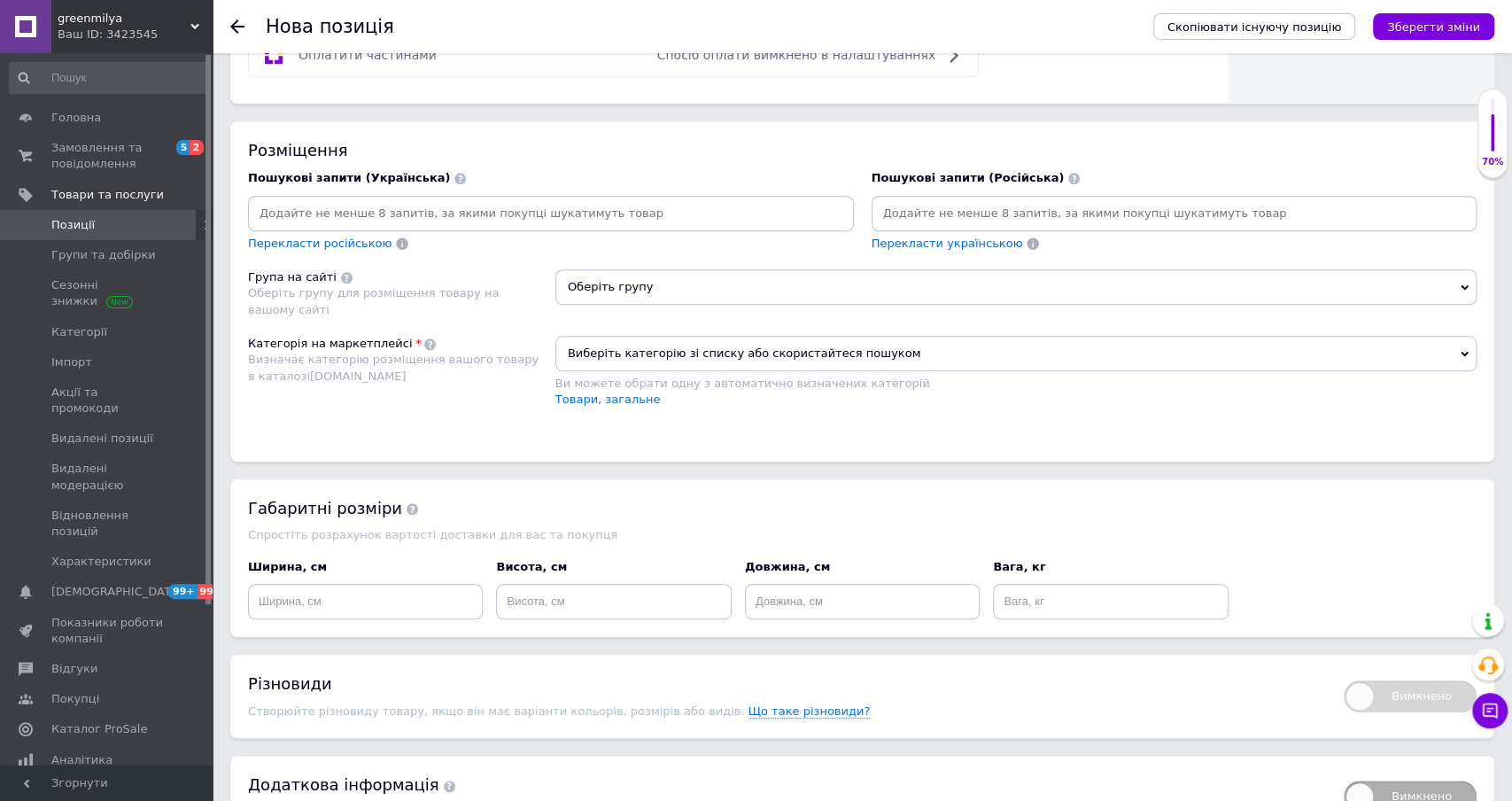
scroll to position [980, 0]
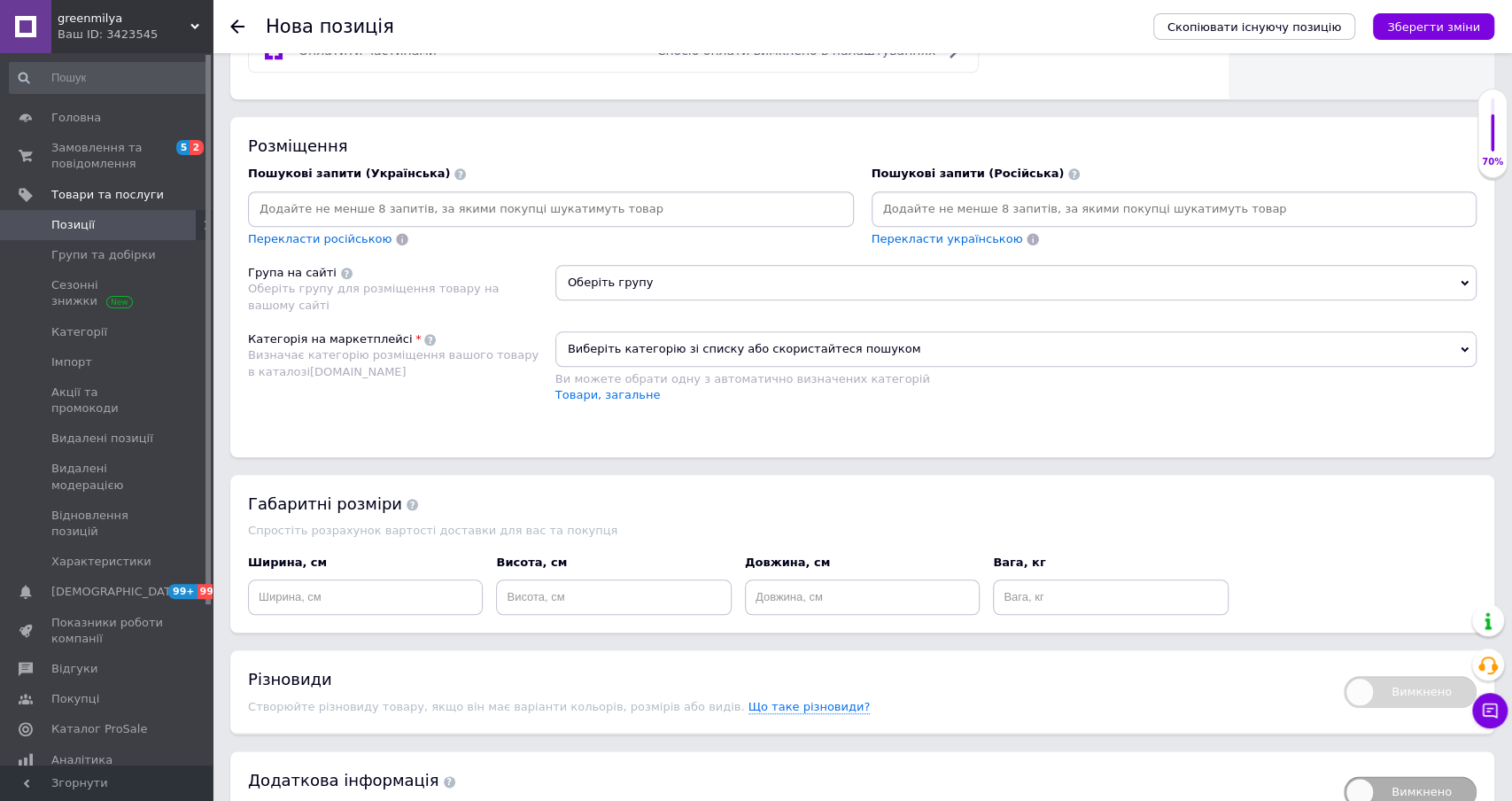
click at [646, 278] on span "Оберіть групу" at bounding box center [1016, 282] width 921 height 36
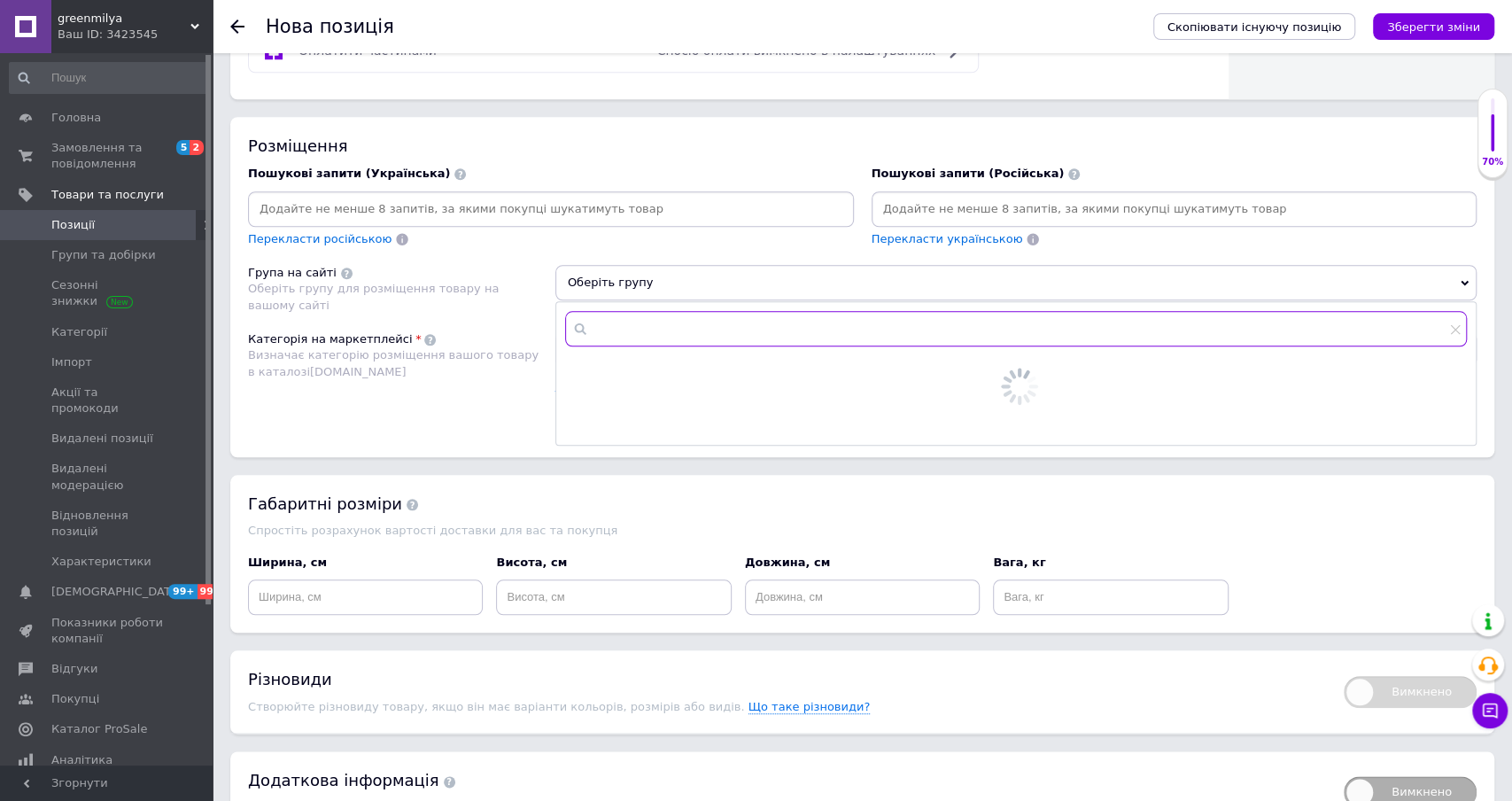
click at [624, 332] on input "text" at bounding box center [1016, 328] width 902 height 36
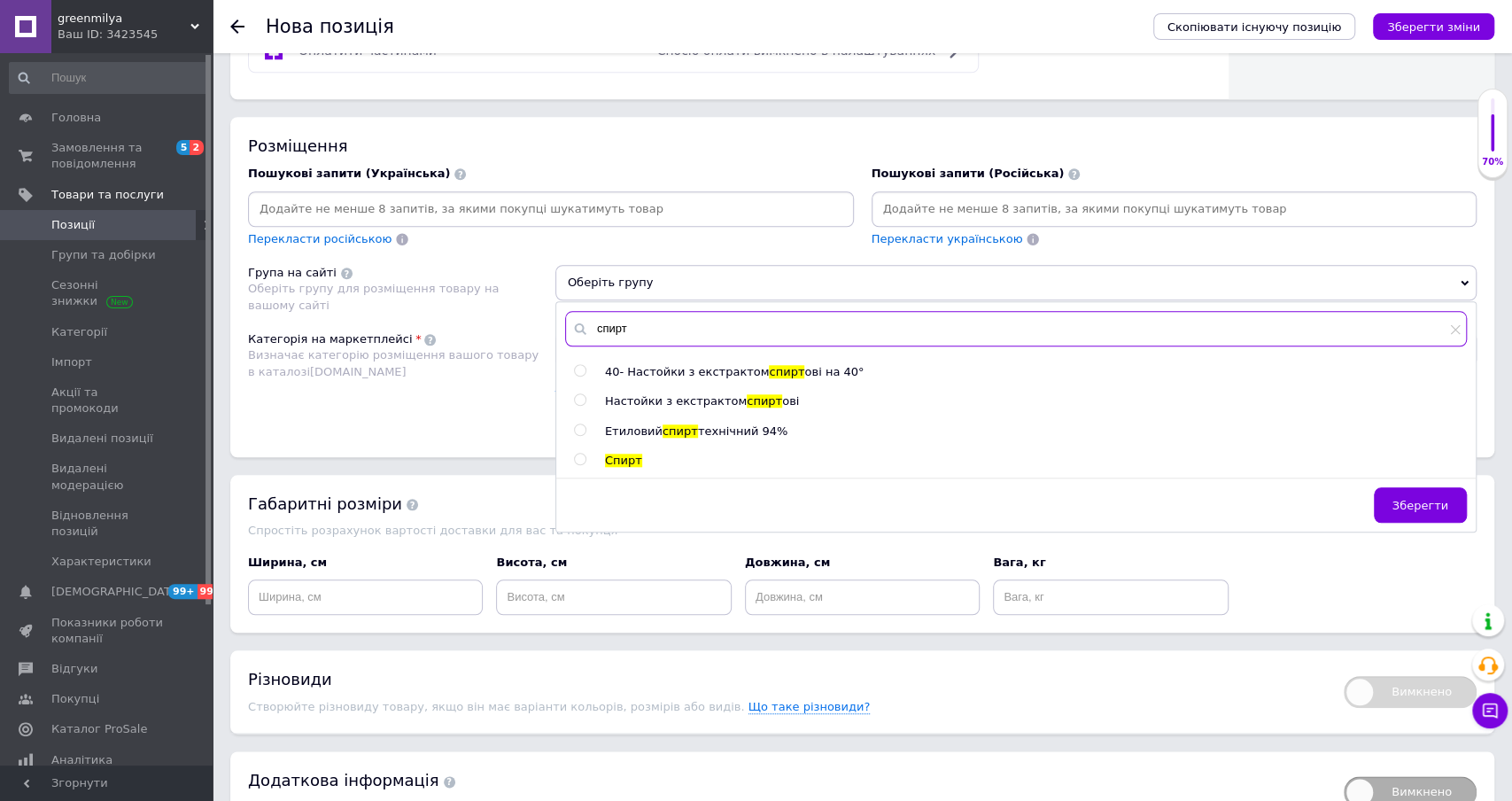
type input "спирт"
click at [574, 365] on input "radio" at bounding box center [579, 371] width 12 height 12
radio input "true"
click at [1414, 499] on span "Зберегти" at bounding box center [1420, 506] width 56 height 14
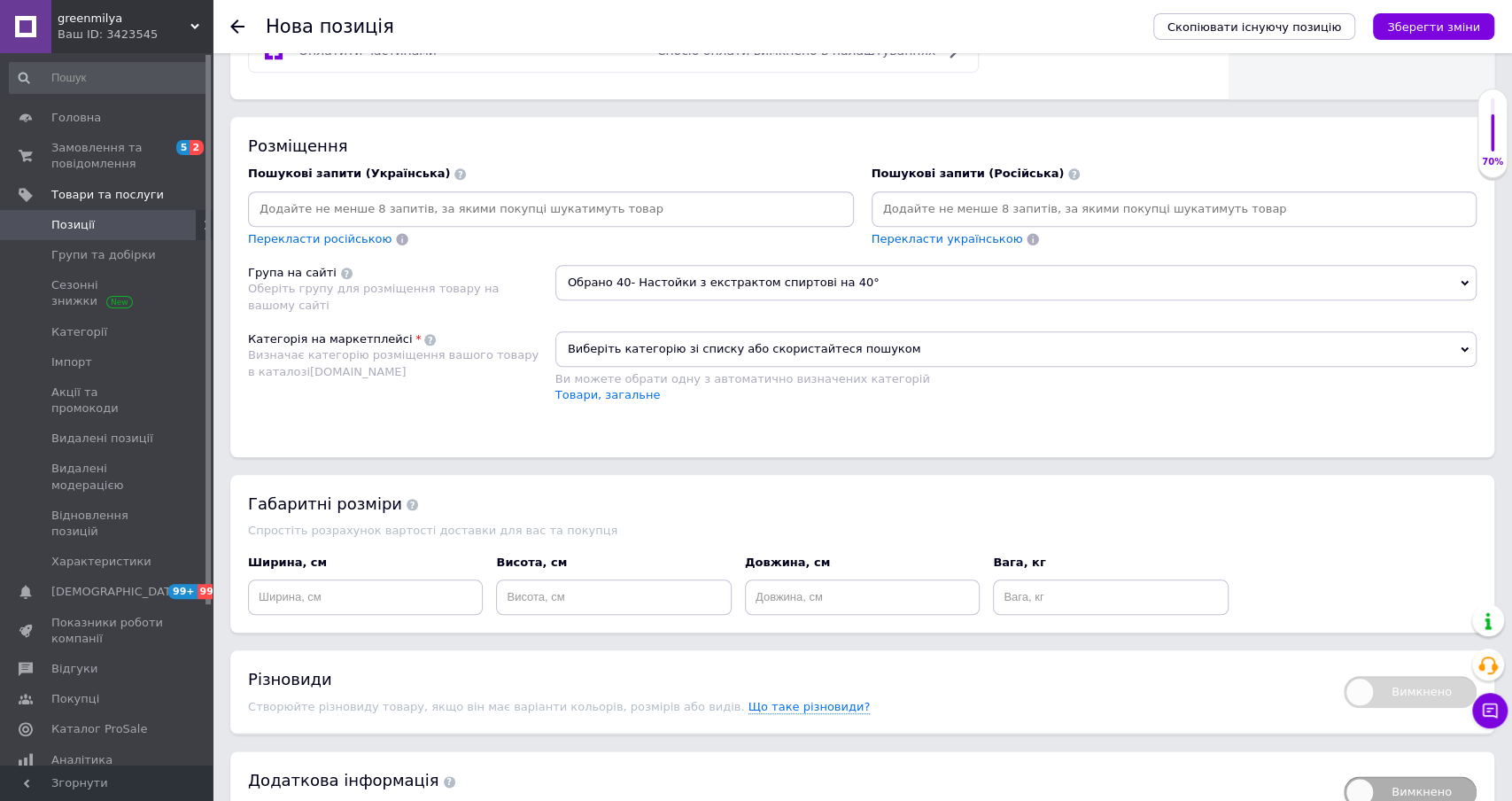
click at [621, 342] on span "Виберіть категорію зі списку або скористайтеся пошуком" at bounding box center [1016, 348] width 921 height 36
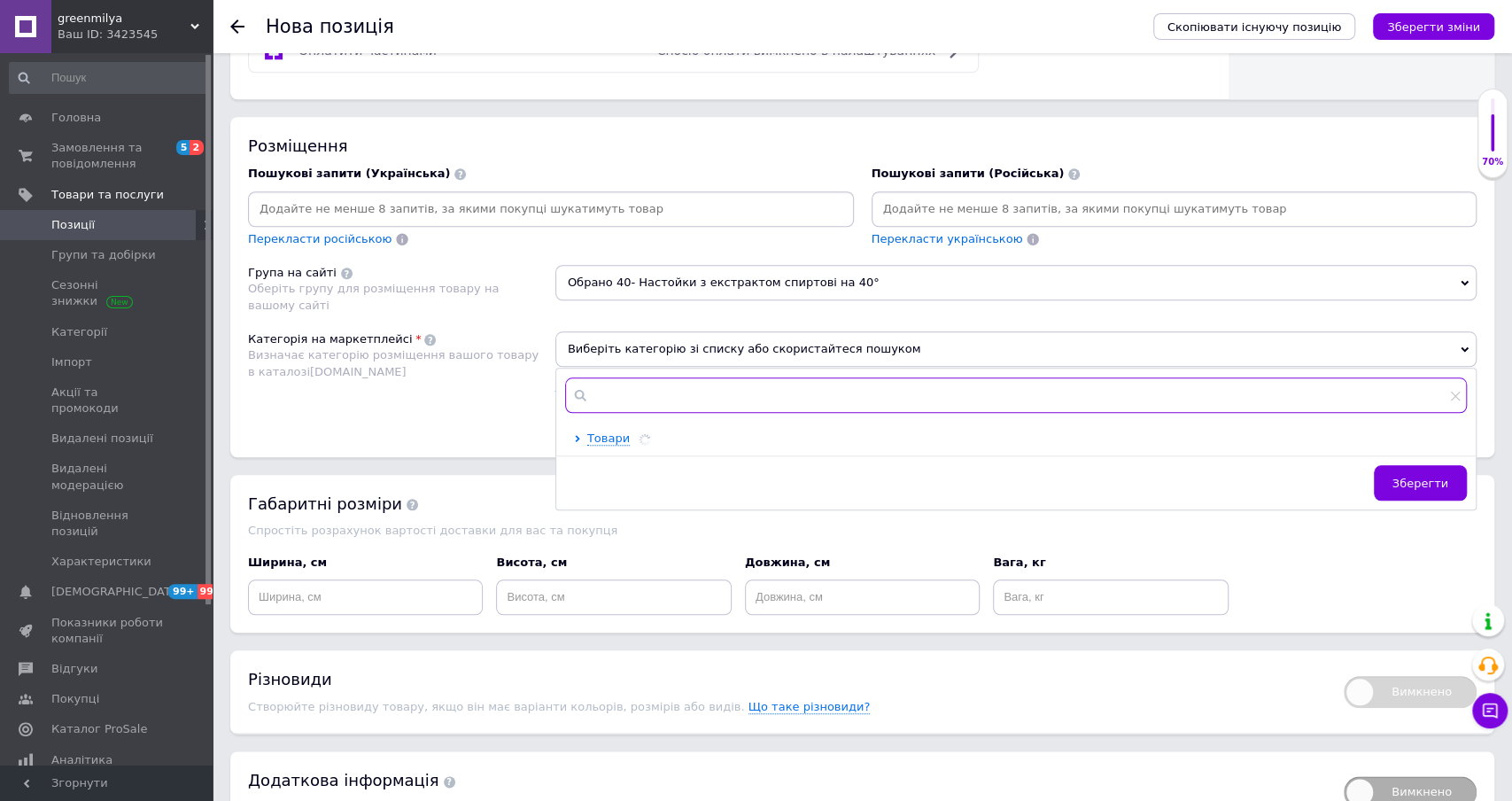
click at [614, 387] on input "text" at bounding box center [1016, 395] width 902 height 36
type input "біодоб"
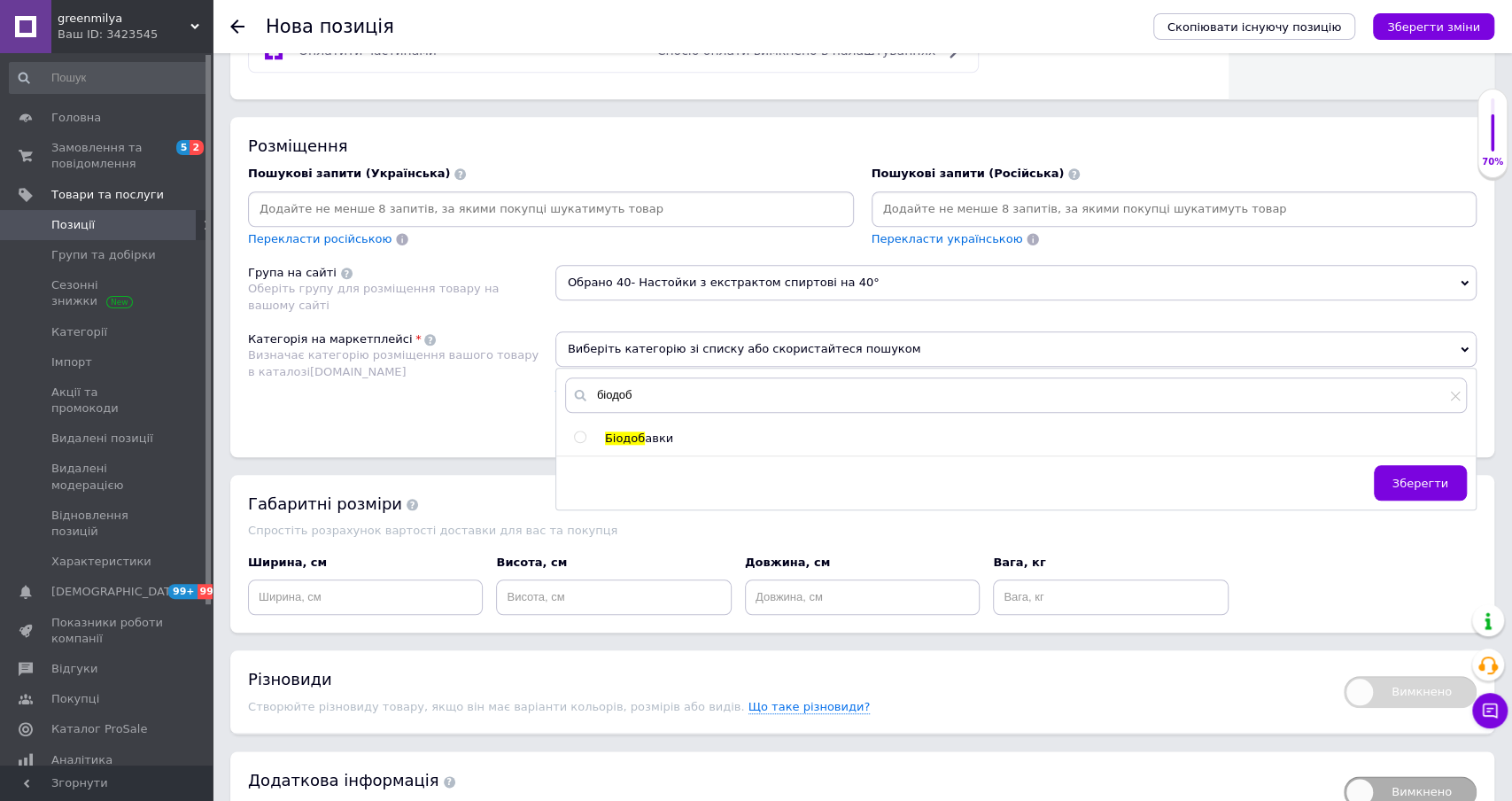
click at [578, 431] on input "radio" at bounding box center [579, 437] width 12 height 12
radio input "true"
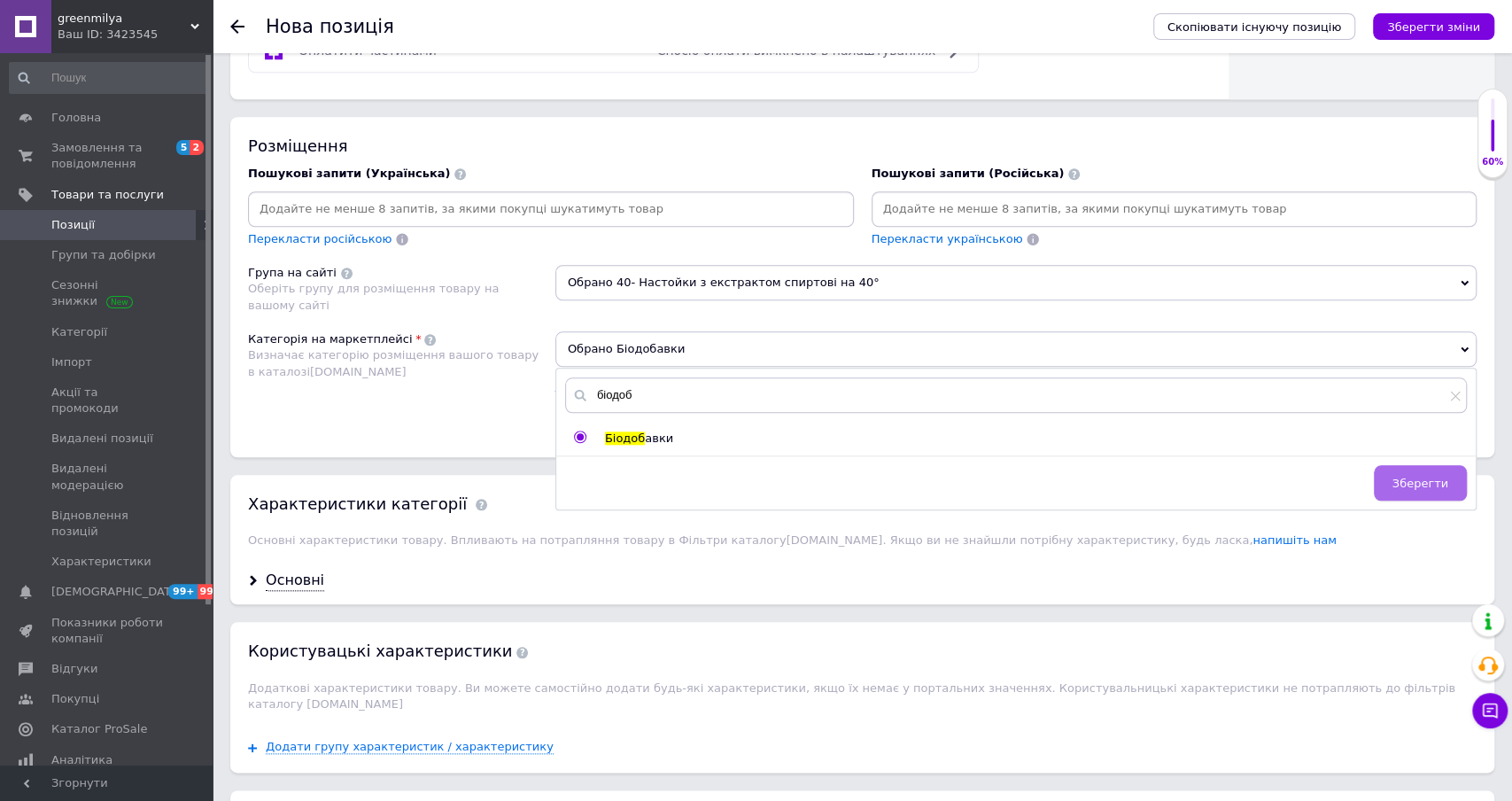
click at [1422, 477] on span "Зберегти" at bounding box center [1420, 484] width 56 height 14
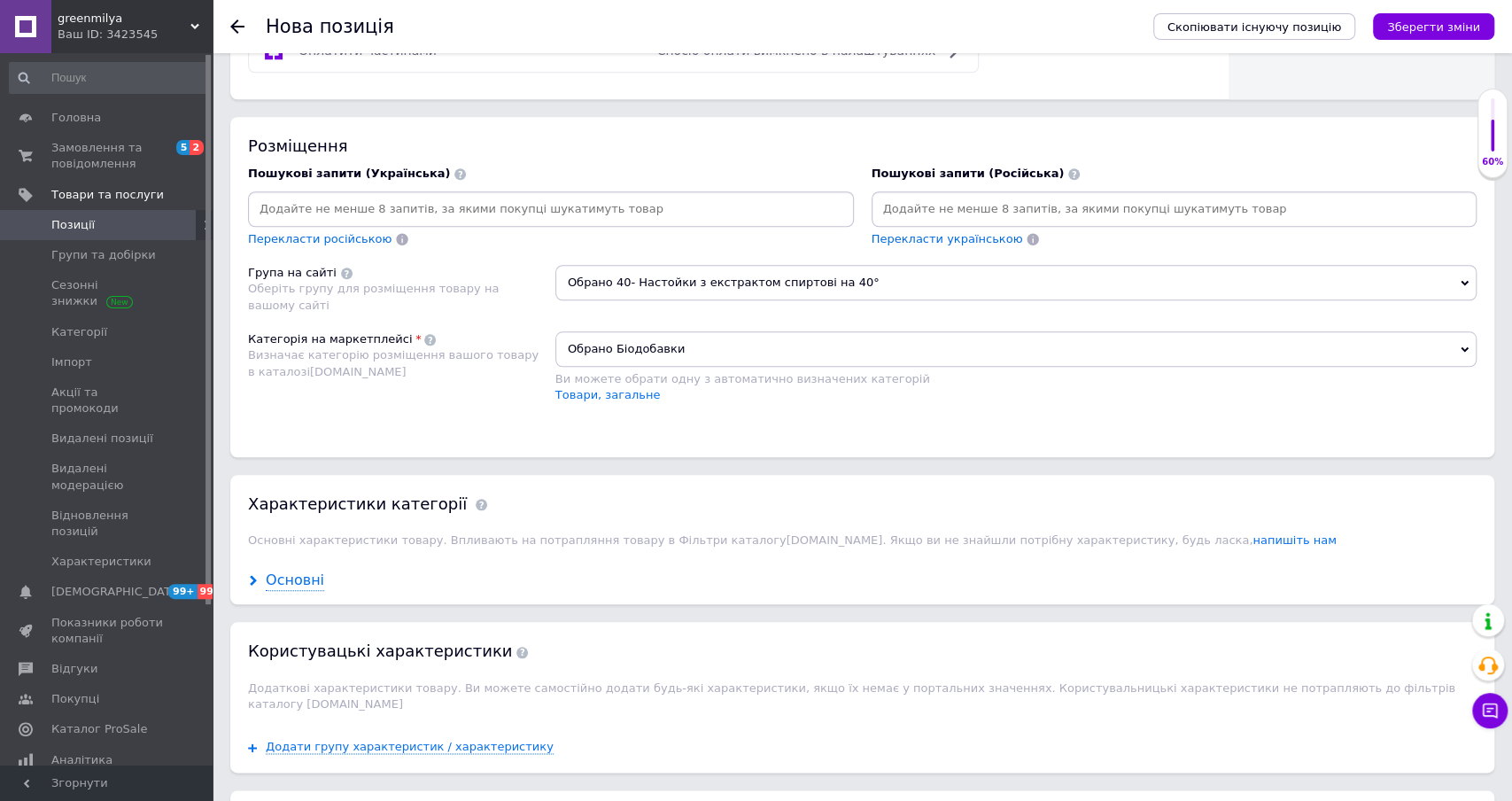
click at [297, 571] on div "Основні" at bounding box center [295, 580] width 58 height 20
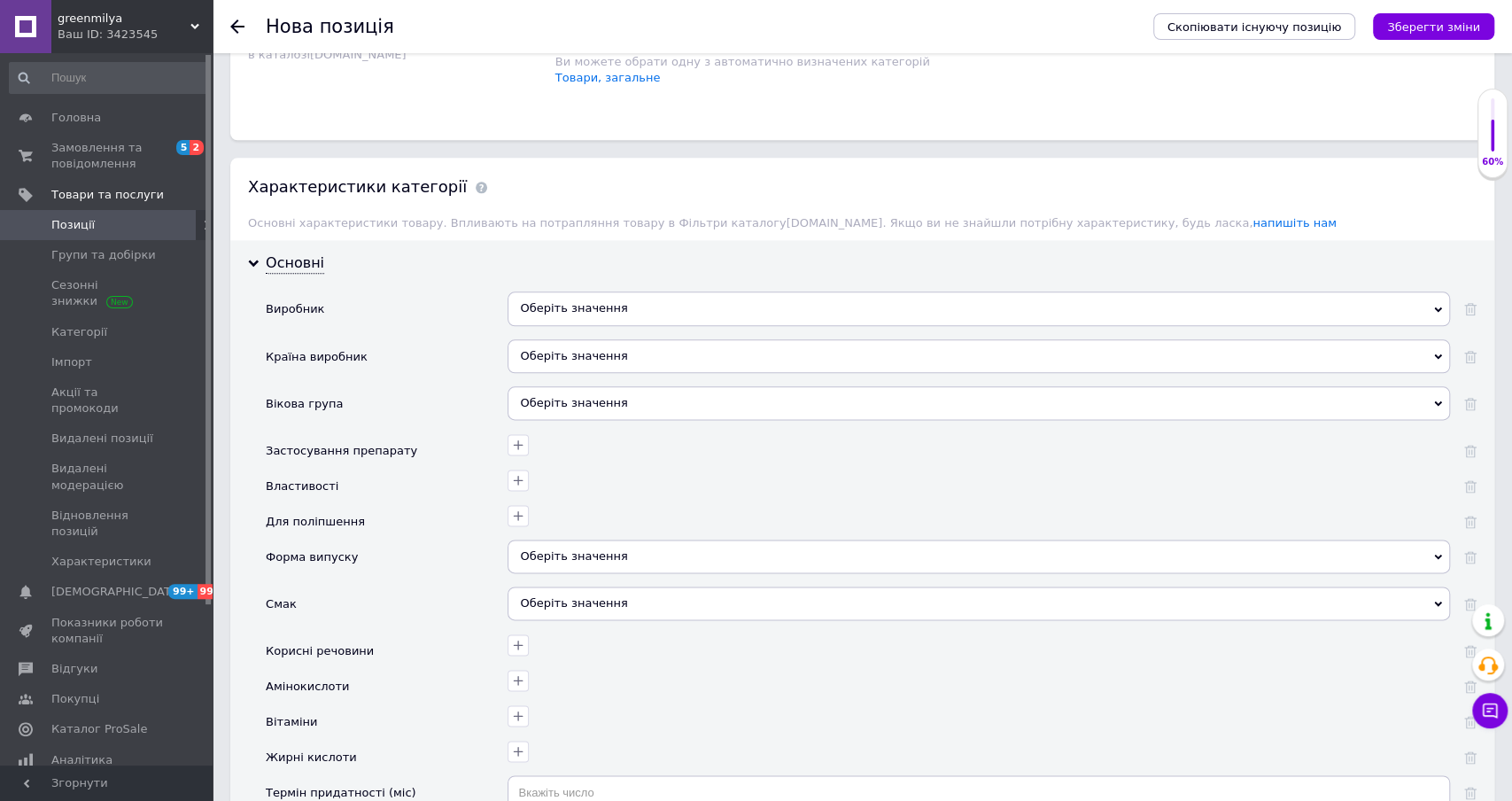
scroll to position [1297, 0]
click at [563, 297] on div "Оберіть значення" at bounding box center [979, 307] width 942 height 34
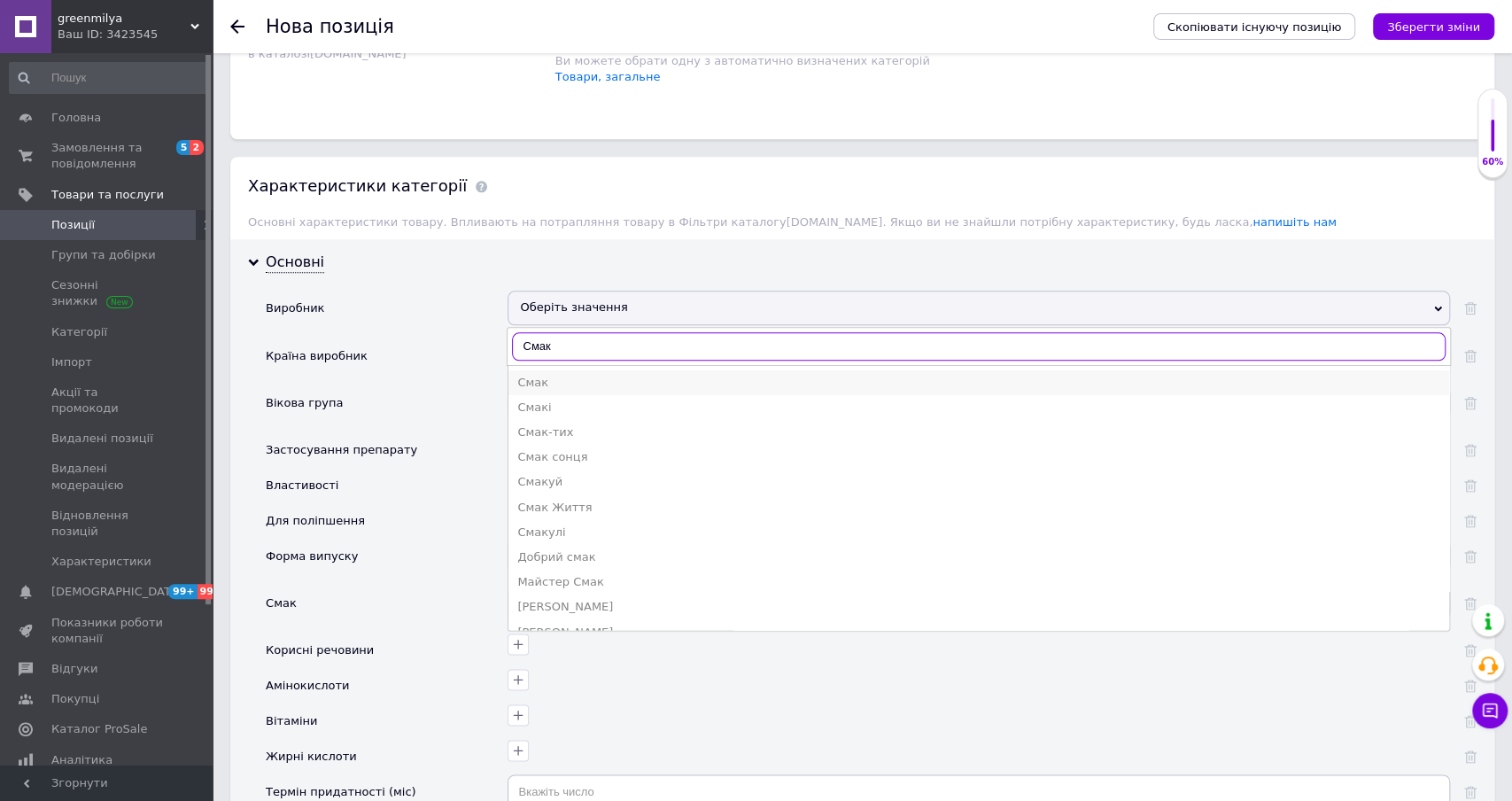
type input "Смак"
click at [548, 371] on li "Смак" at bounding box center [979, 383] width 940 height 25
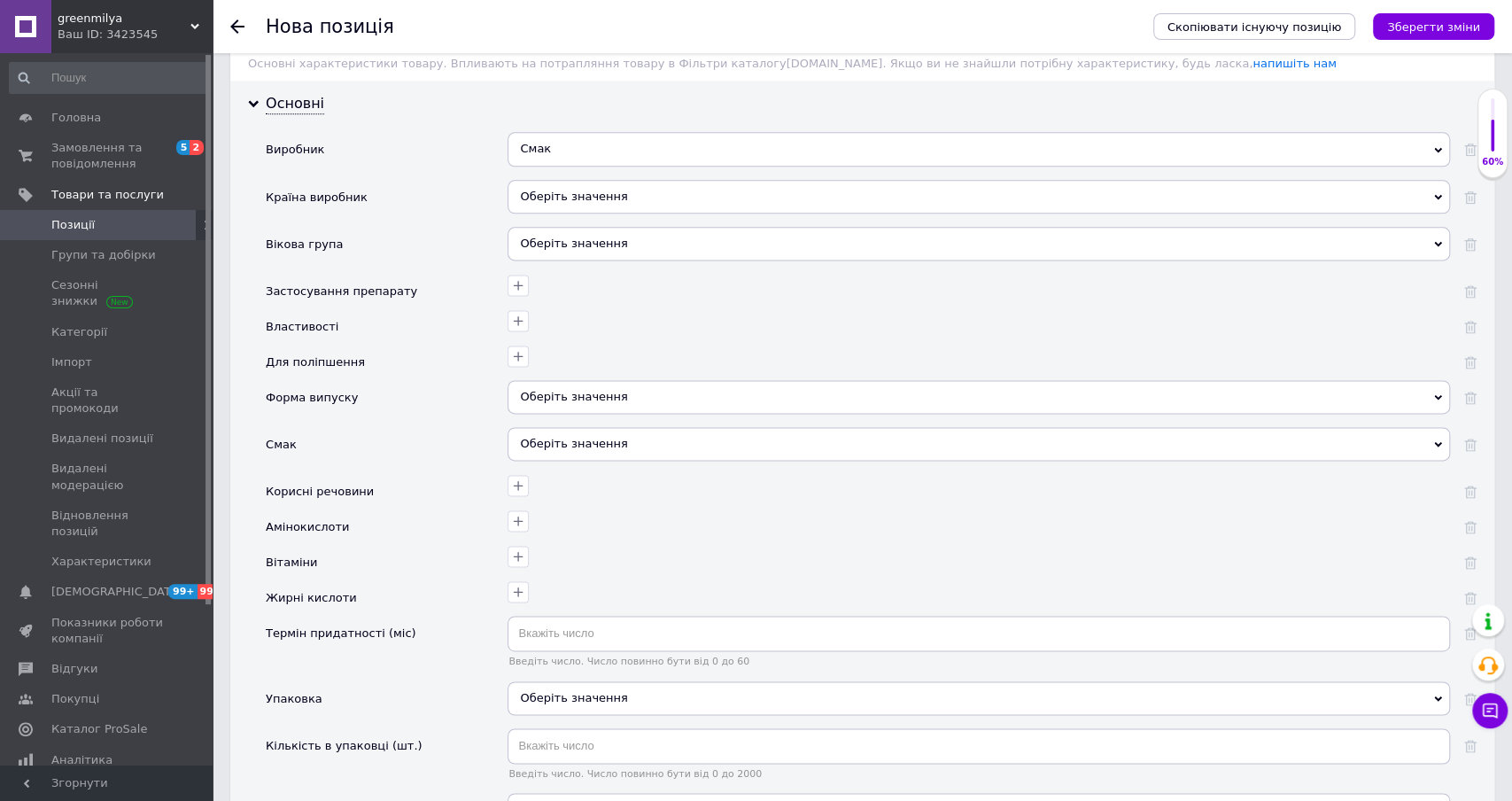
scroll to position [1458, 0]
click at [562, 184] on div "Оберіть значення" at bounding box center [979, 194] width 942 height 34
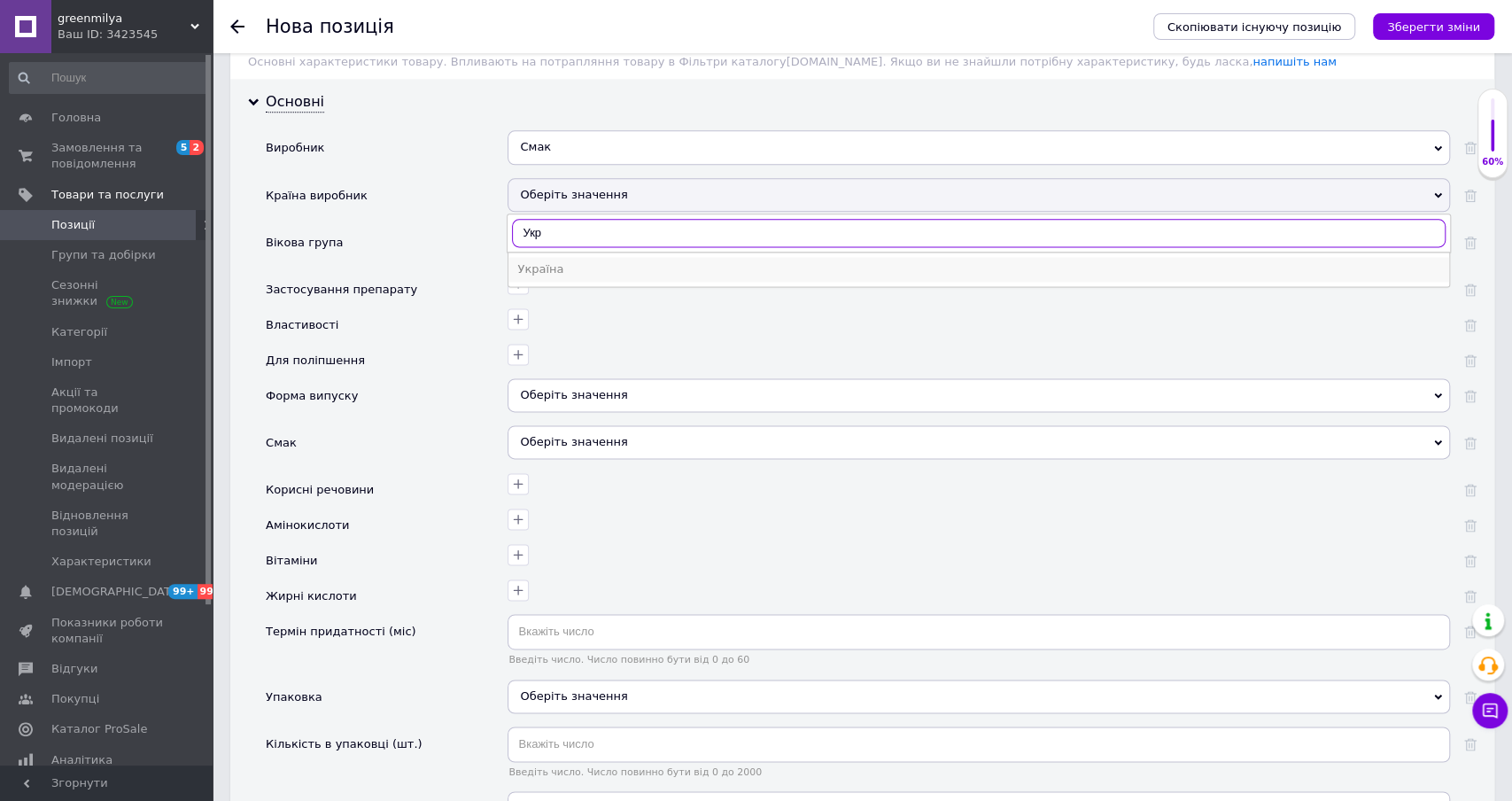
type input "Укр"
click at [550, 261] on div "Україна" at bounding box center [979, 269] width 923 height 15
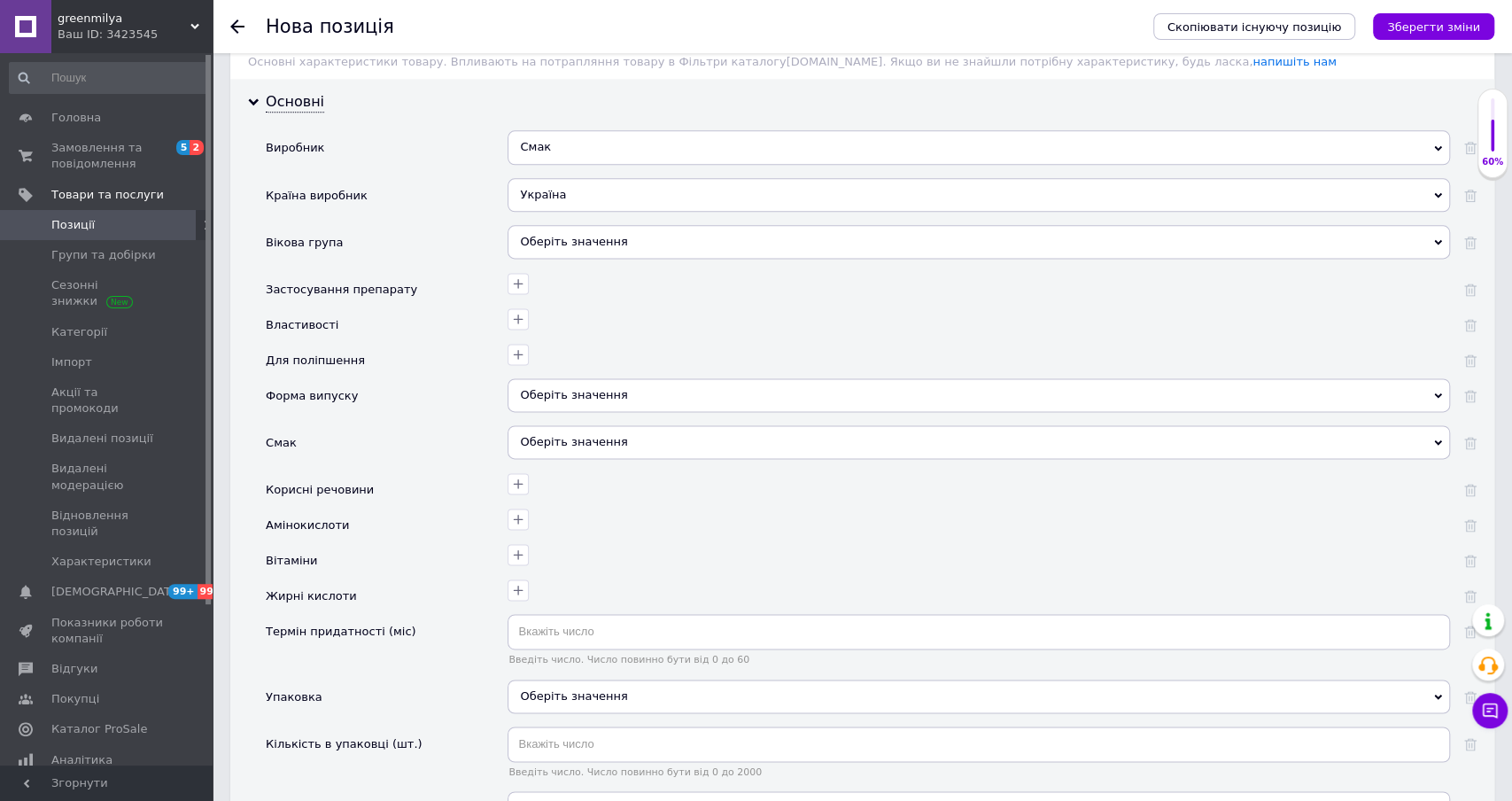
click at [573, 378] on div "Оберіть значення" at bounding box center [979, 395] width 942 height 34
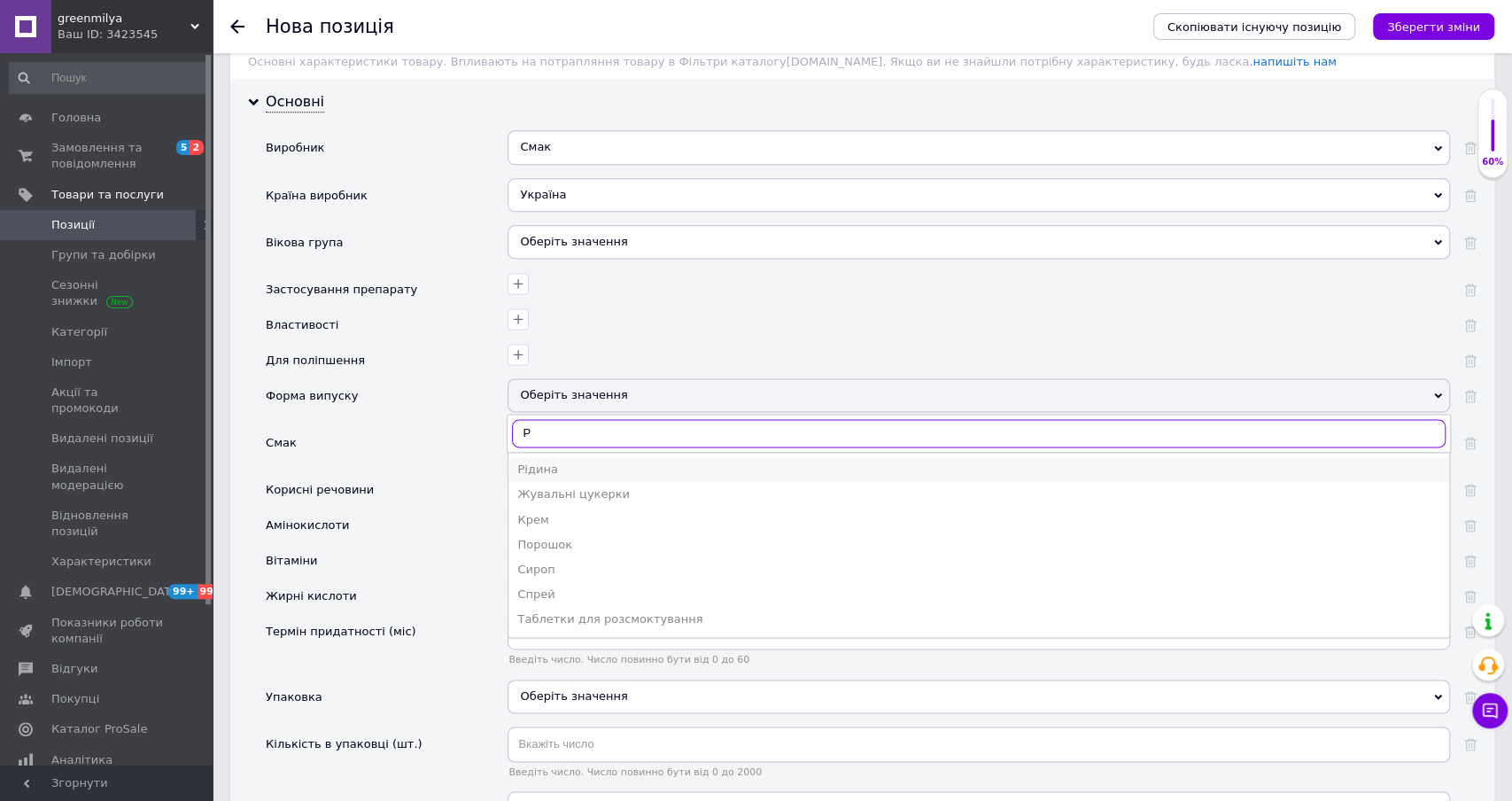
type input "Р"
click at [532, 461] on div "Рідина" at bounding box center [979, 469] width 923 height 15
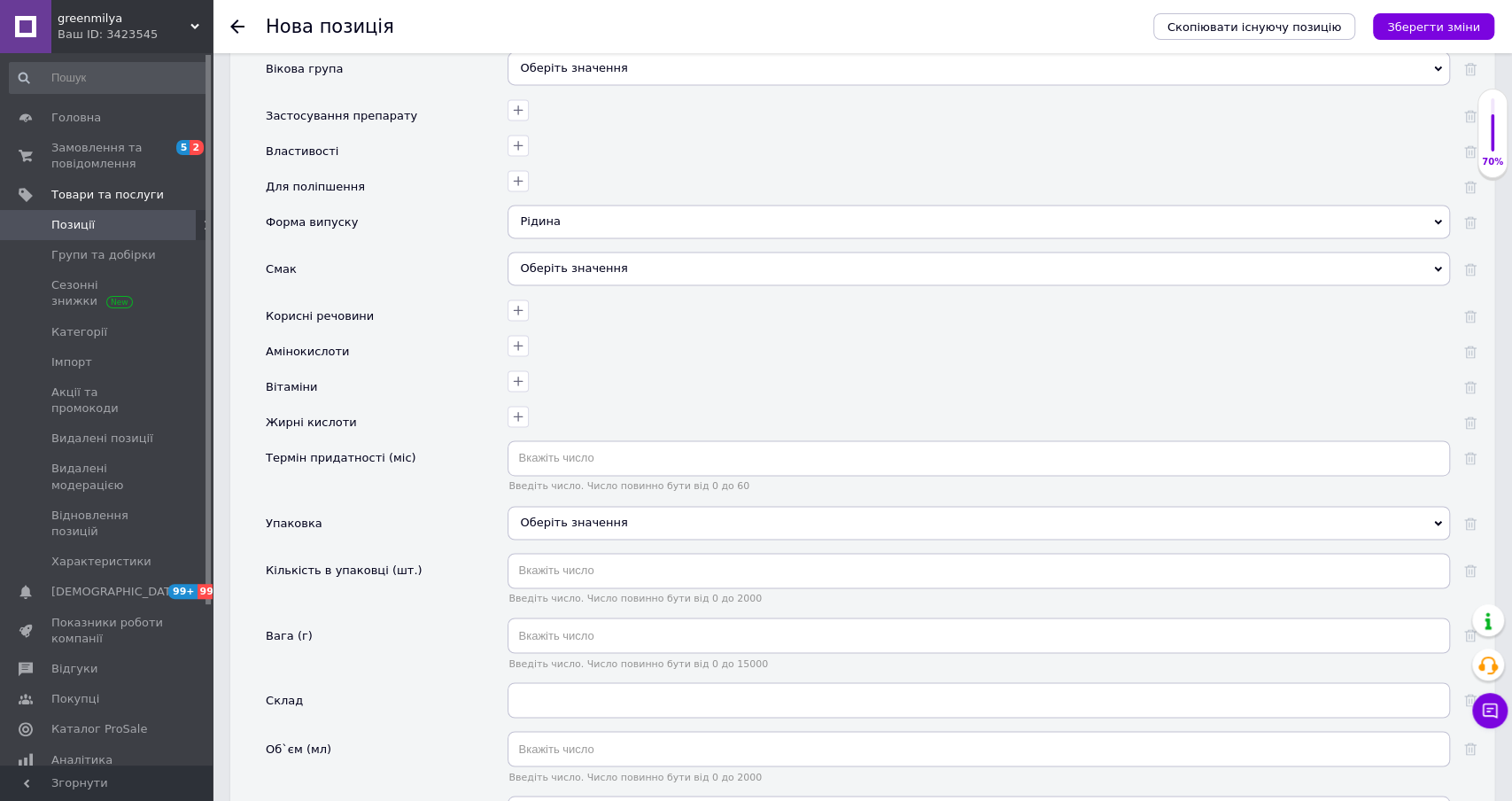
scroll to position [1634, 0]
click at [554, 449] on input "text" at bounding box center [979, 455] width 942 height 36
type input "36"
click at [561, 510] on div "Оберіть значення" at bounding box center [979, 519] width 942 height 34
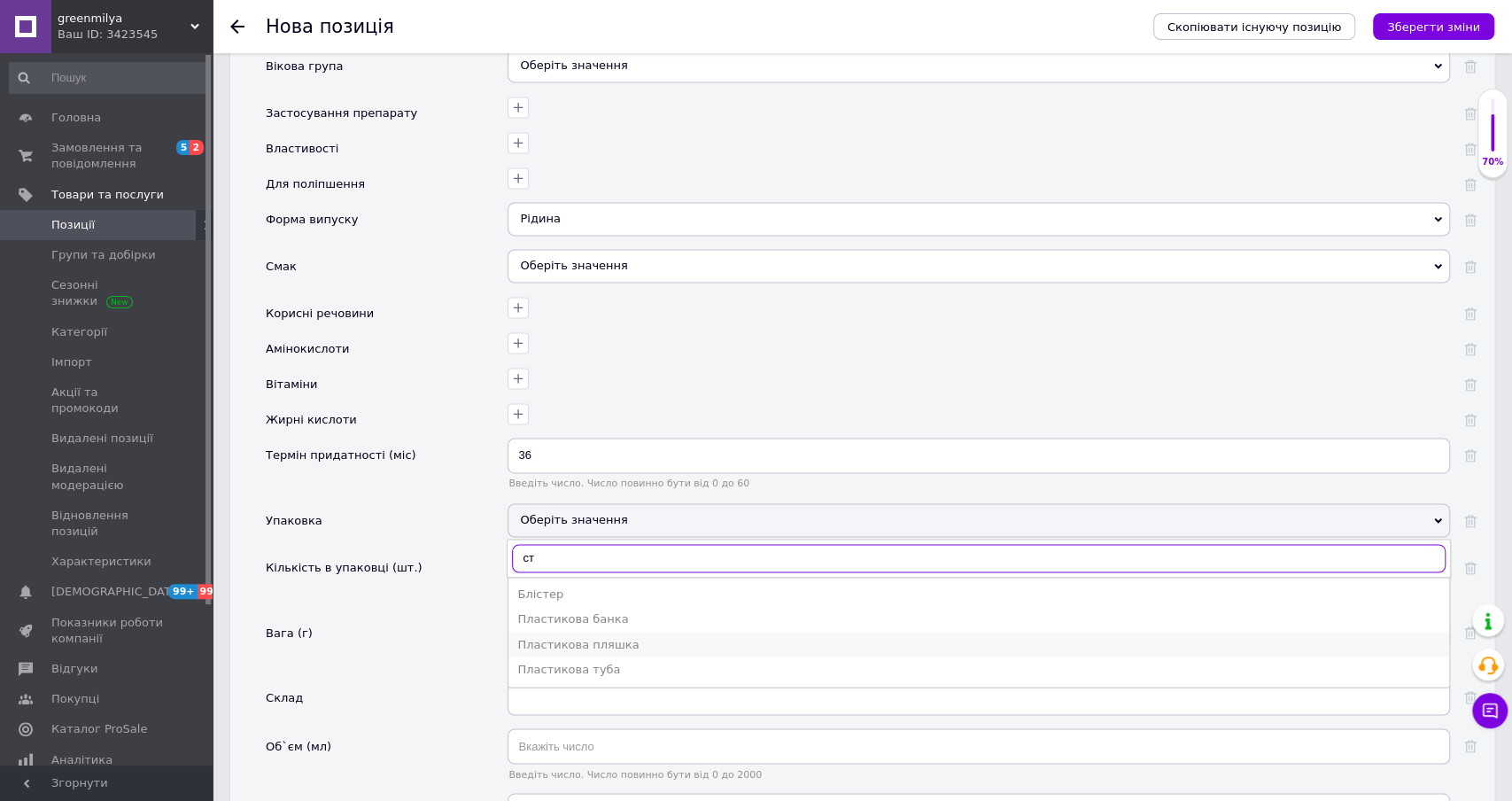
type input "с"
type input "пл"
click at [609, 661] on div "Скляна пляшка" at bounding box center [979, 668] width 923 height 15
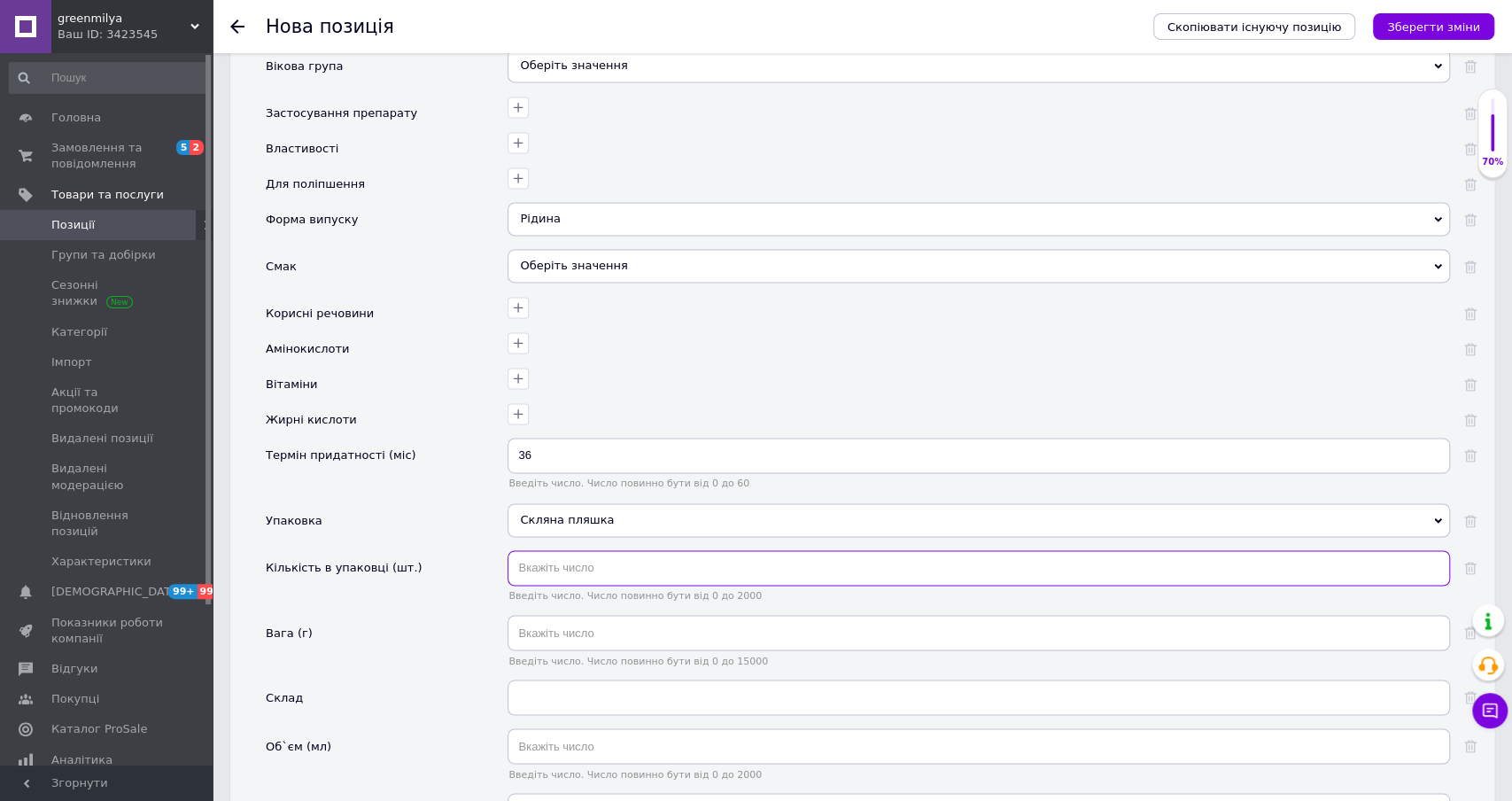
click at [561, 556] on input "text" at bounding box center [979, 568] width 942 height 36
type input "1"
click at [567, 615] on input "text" at bounding box center [979, 632] width 942 height 36
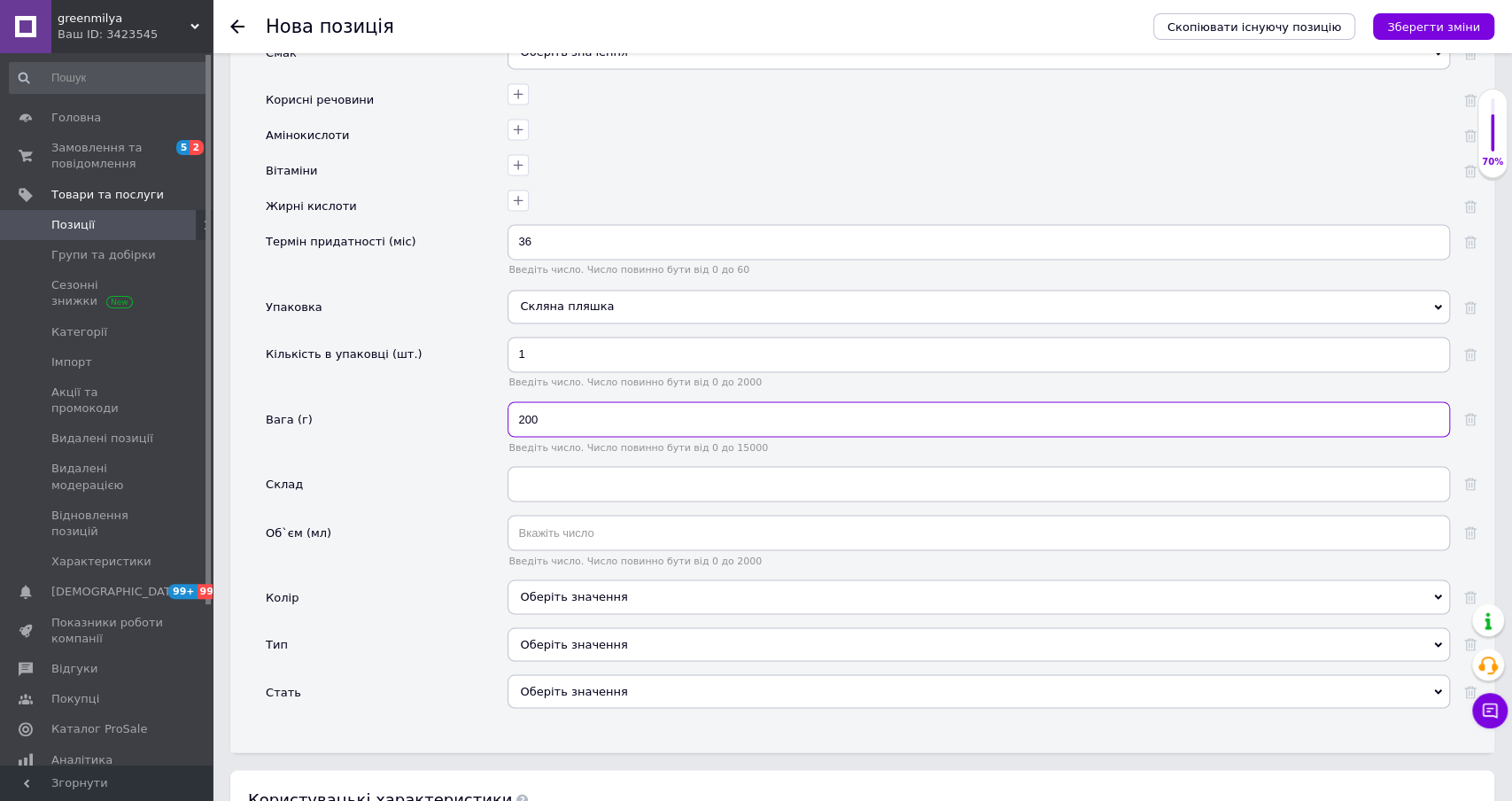
scroll to position [1850, 0]
type input "200"
click at [562, 518] on input "text" at bounding box center [979, 530] width 942 height 36
type input "200"
click at [589, 632] on div "Оберіть значення" at bounding box center [979, 641] width 942 height 34
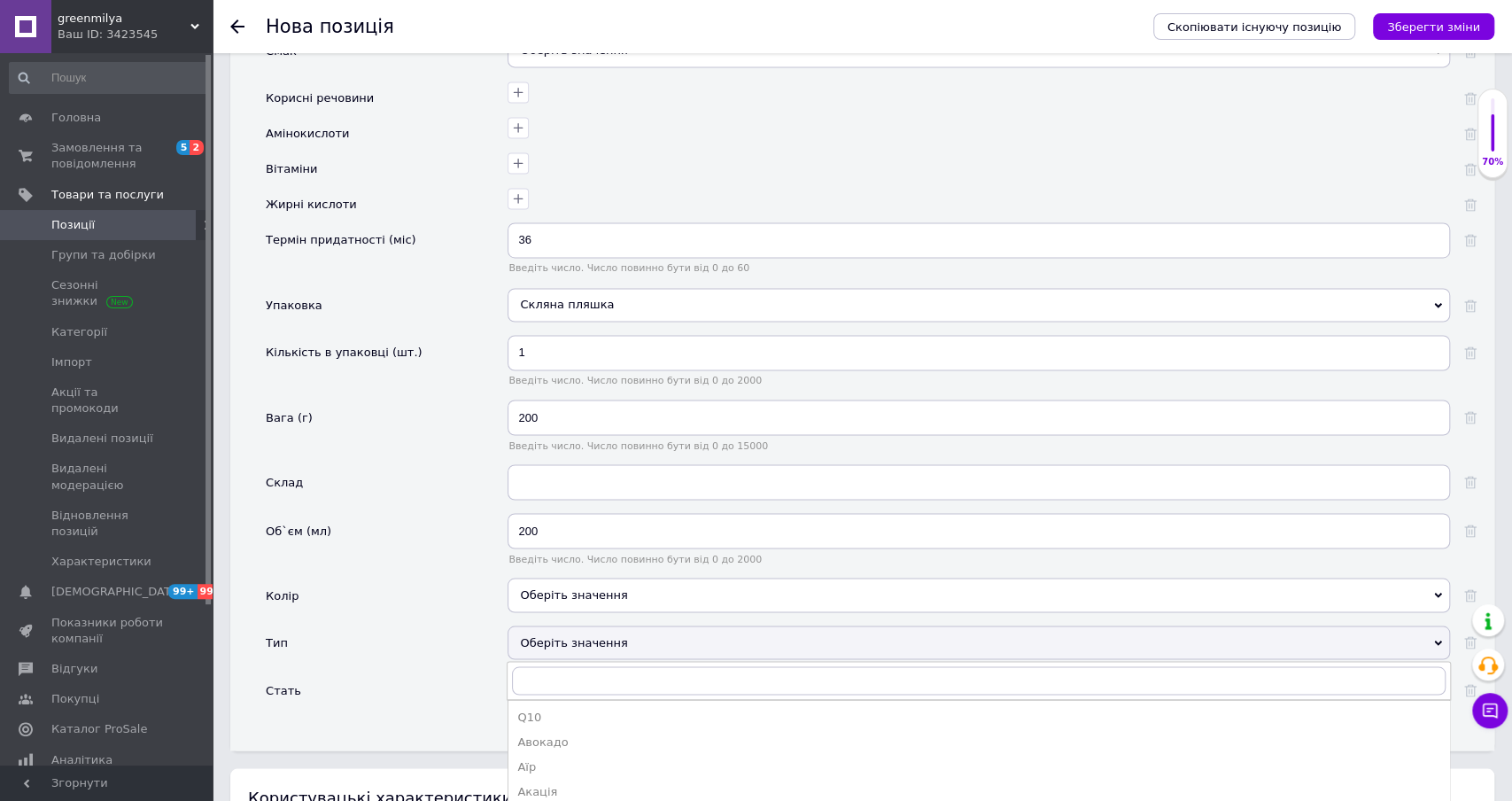
click at [442, 600] on div "Колір" at bounding box center [387, 601] width 242 height 47
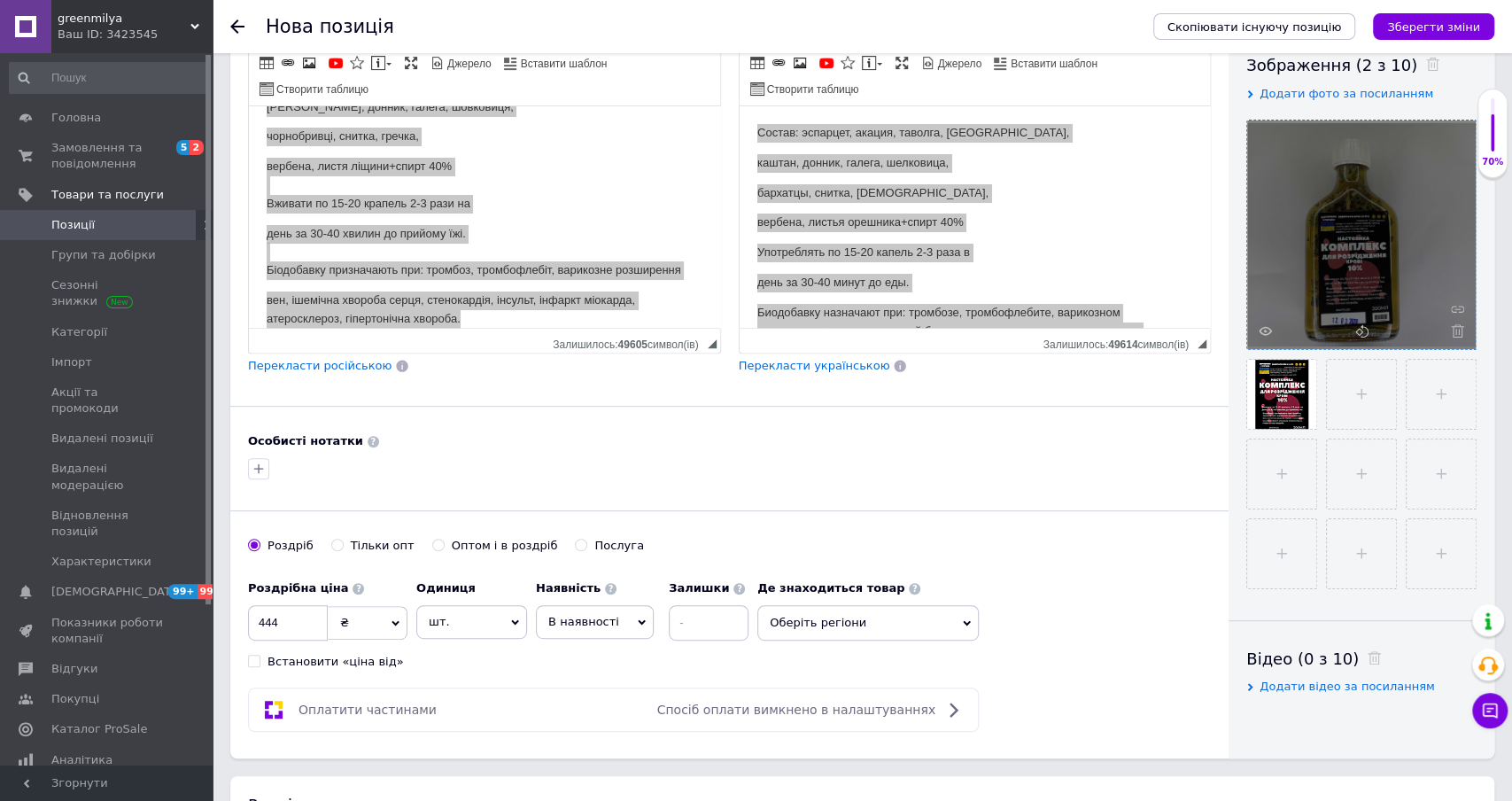
scroll to position [0, 0]
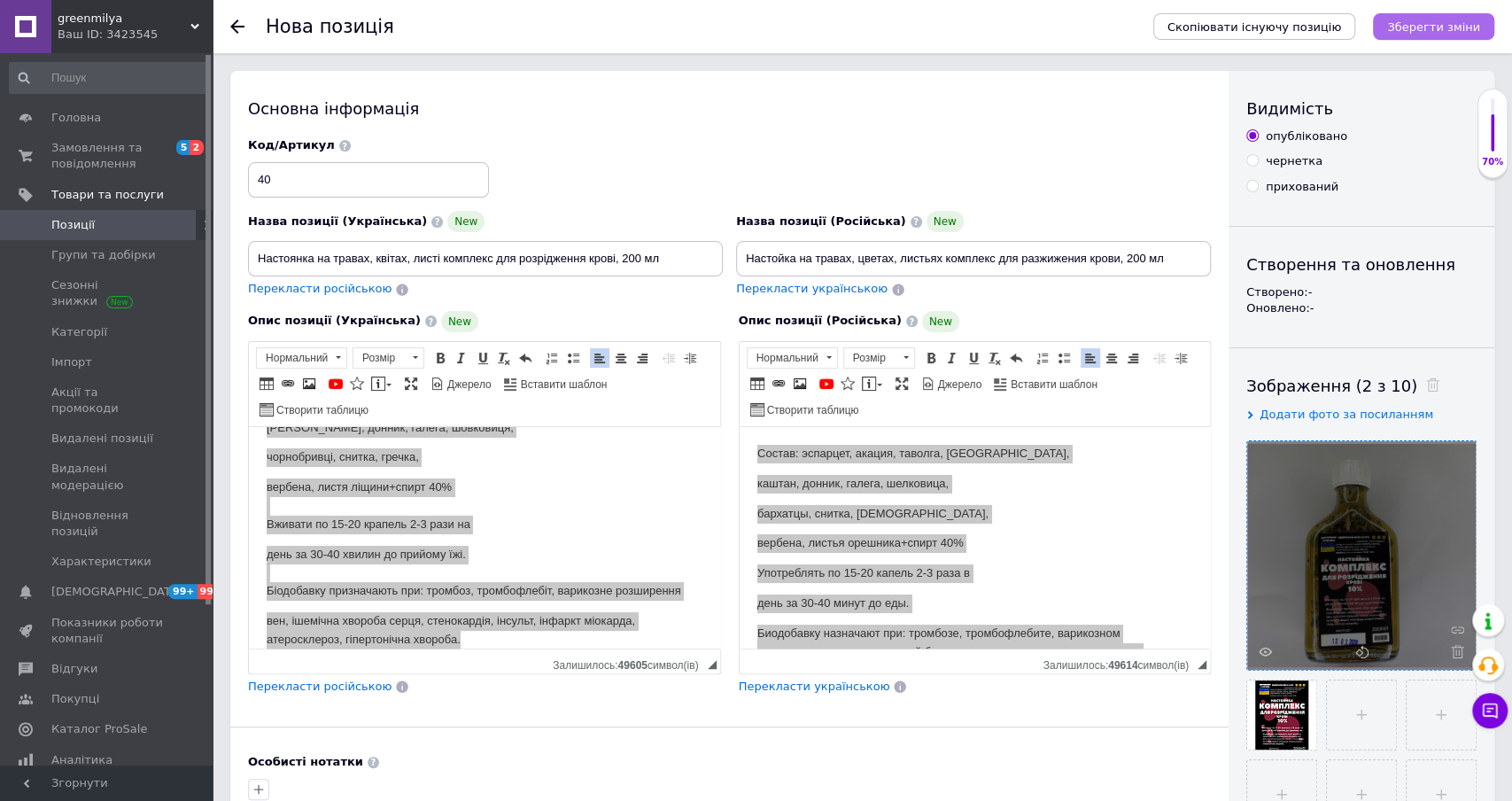
click at [1416, 31] on icon "Зберегти зміни" at bounding box center [1434, 27] width 93 height 14
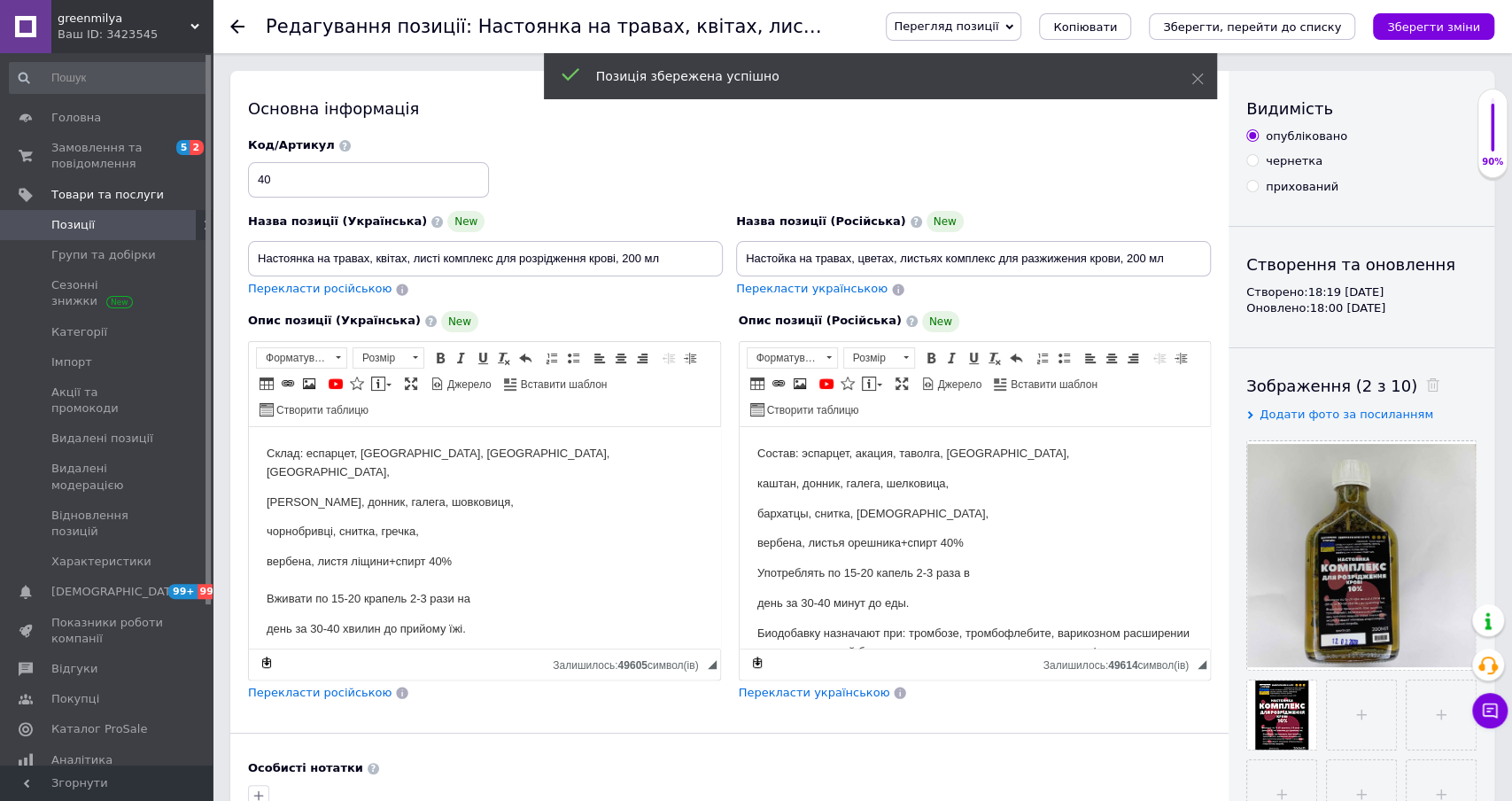
click at [1204, 76] on div "Позиція збережена успішно" at bounding box center [880, 76] width 673 height 46
click at [1195, 78] on icon at bounding box center [1198, 78] width 13 height 13
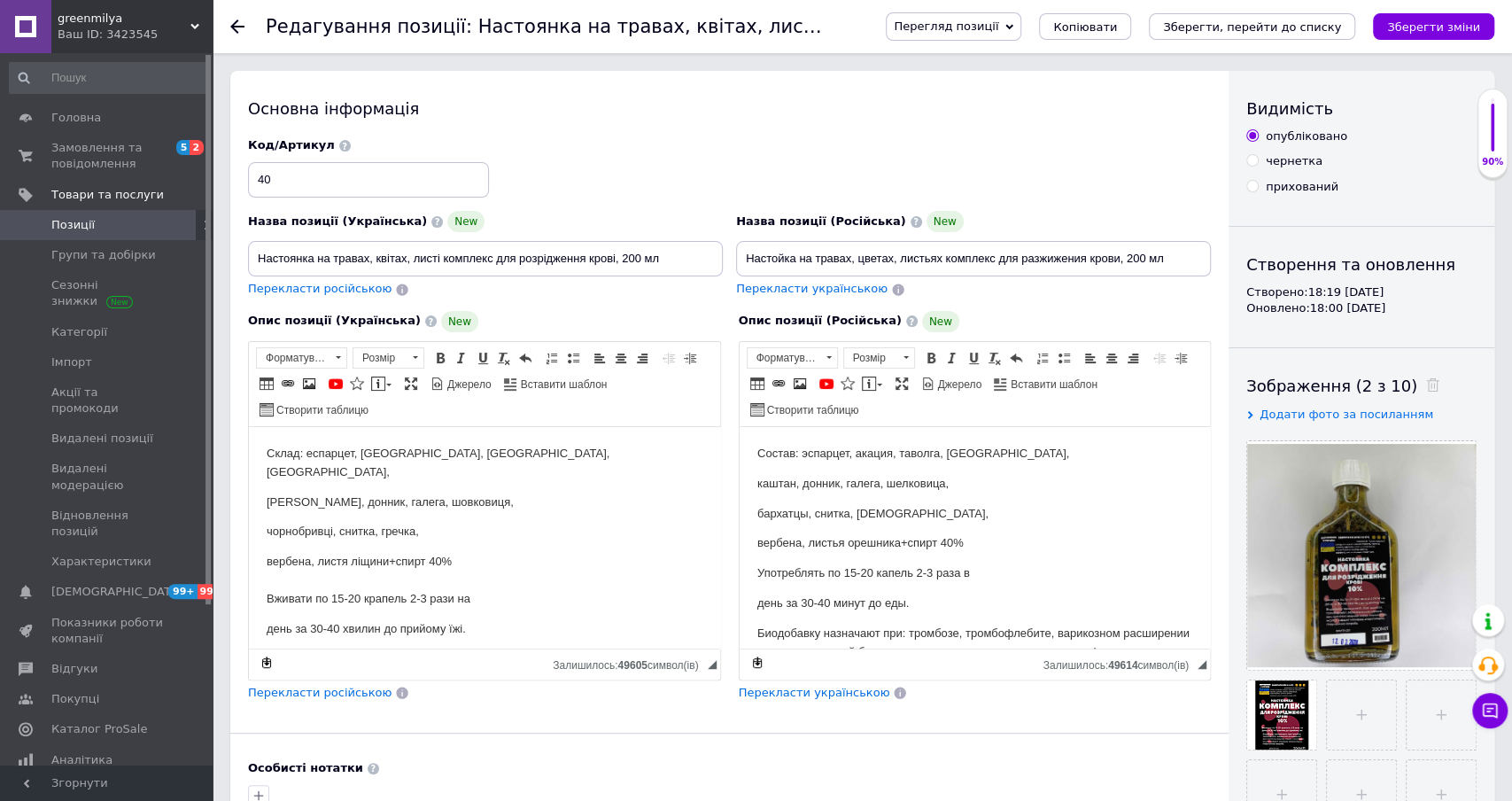
click at [984, 19] on span "Перегляд позиції" at bounding box center [946, 26] width 104 height 14
click at [943, 62] on li "Зберегти та переглянути на сайті" at bounding box center [1025, 60] width 278 height 25
click at [162, 218] on span "Позиції" at bounding box center [107, 224] width 112 height 15
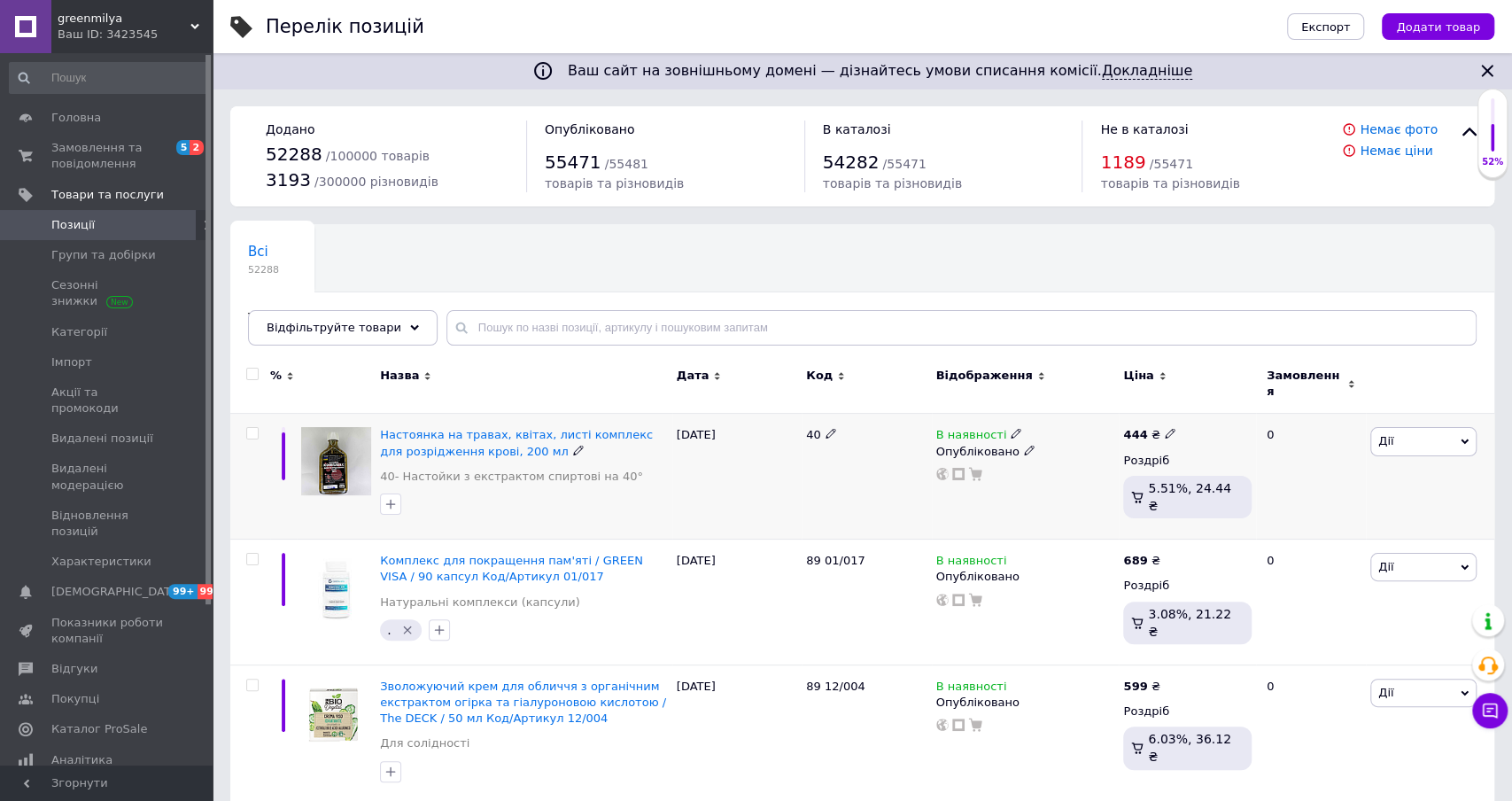
click at [1402, 433] on span "Дії" at bounding box center [1424, 440] width 106 height 28
click at [1308, 513] on li "Копіювати" at bounding box center [1358, 525] width 235 height 25
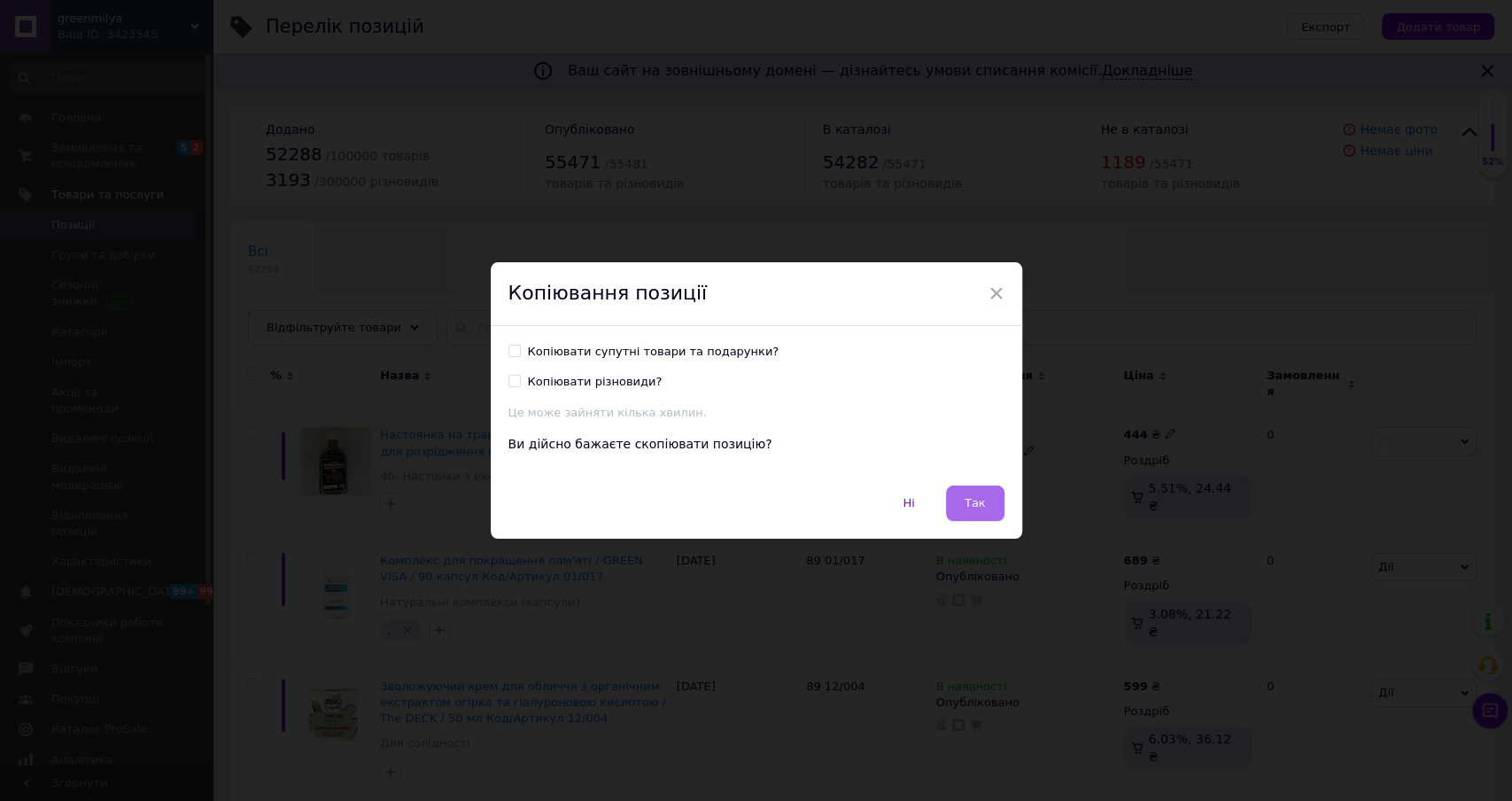
click at [976, 499] on span "Так" at bounding box center [975, 503] width 21 height 14
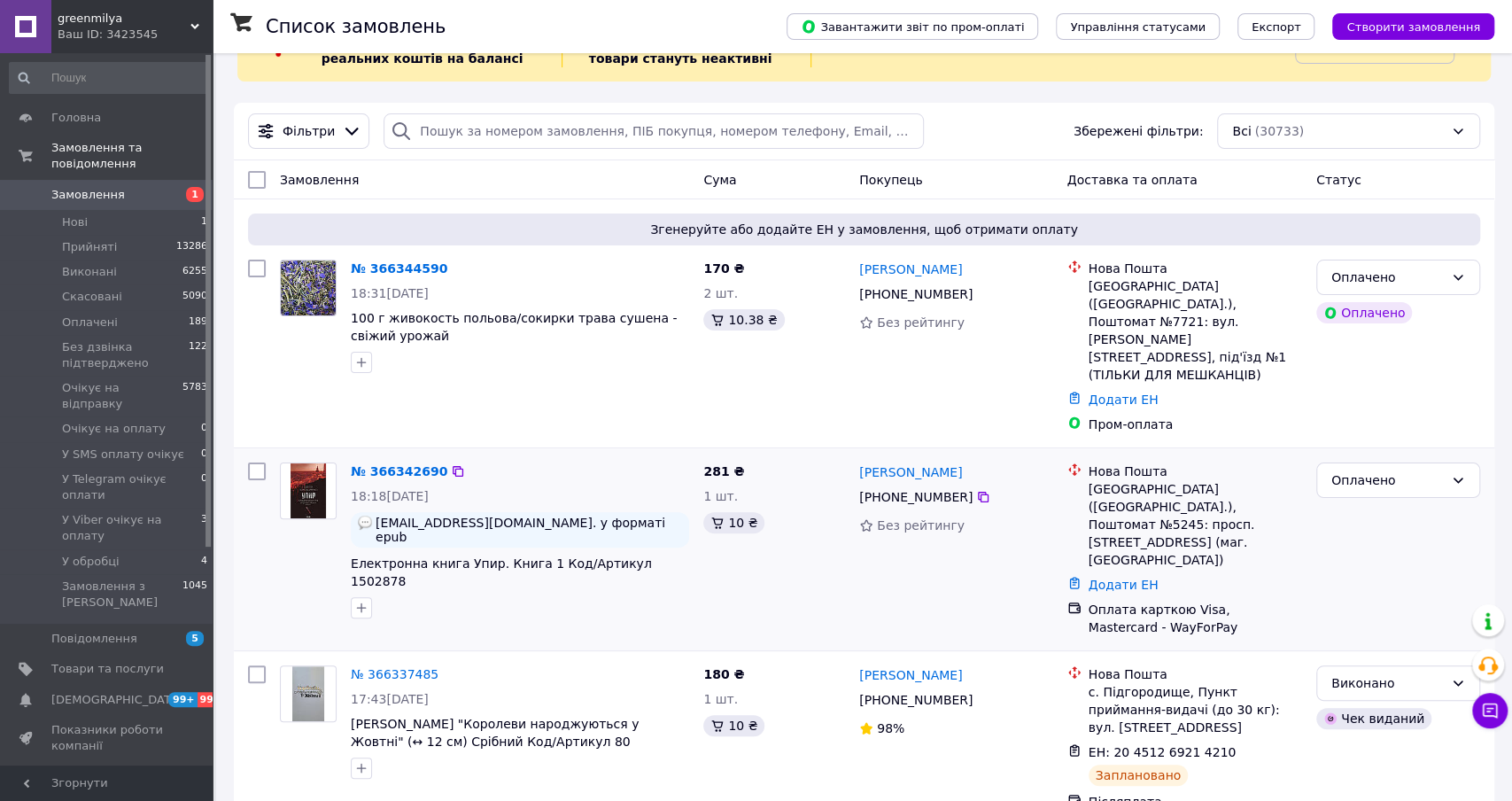
scroll to position [82, 0]
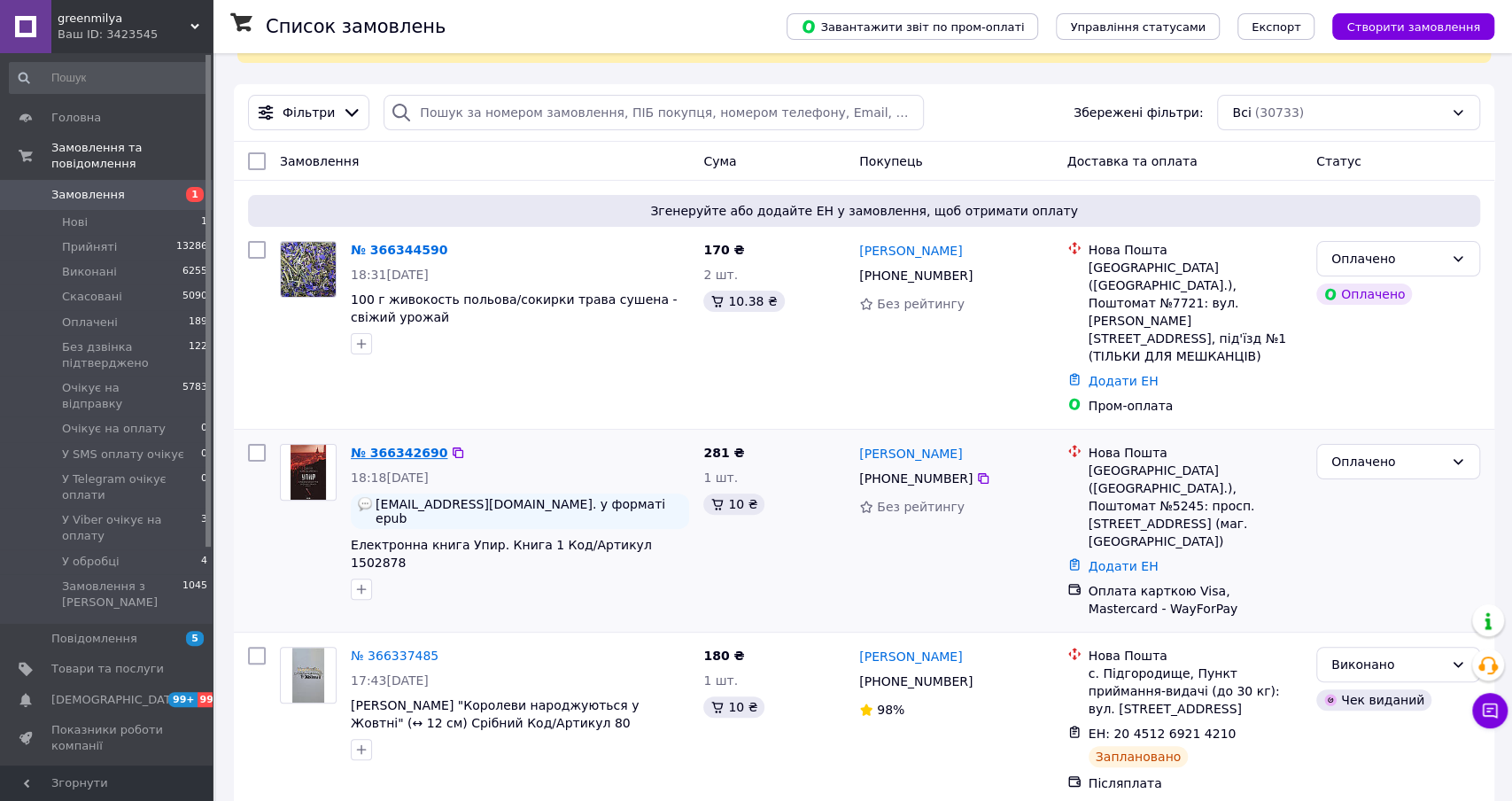
click at [430, 446] on link "№ 366342690" at bounding box center [400, 453] width 97 height 15
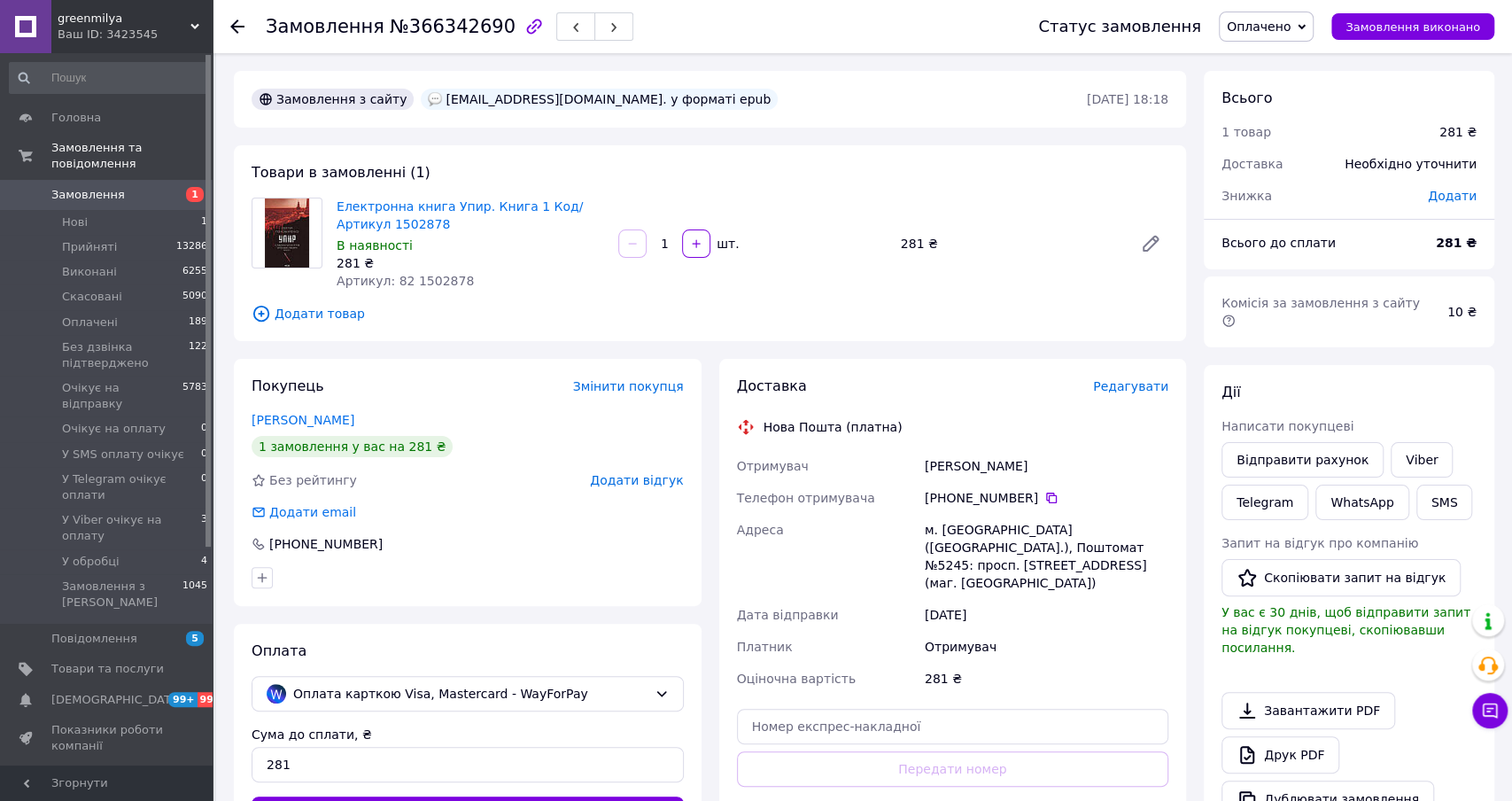
click at [445, 283] on span "Артикул: 82 1502878" at bounding box center [405, 281] width 137 height 15
click at [445, 282] on span "Артикул: 82 1502878" at bounding box center [405, 281] width 137 height 15
copy span "1502878"
click at [163, 184] on link "Замовлення 1" at bounding box center [108, 194] width 218 height 30
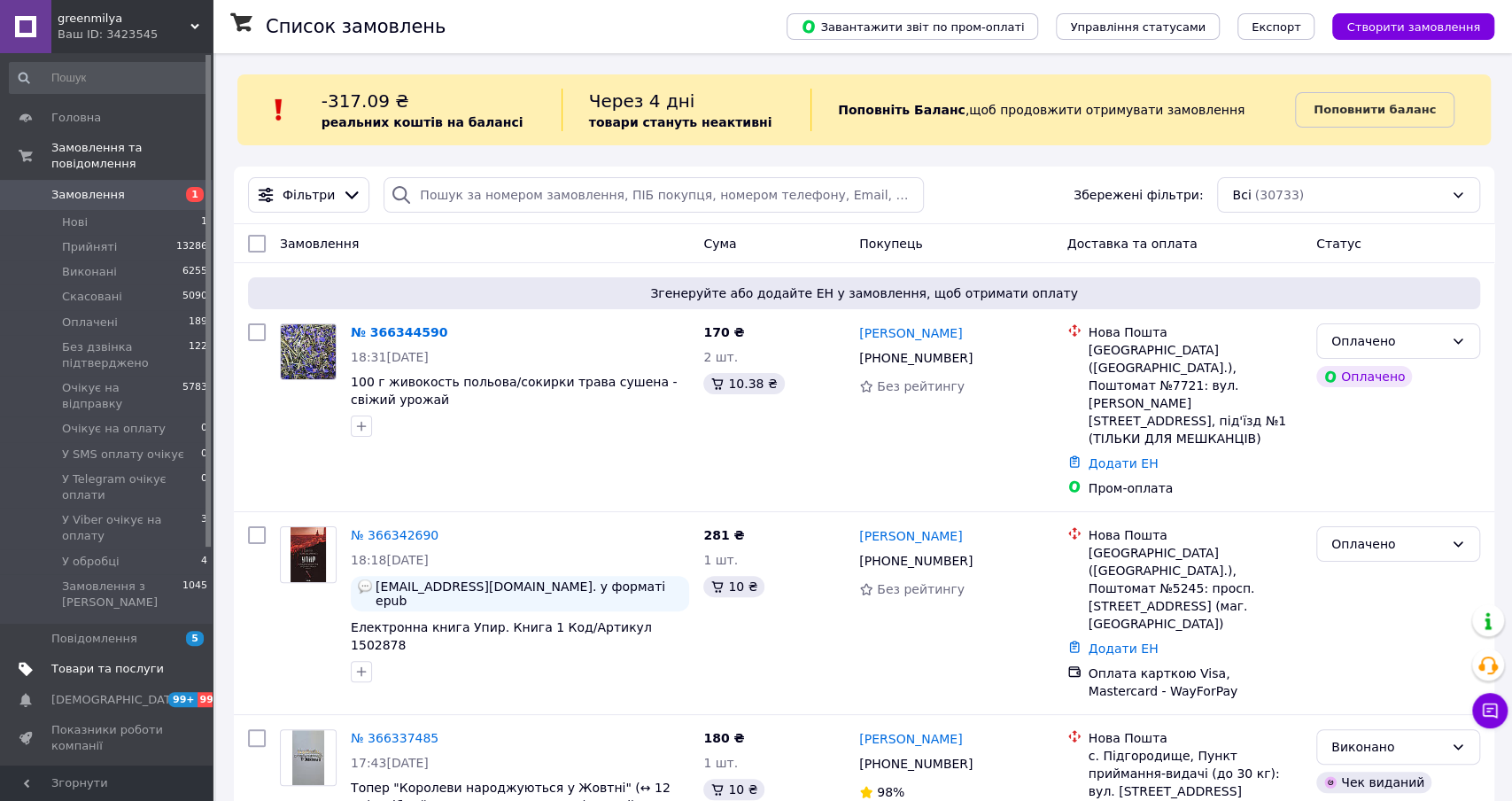
click at [119, 661] on span "Товари та послуги" at bounding box center [107, 668] width 112 height 15
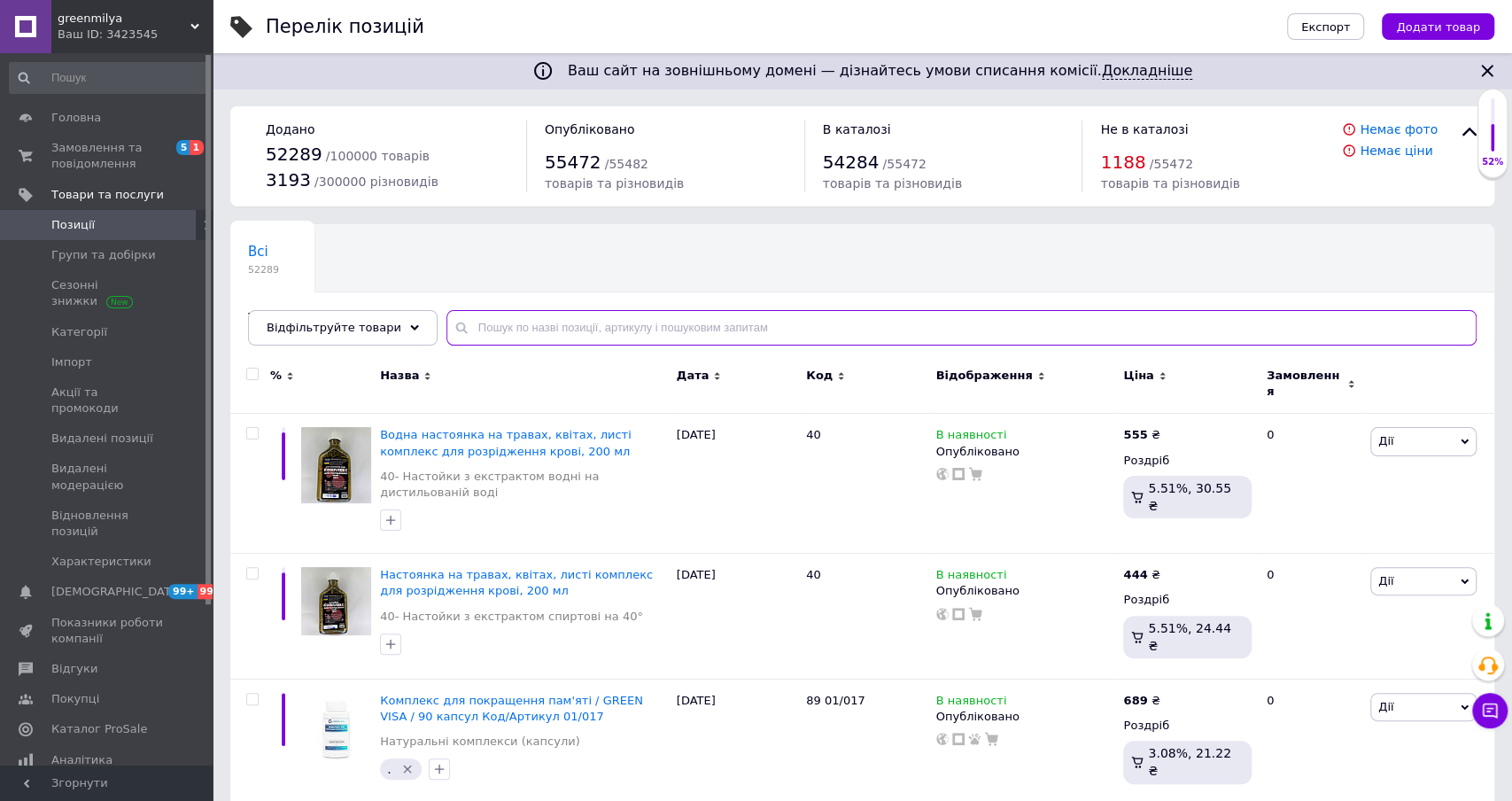
click at [567, 324] on input "text" at bounding box center [961, 327] width 1030 height 36
paste input "Закваска для бездріжджової випічки"
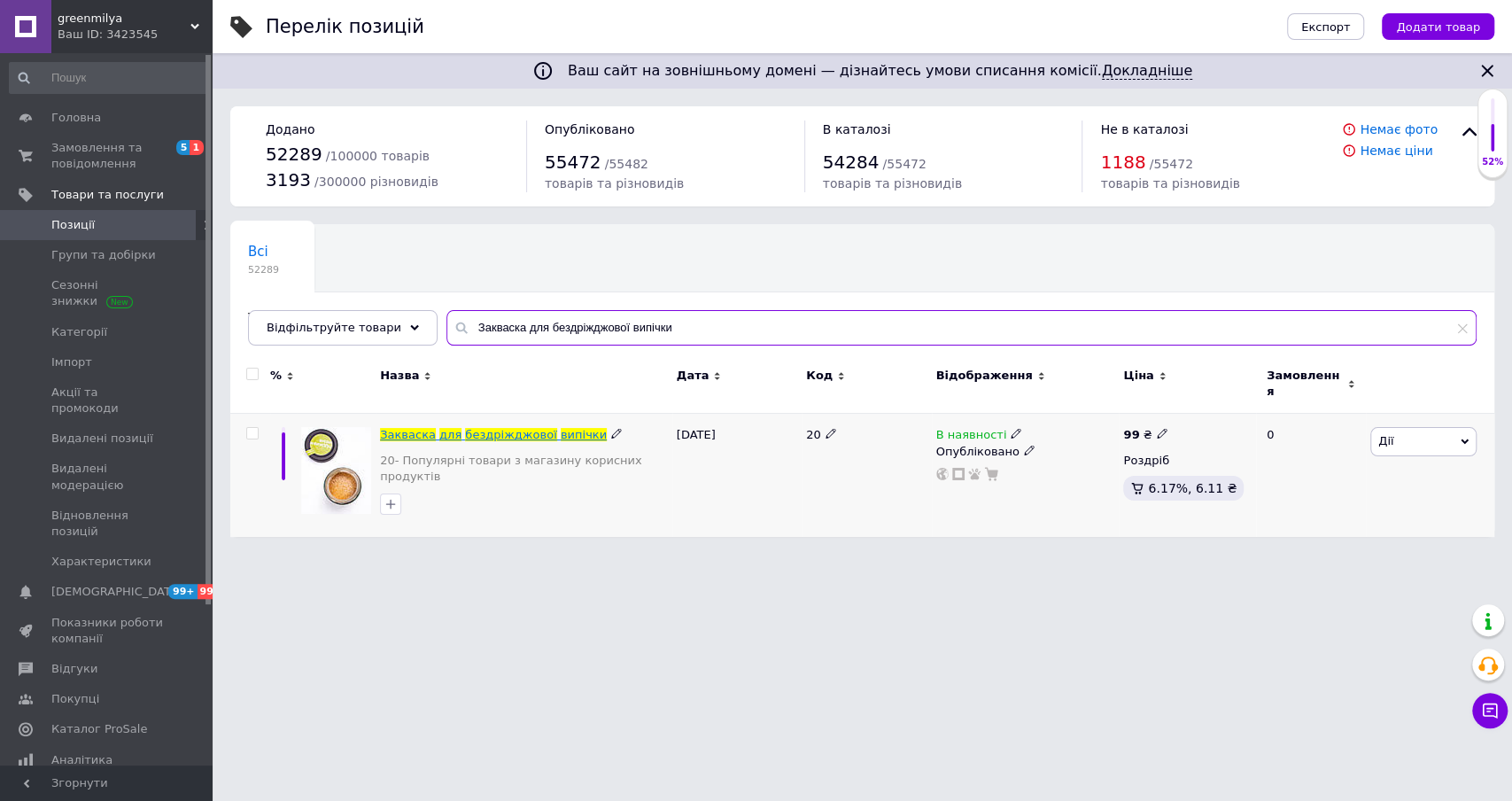
type input "Закваска для бездріжджової випічки"
click at [503, 428] on span "бездріжджової" at bounding box center [511, 434] width 91 height 14
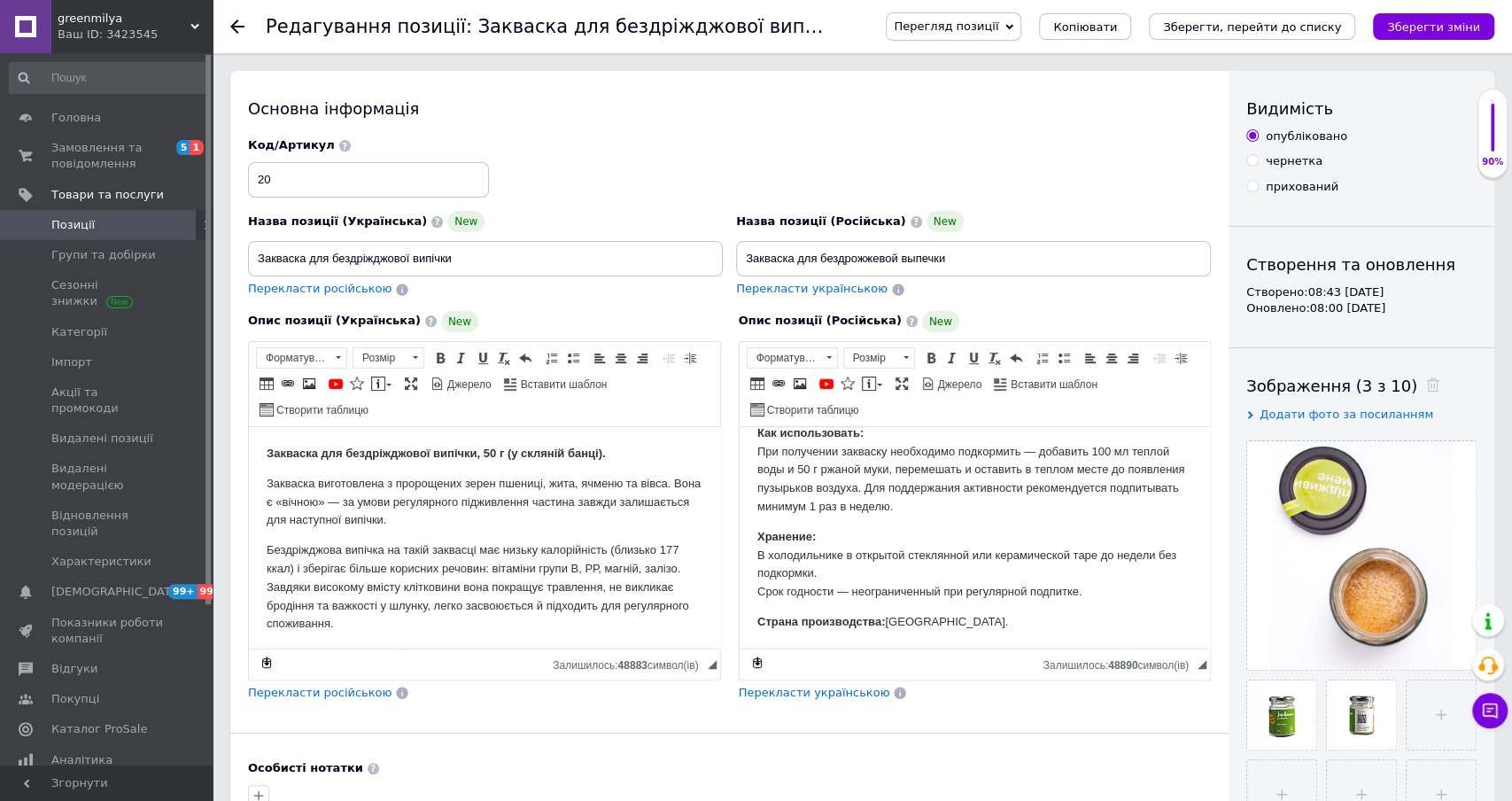
scroll to position [269, 0]
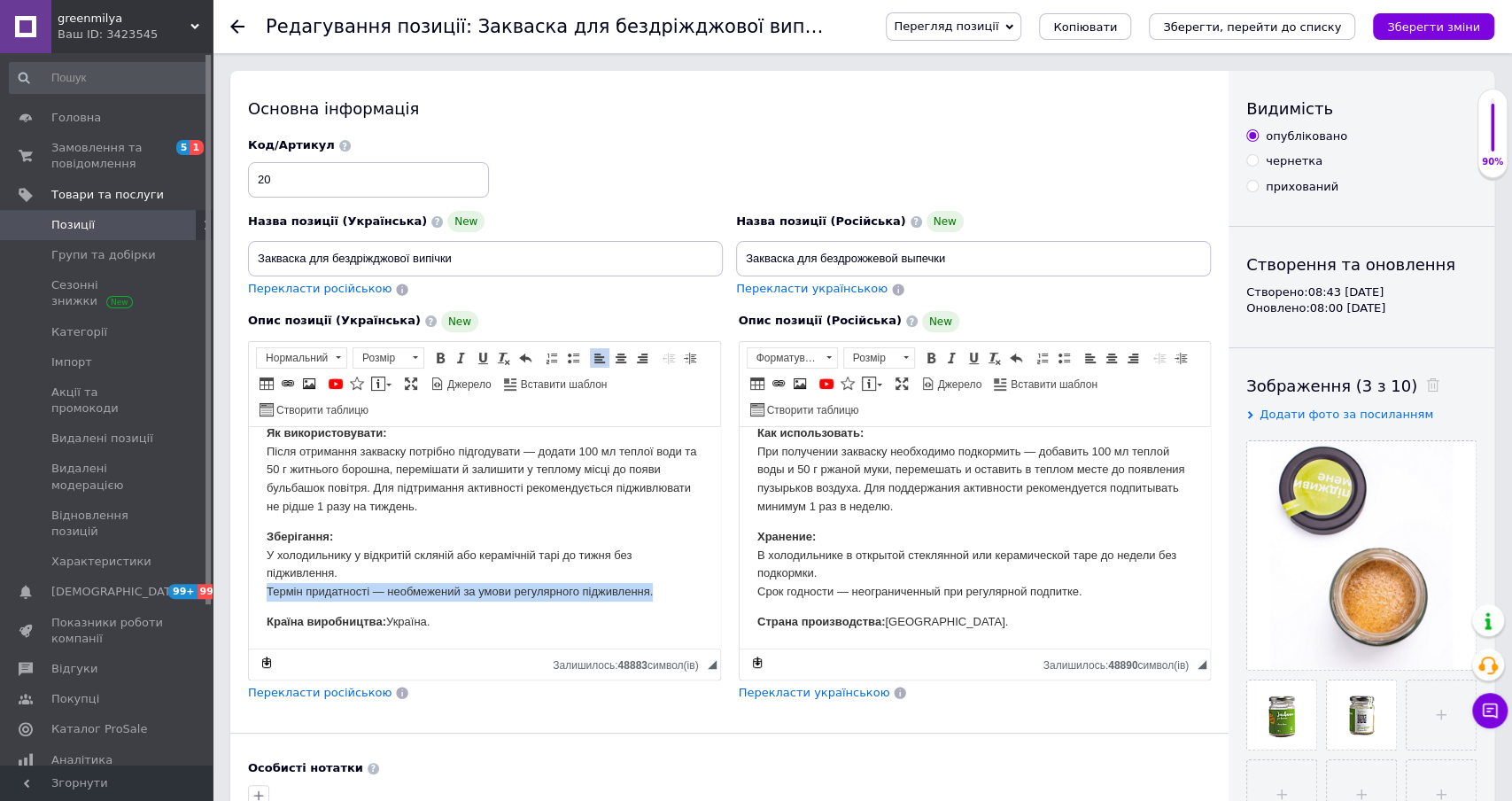
drag, startPoint x: 265, startPoint y: 591, endPoint x: 677, endPoint y: 601, distance: 412.1
click at [677, 601] on html "Закваска для бездріжджової випічки, 50 г (у скляній банці). Закваска виготовлен…" at bounding box center [484, 403] width 471 height 491
copy p "Термін придатності — необмежений за умови регулярного підживлення."
click at [837, 134] on div "Код/Артикул 20" at bounding box center [729, 168] width 976 height 74
click at [622, 561] on p "Зберігання: У холодильнику у відкритій скляній або керамічній тарі до тижня без…" at bounding box center [485, 565] width 436 height 74
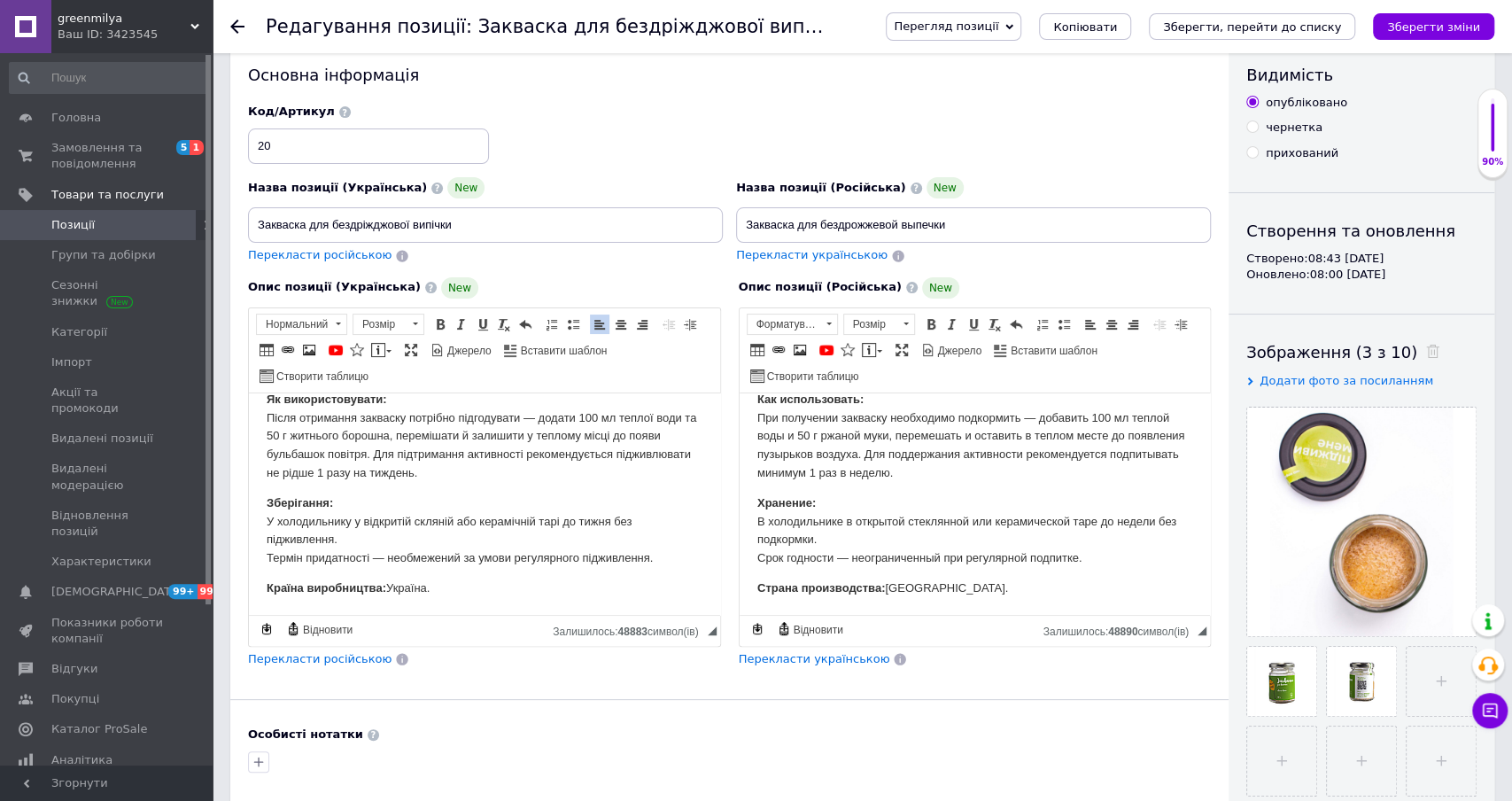
scroll to position [0, 0]
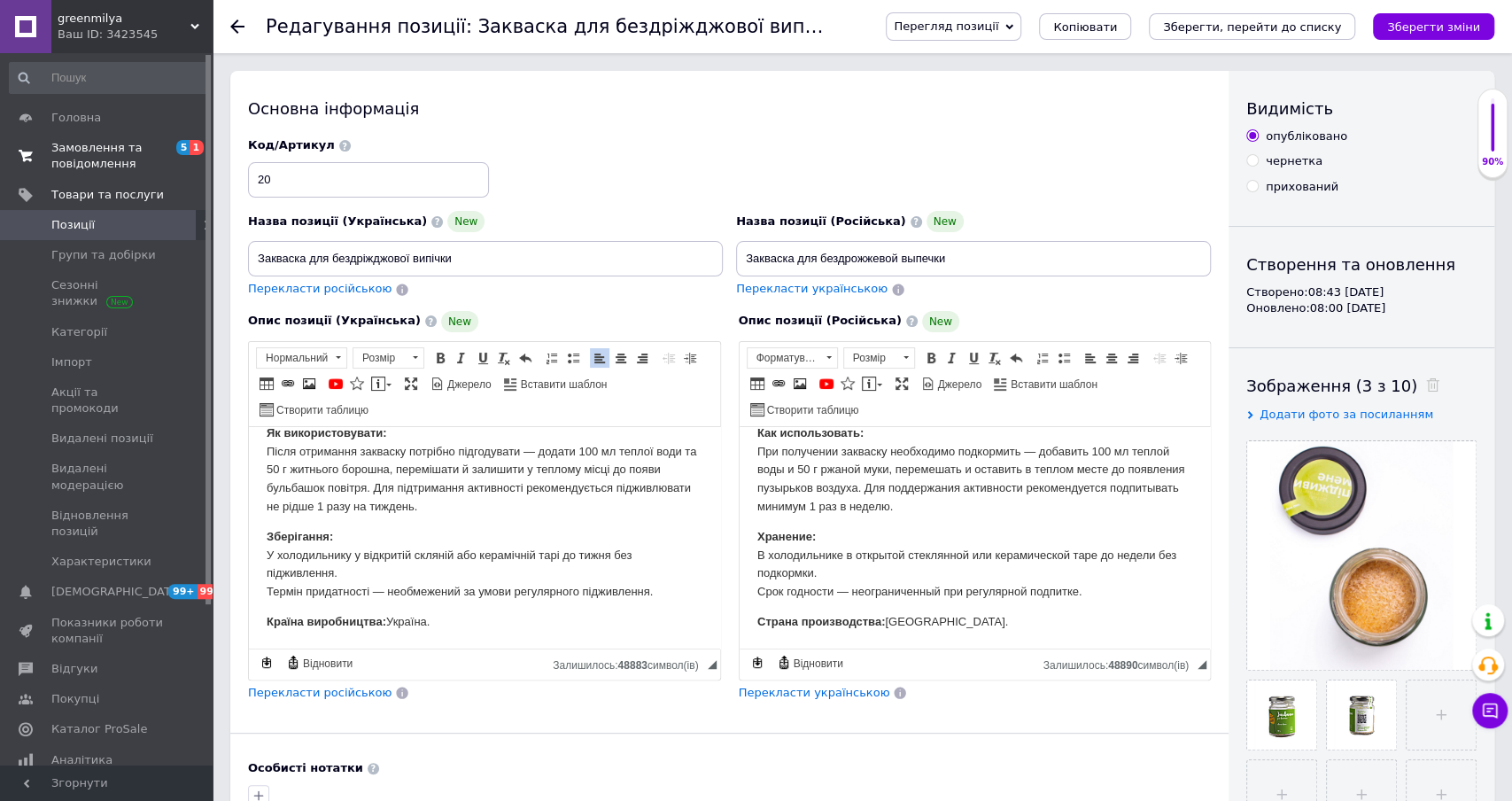
click at [116, 161] on span "Замовлення та повідомлення" at bounding box center [107, 156] width 112 height 32
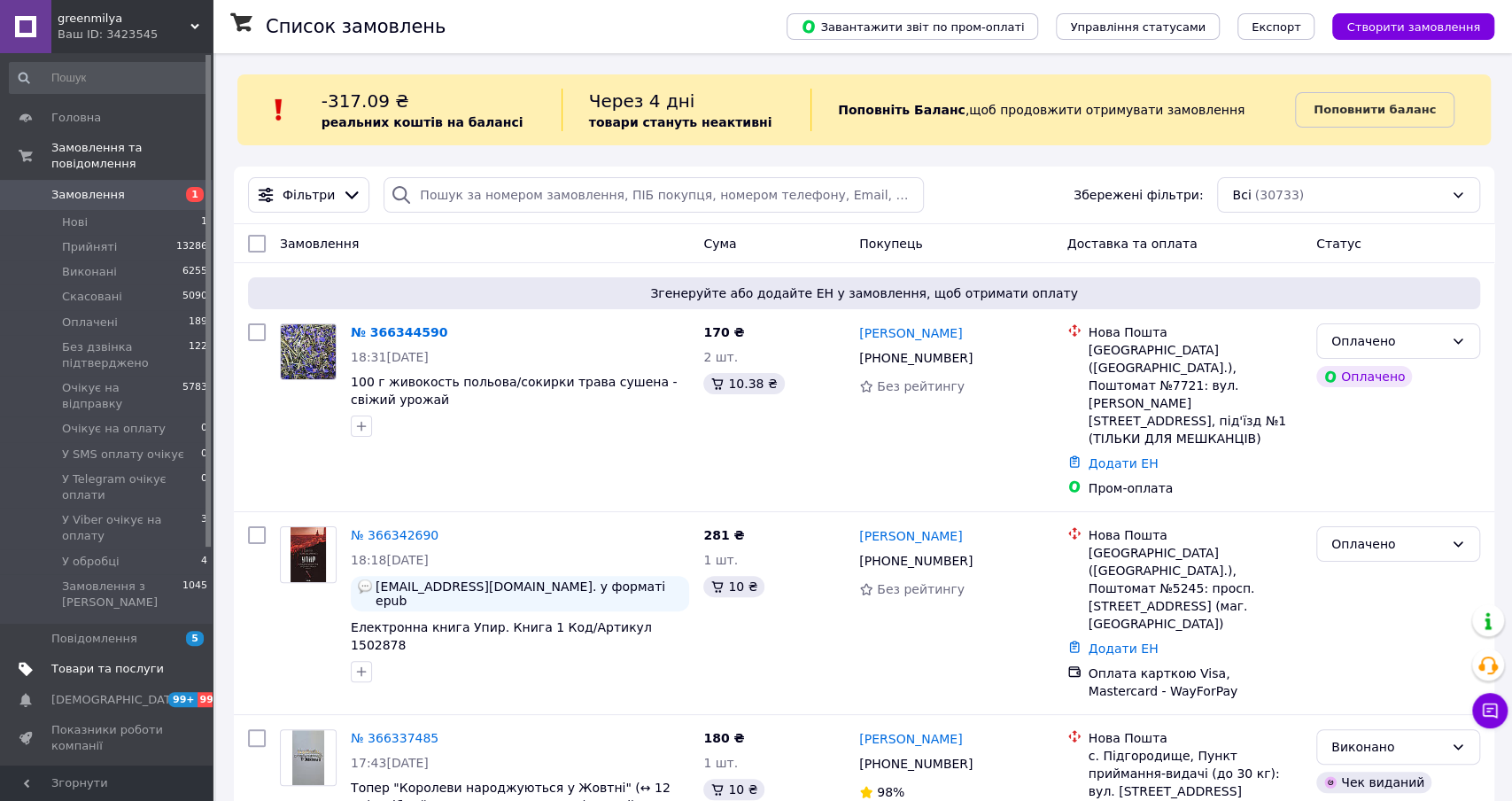
click at [145, 661] on span "Товари та послуги" at bounding box center [107, 668] width 112 height 15
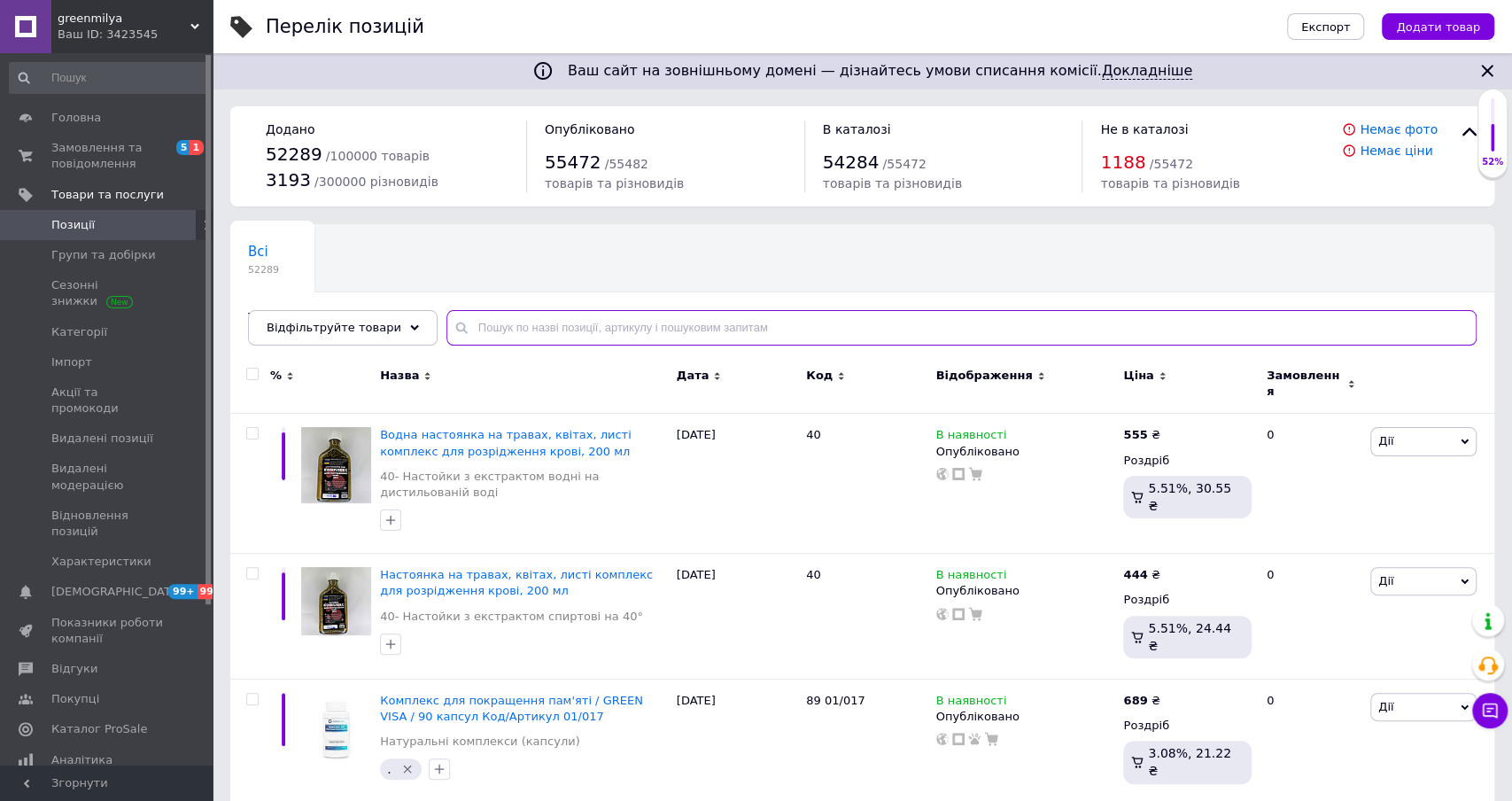
click at [571, 330] on input "text" at bounding box center [961, 327] width 1030 height 36
paste input "морква бадилля"
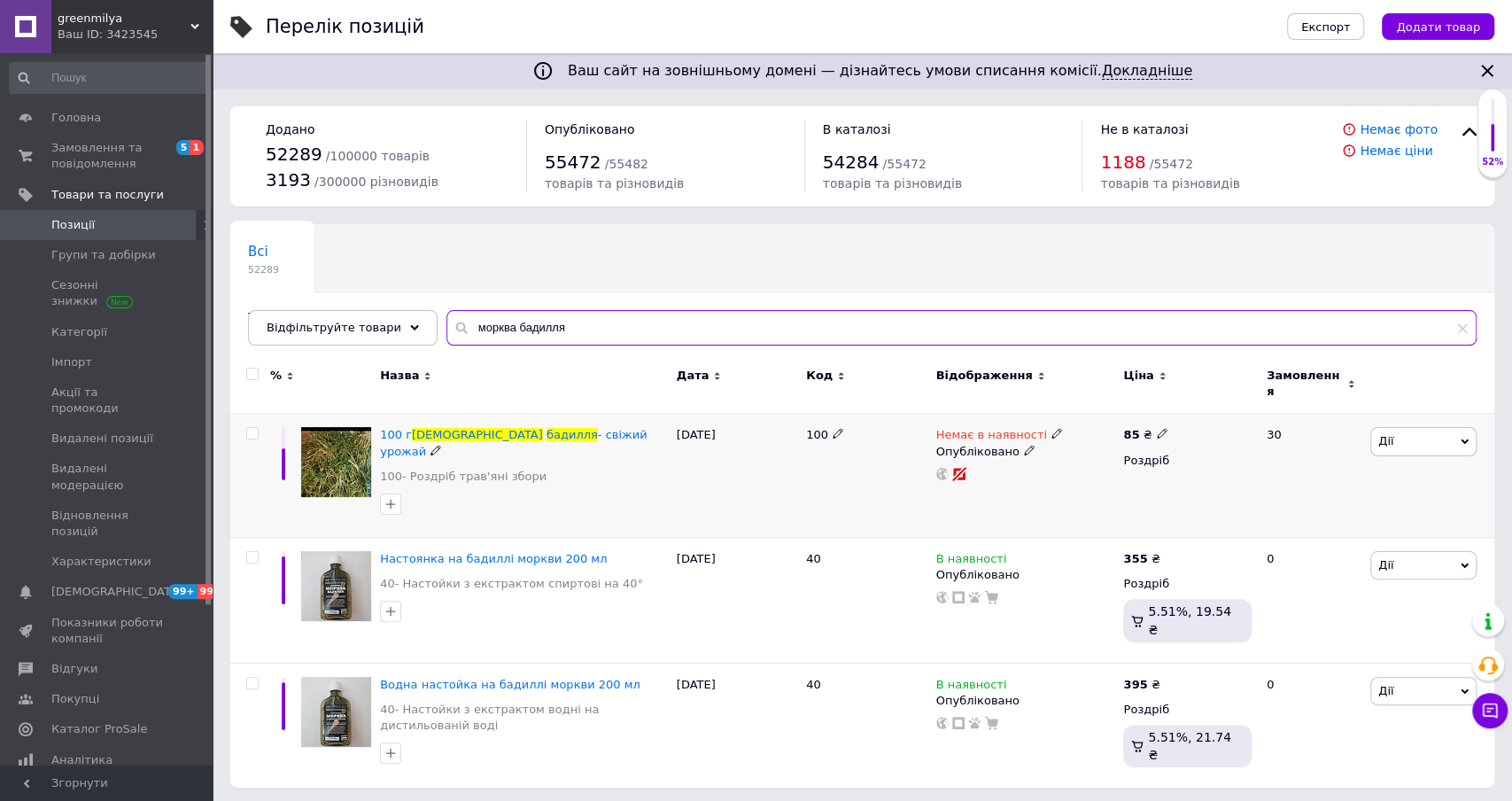
type input "морква бадилля"
click at [1052, 428] on icon at bounding box center [1056, 432] width 11 height 11
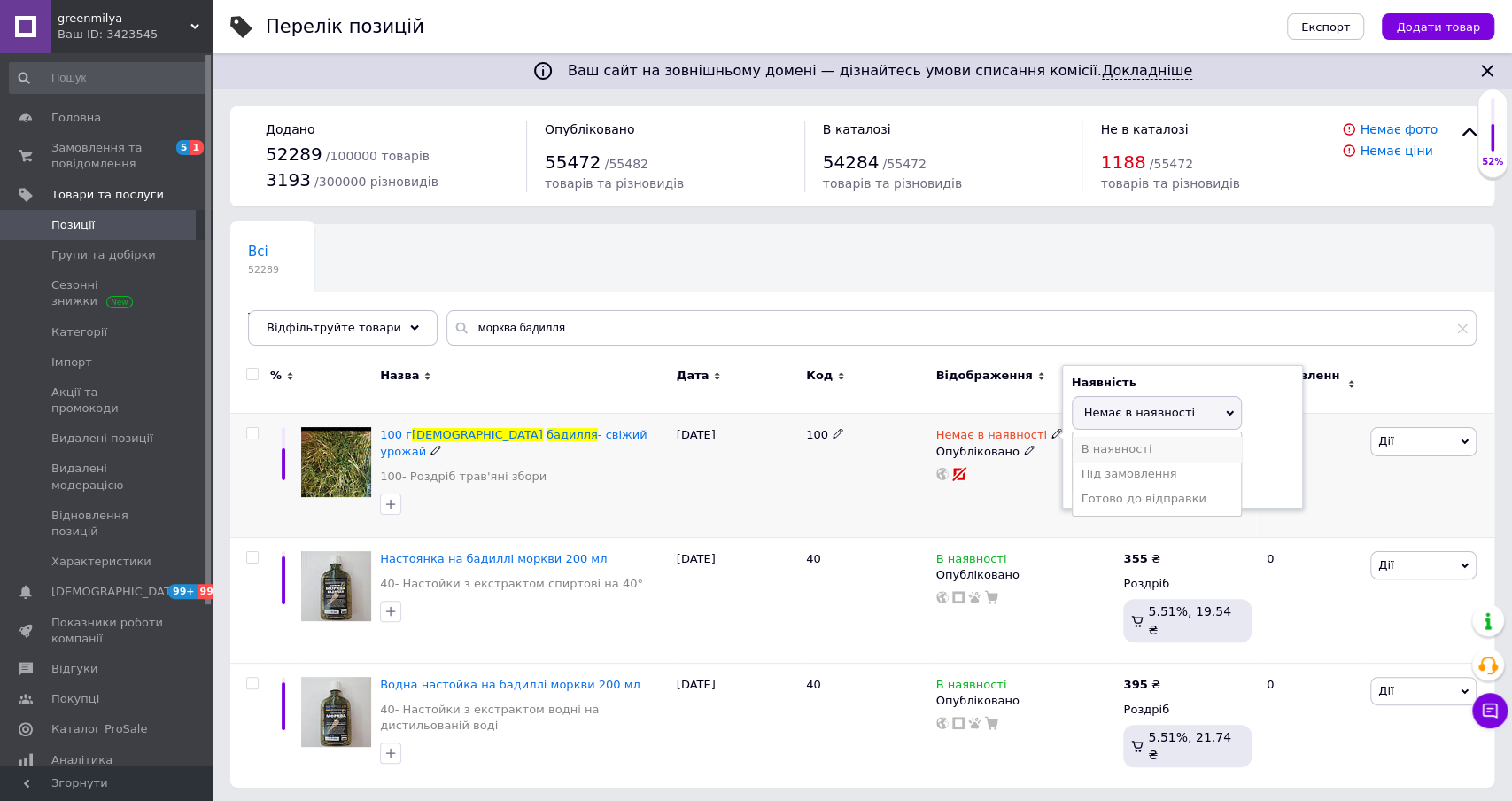
click at [1118, 436] on li "В наявності" at bounding box center [1157, 449] width 168 height 25
click at [1112, 256] on div "Всі 52289 Товари з проблемними р... 7 Ok Відфільтровано... Зберегти" at bounding box center [862, 293] width 1264 height 146
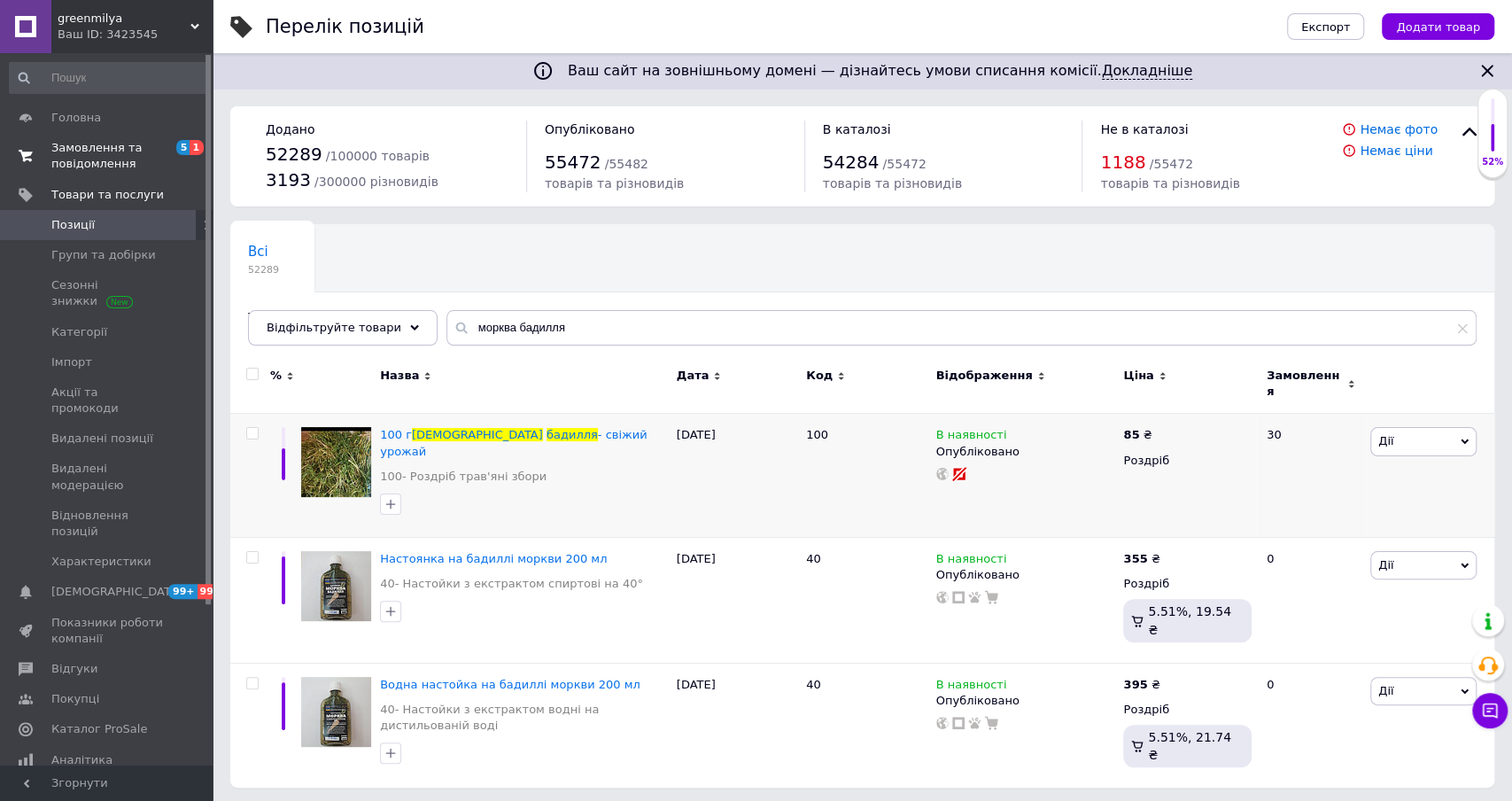
click at [110, 154] on span "Замовлення та повідомлення" at bounding box center [107, 156] width 112 height 32
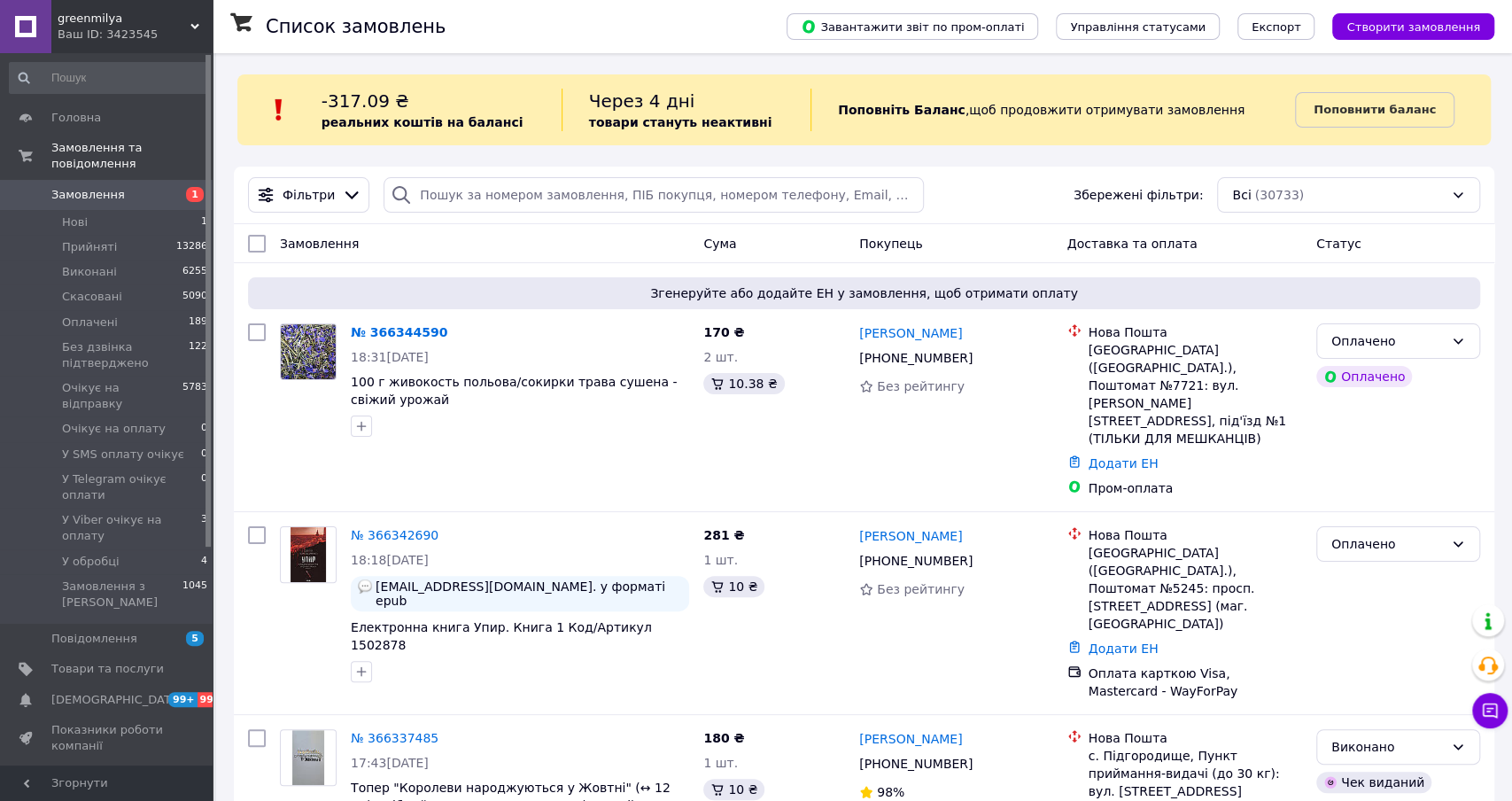
click at [1468, 235] on div "Статус" at bounding box center [1398, 243] width 178 height 32
